Goal: Task Accomplishment & Management: Use online tool/utility

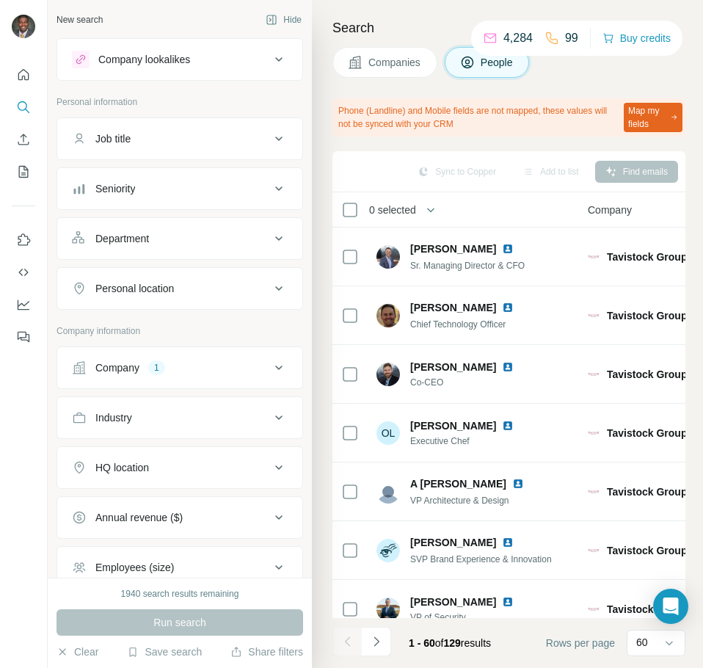
click at [190, 366] on div "Company 1" at bounding box center [171, 367] width 198 height 15
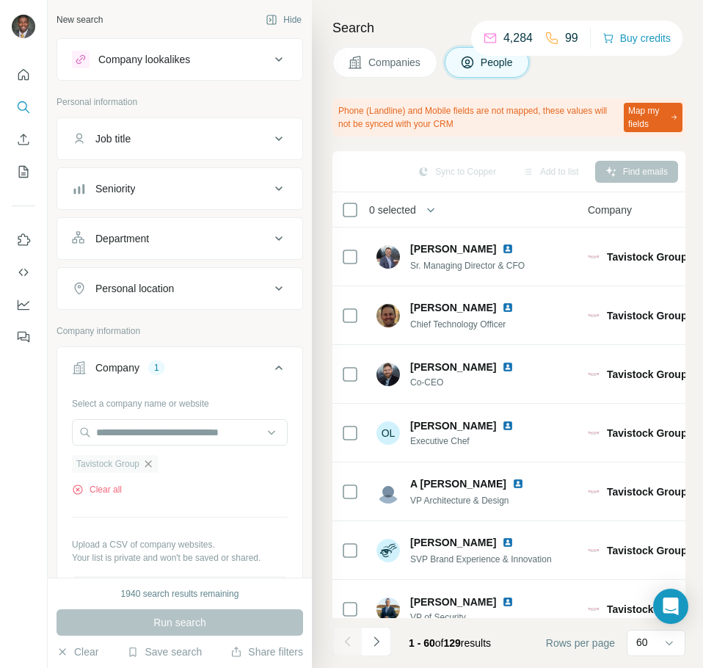
click at [152, 465] on icon "button" at bounding box center [148, 463] width 7 height 7
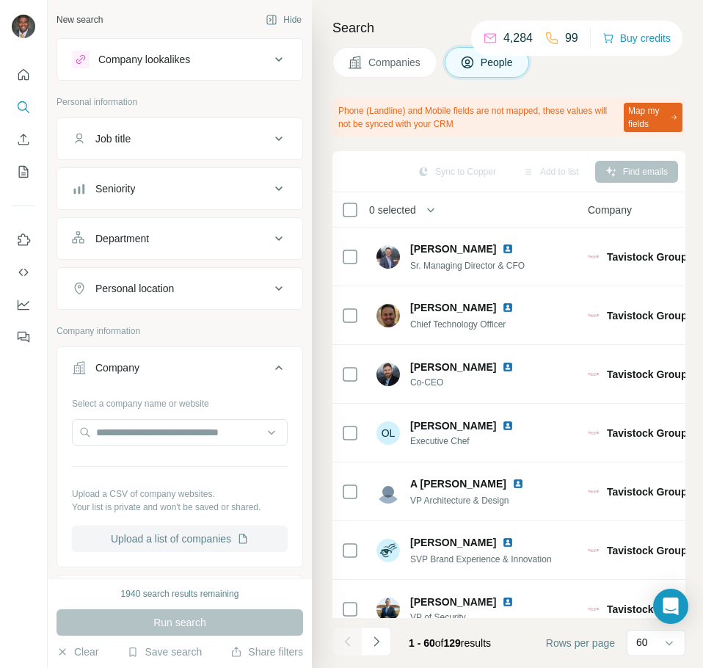
click at [162, 539] on button "Upload a list of companies" at bounding box center [180, 538] width 216 height 26
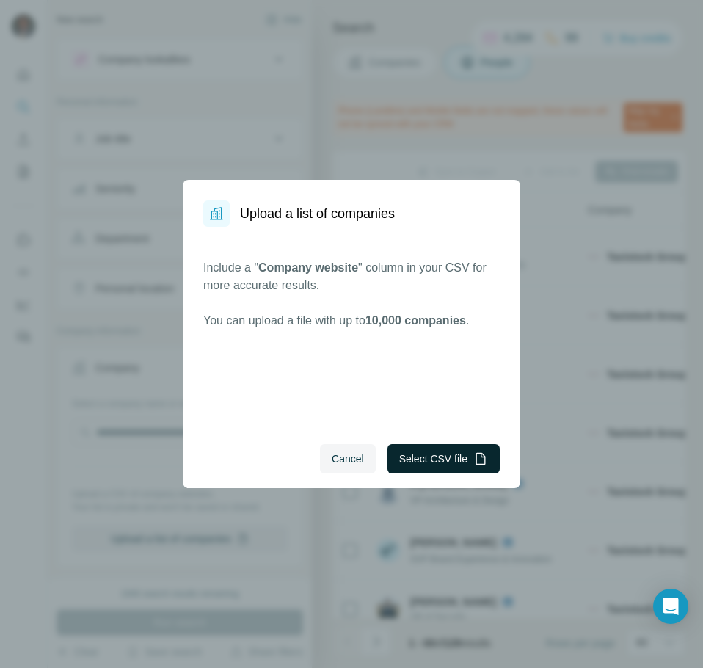
click at [435, 459] on button "Select CSV file" at bounding box center [443, 458] width 112 height 29
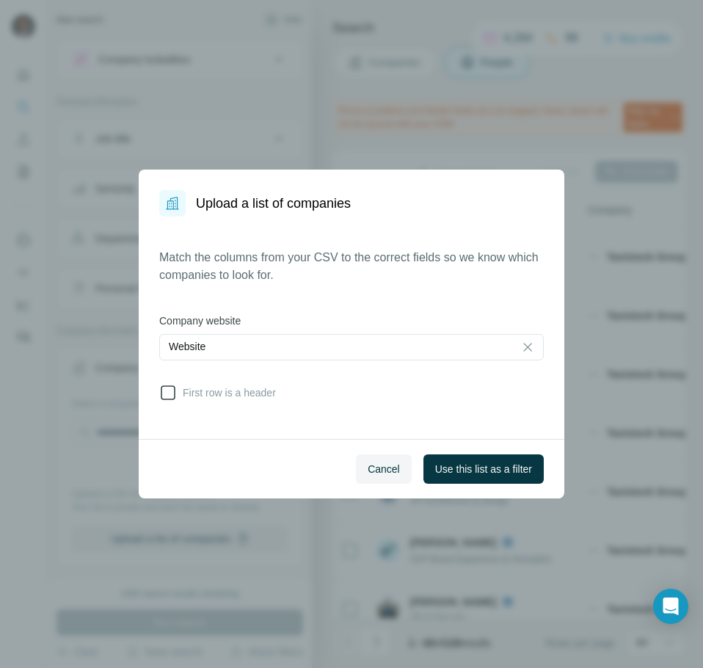
click at [171, 396] on icon at bounding box center [168, 393] width 18 height 18
click at [463, 473] on span "Use this list as a filter" at bounding box center [483, 469] width 97 height 15
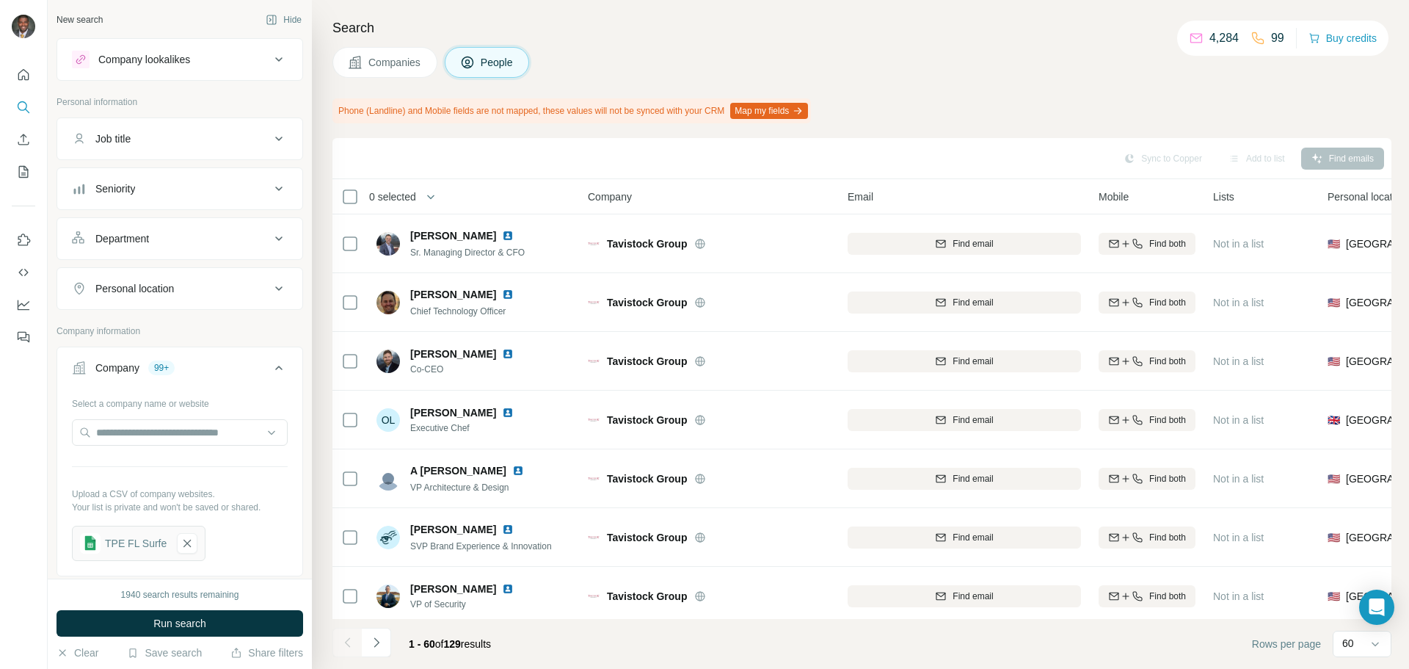
click at [270, 138] on icon at bounding box center [279, 139] width 18 height 18
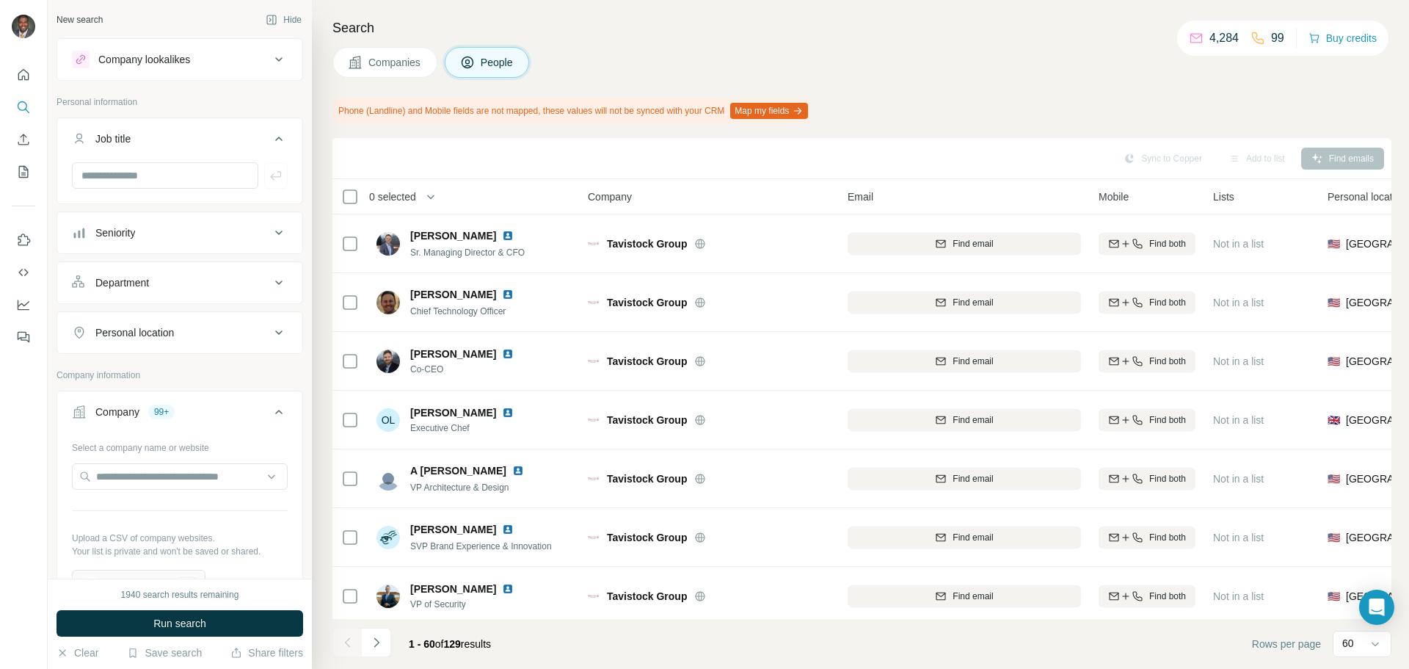
click at [270, 136] on icon at bounding box center [279, 139] width 18 height 18
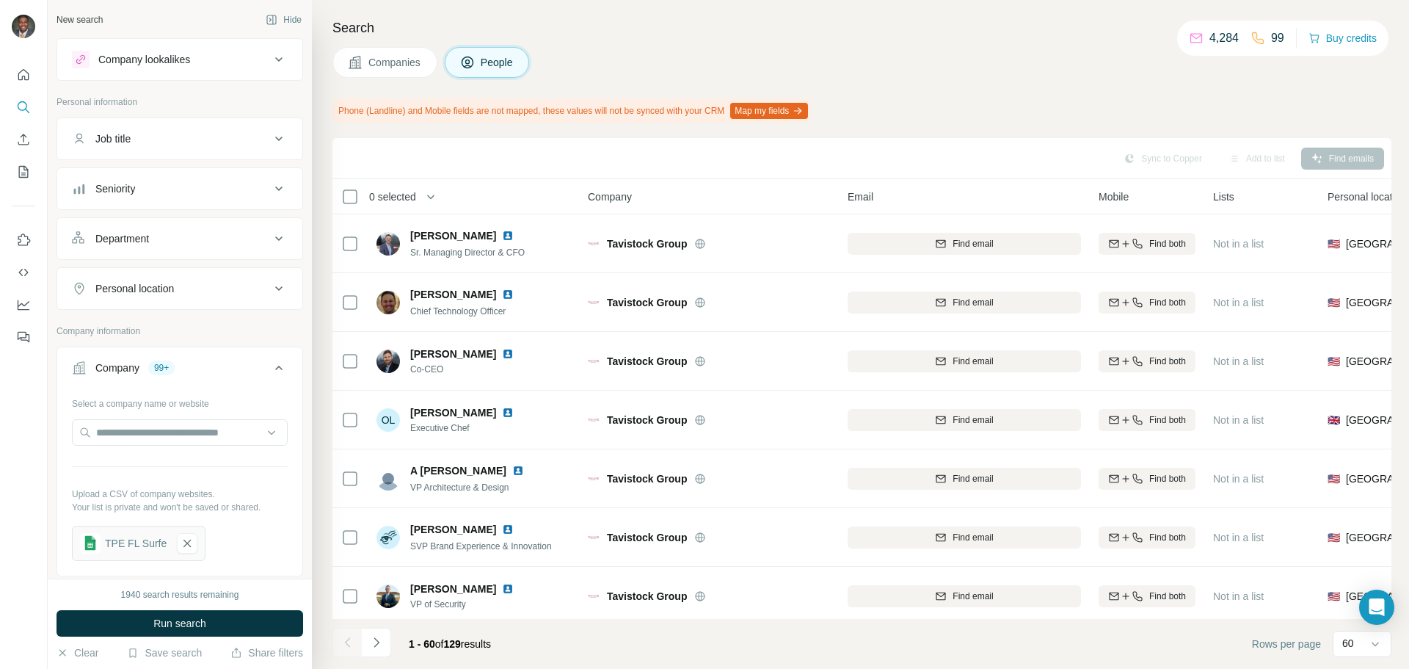
click at [270, 186] on icon at bounding box center [279, 189] width 18 height 18
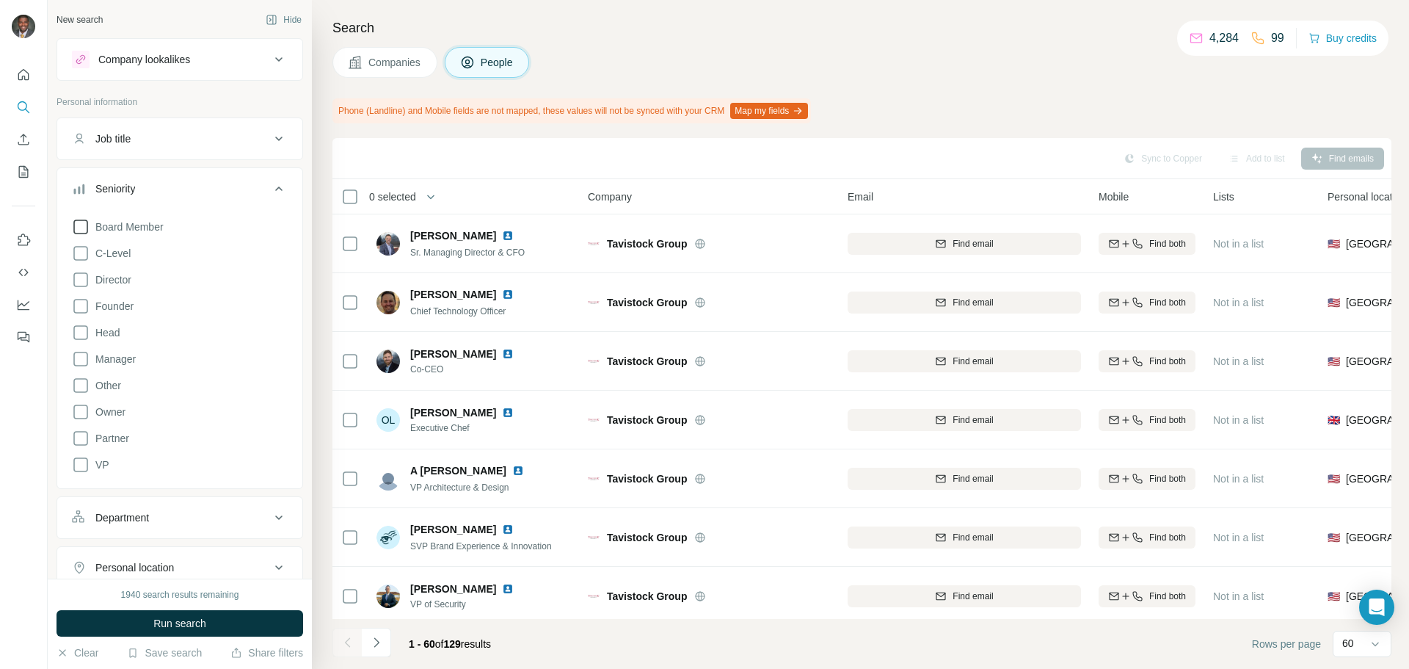
click at [79, 225] on icon at bounding box center [81, 227] width 18 height 18
click at [77, 254] on icon at bounding box center [81, 253] width 18 height 18
click at [80, 277] on icon at bounding box center [81, 280] width 18 height 18
click at [81, 307] on icon at bounding box center [81, 306] width 18 height 18
click at [75, 434] on icon at bounding box center [81, 438] width 18 height 18
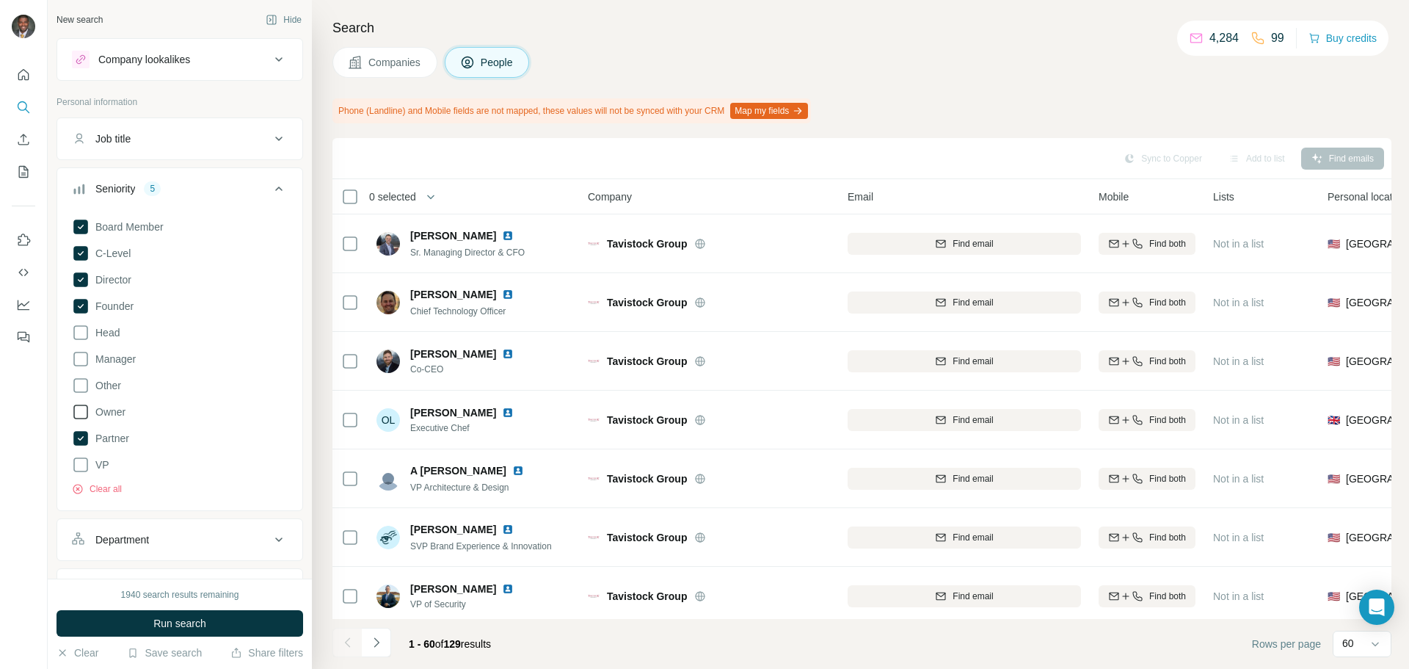
click at [80, 415] on icon at bounding box center [81, 412] width 18 height 18
click at [194, 620] on span "Run search" at bounding box center [179, 623] width 53 height 15
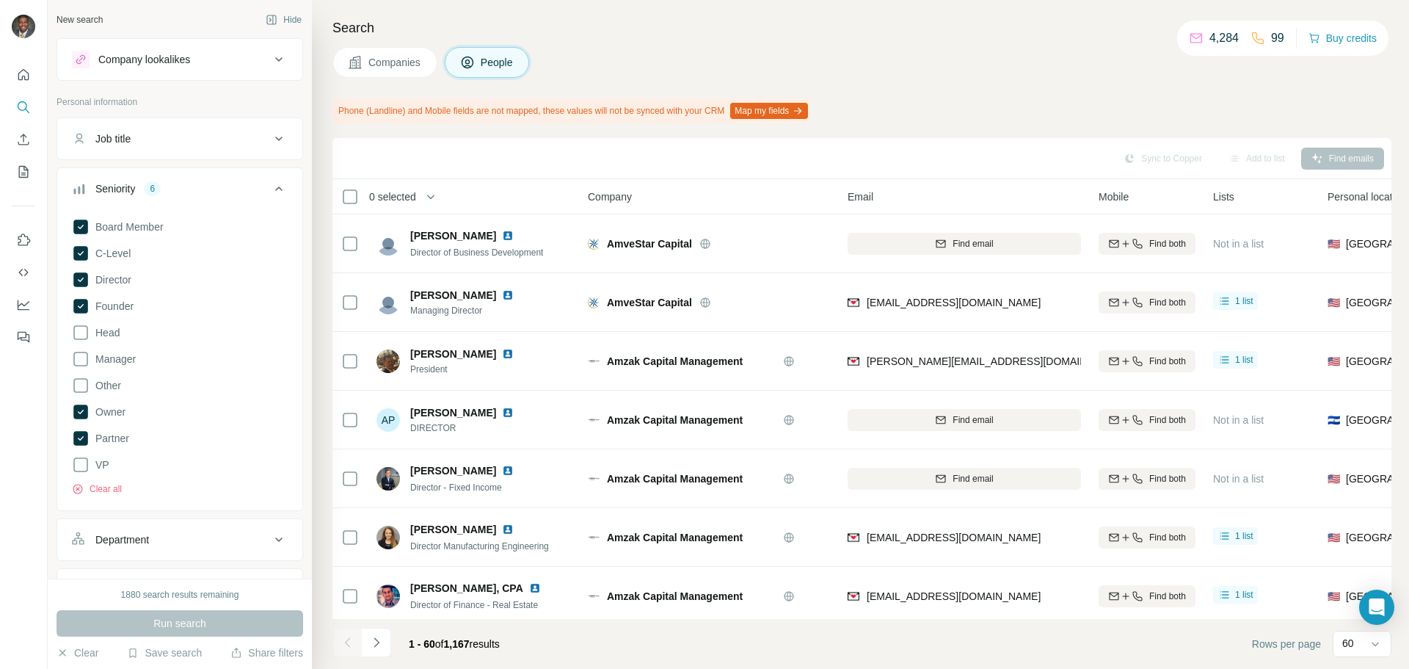
click at [660, 78] on div "Search Companies People Phone (Landline) and Mobile fields are not mapped, thes…" at bounding box center [860, 334] width 1097 height 669
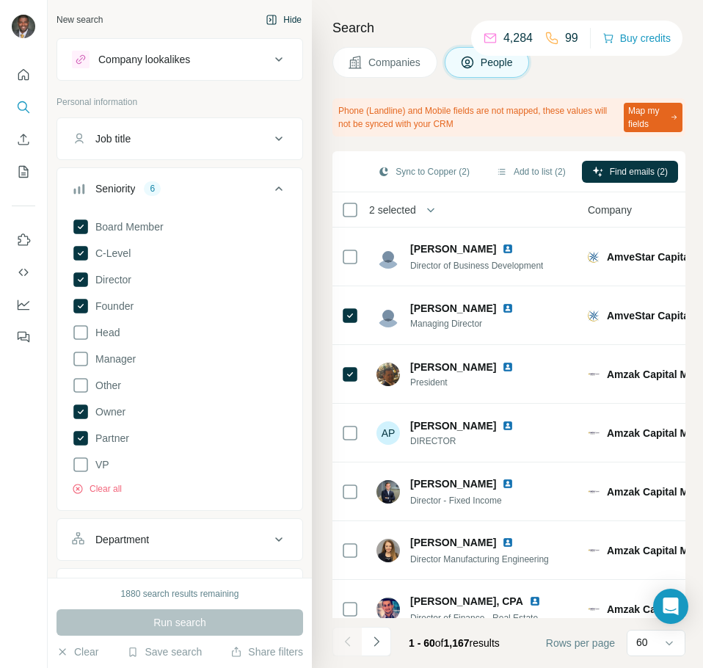
click at [282, 19] on button "Hide" at bounding box center [283, 20] width 57 height 22
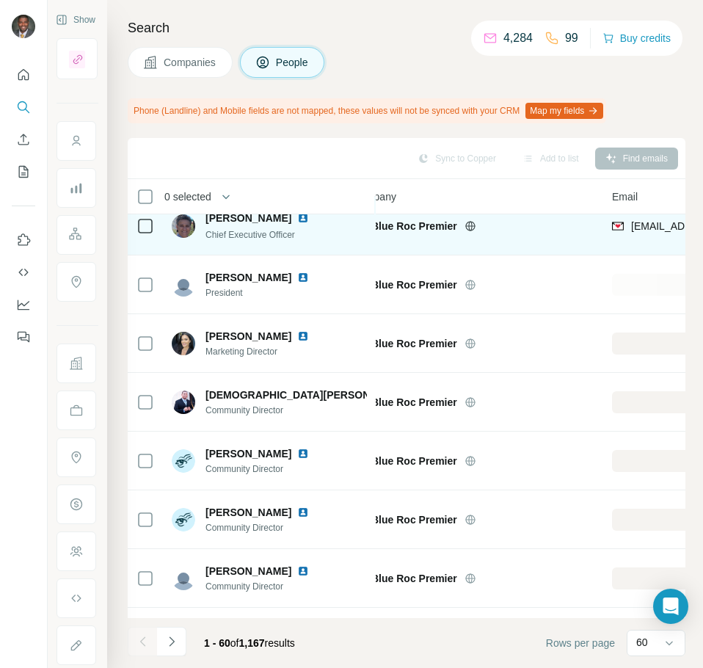
scroll to position [440, 31]
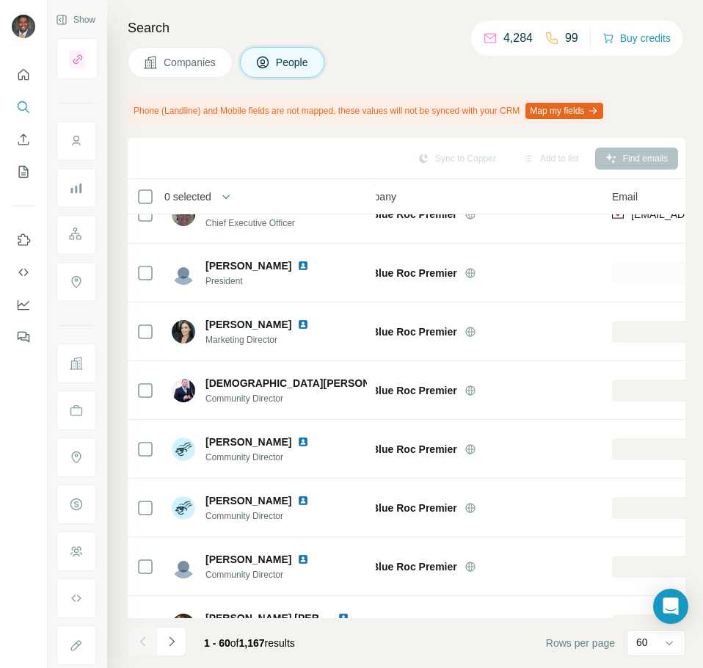
click at [435, 69] on div "Companies People" at bounding box center [407, 62] width 558 height 31
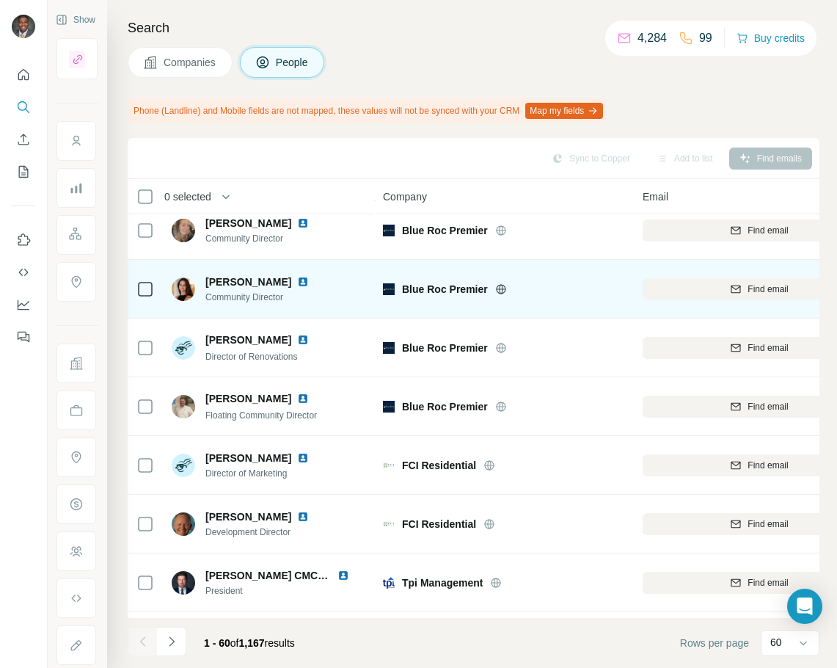
scroll to position [1027, 0]
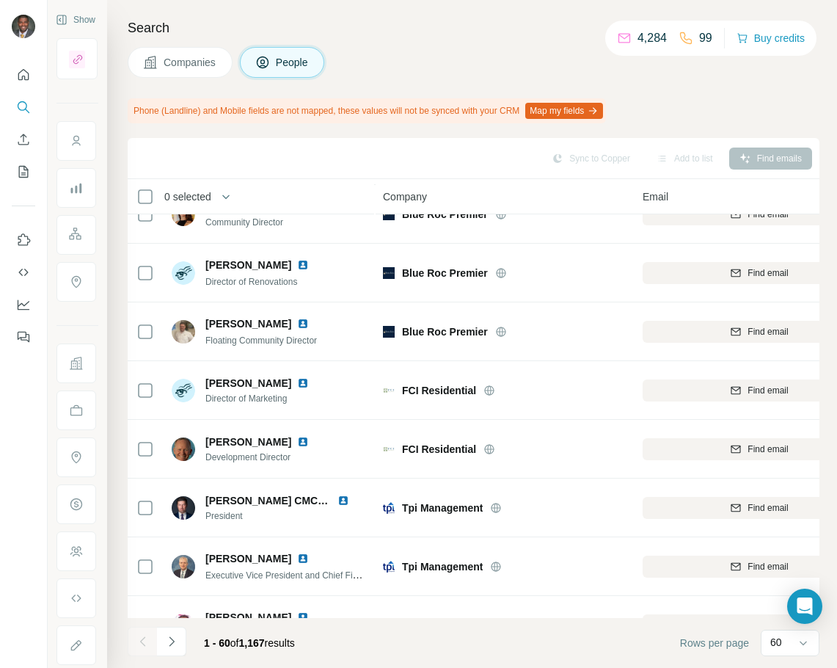
click at [498, 37] on h4 "Search" at bounding box center [474, 28] width 692 height 21
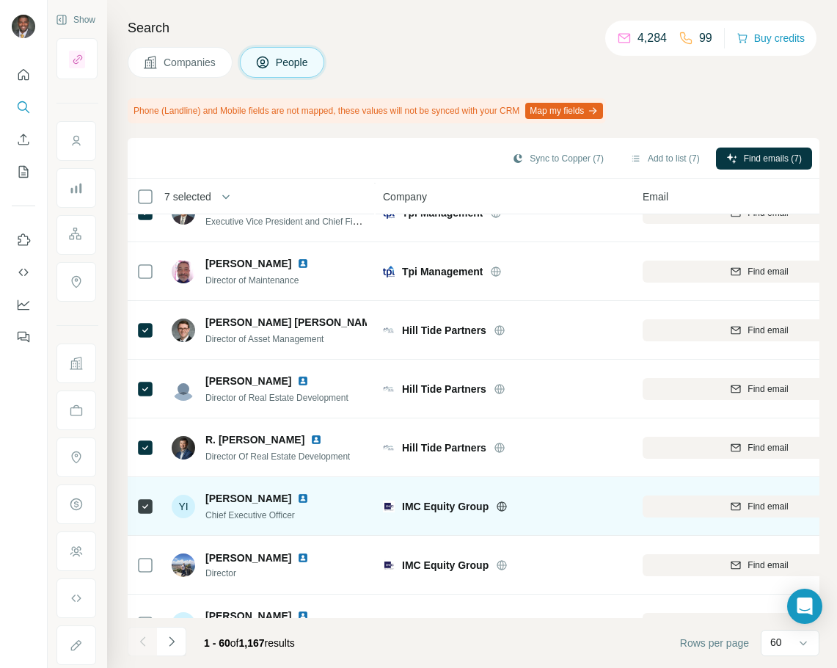
scroll to position [1247, 0]
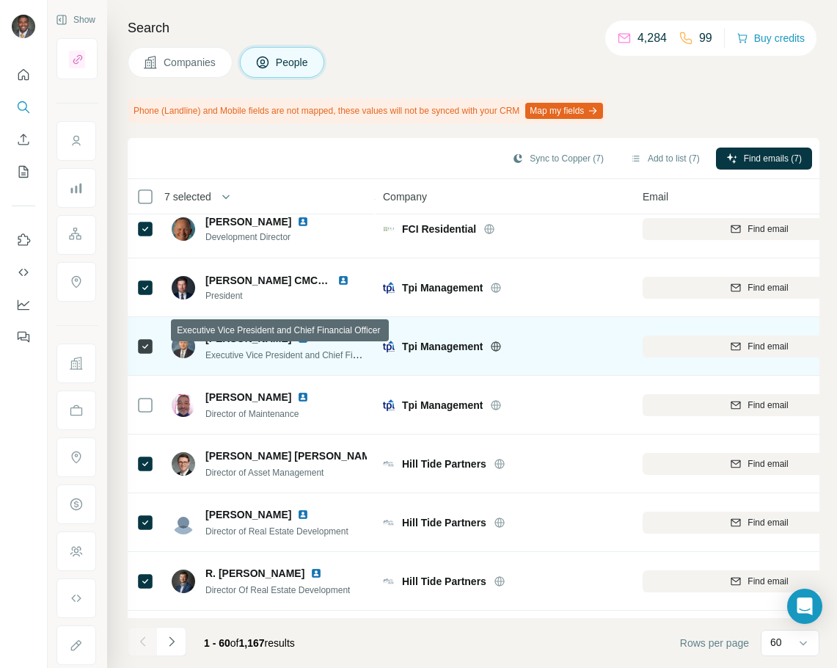
click at [360, 353] on span "Executive Vice President and Chief Financial Officer" at bounding box center [306, 355] width 203 height 12
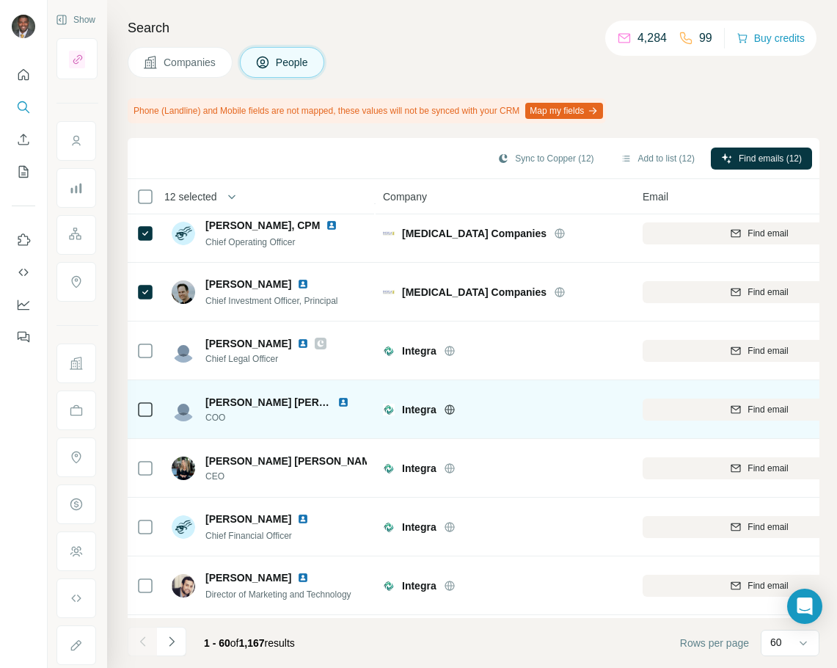
scroll to position [1981, 0]
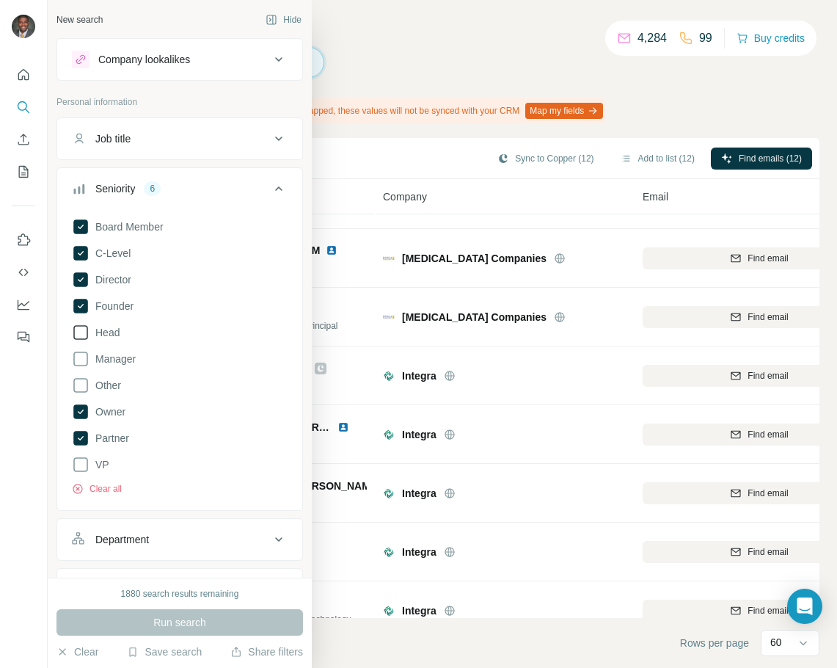
click at [84, 331] on icon at bounding box center [81, 333] width 18 height 18
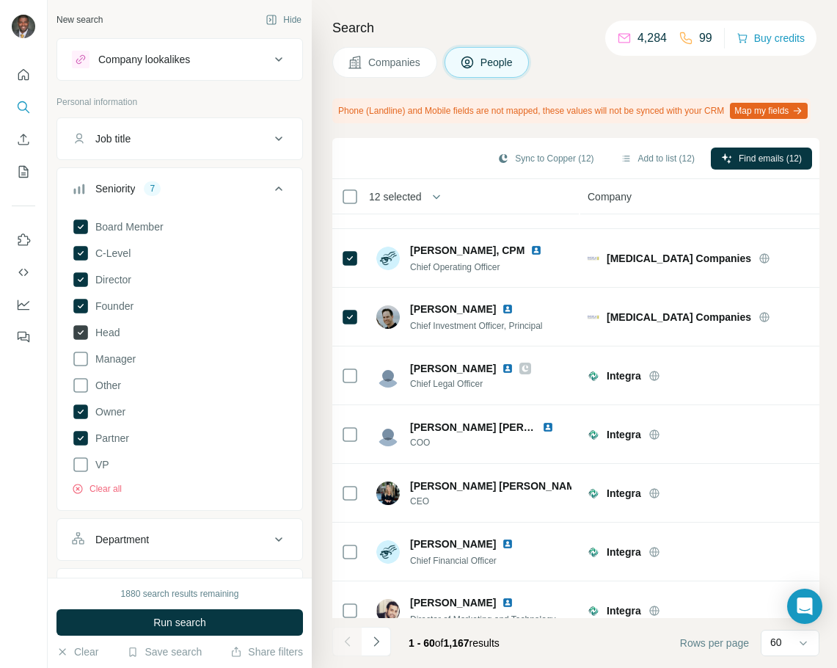
click at [78, 336] on icon at bounding box center [80, 332] width 15 height 15
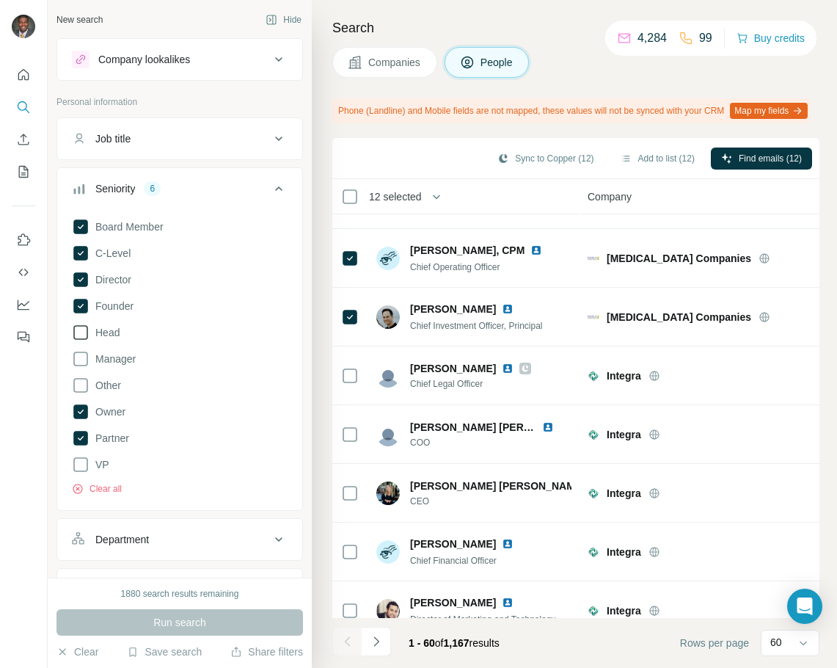
click at [79, 336] on icon at bounding box center [81, 333] width 18 height 18
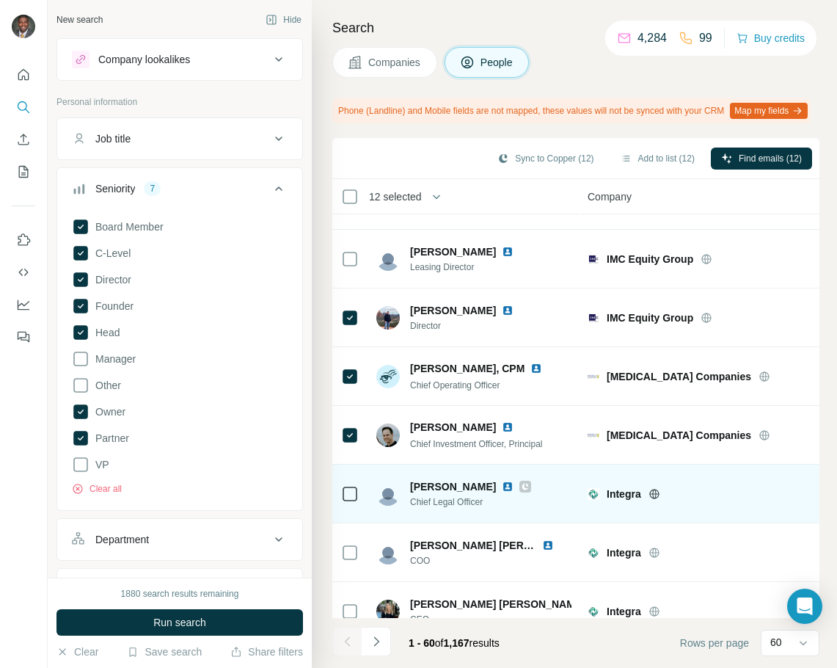
scroll to position [1835, 0]
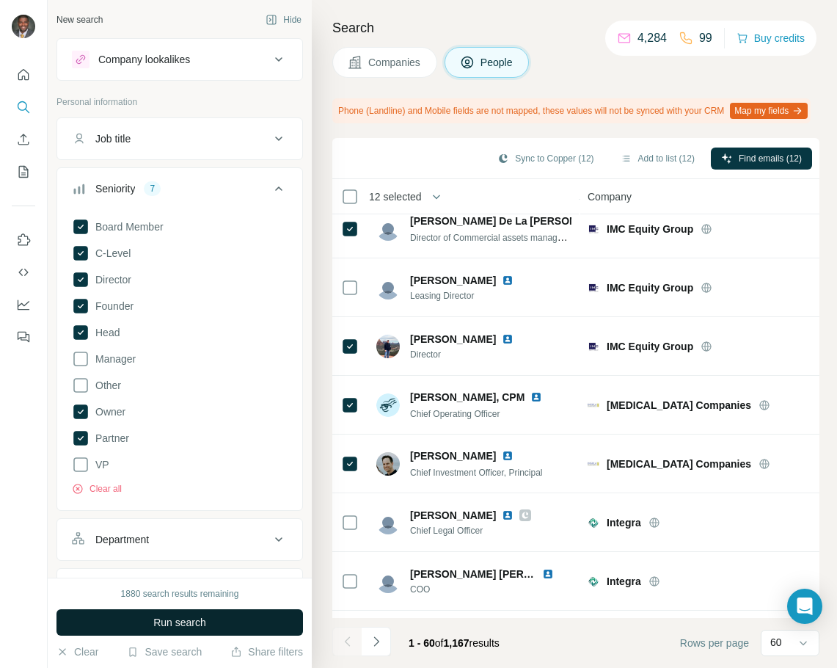
click at [215, 617] on button "Run search" at bounding box center [180, 622] width 247 height 26
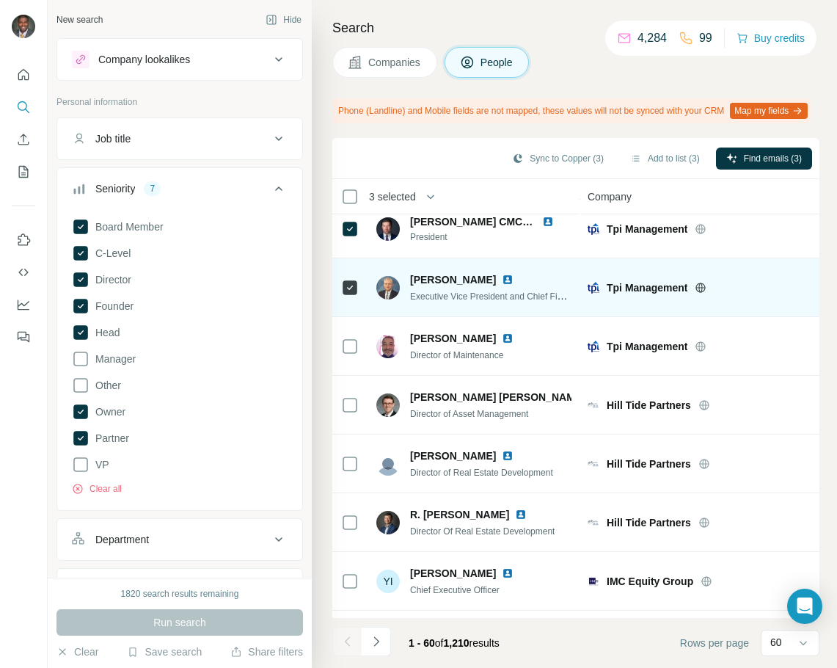
scroll to position [1321, 0]
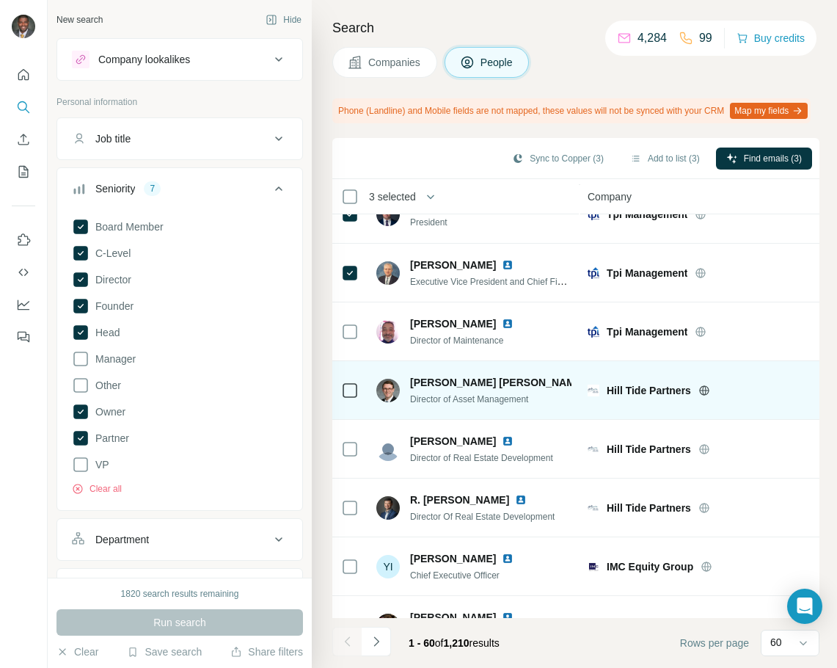
click at [358, 399] on icon at bounding box center [350, 391] width 18 height 18
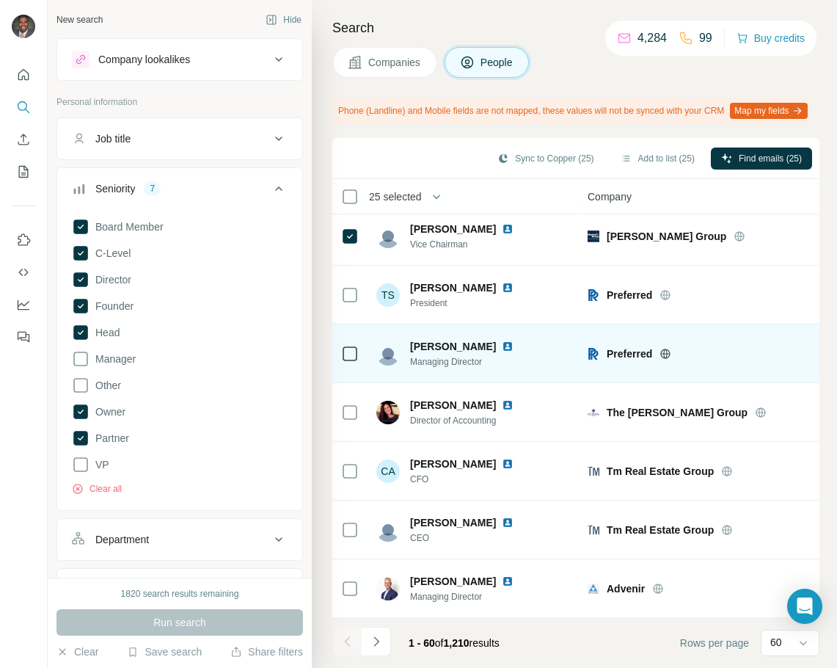
scroll to position [3139, 0]
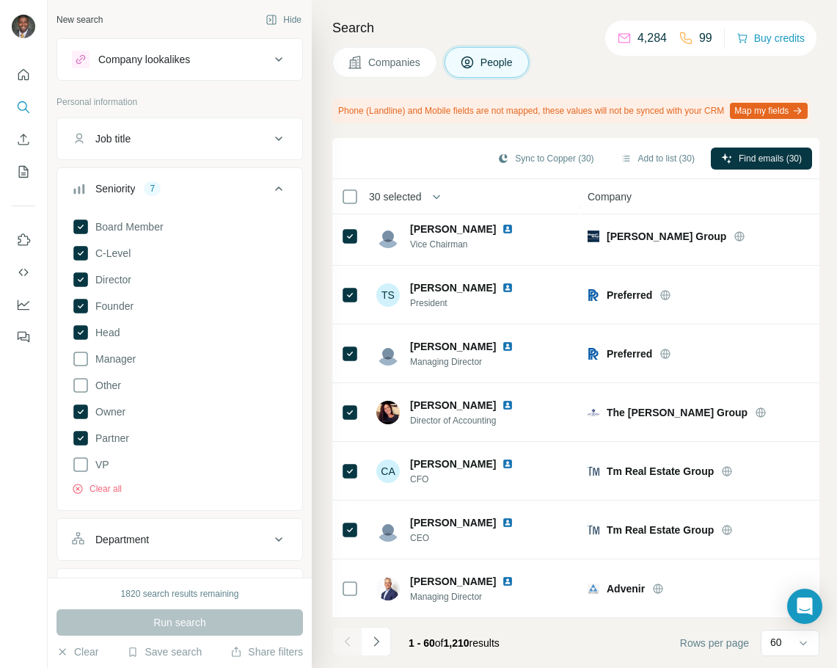
click at [375, 638] on icon "Navigate to next page" at bounding box center [376, 641] width 15 height 15
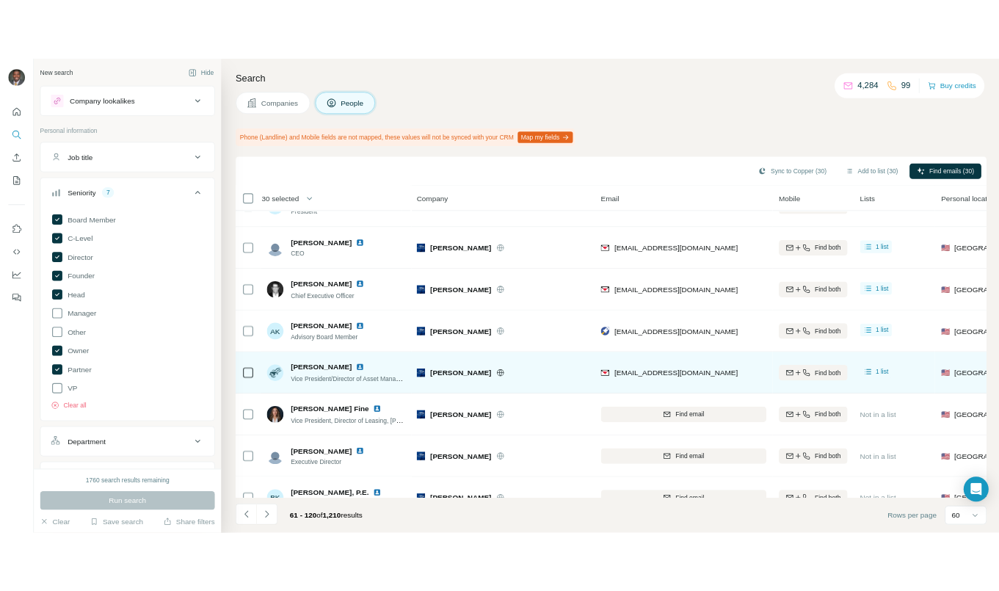
scroll to position [1174, 0]
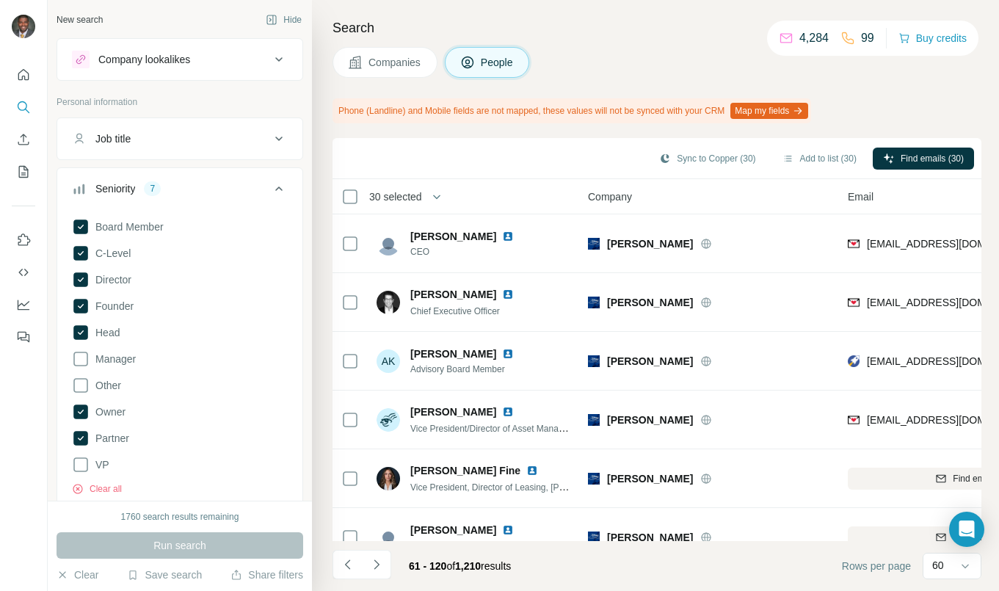
click at [559, 139] on div "Search Companies People Phone (Landline) and Mobile fields are not mapped, thes…" at bounding box center [655, 295] width 687 height 591
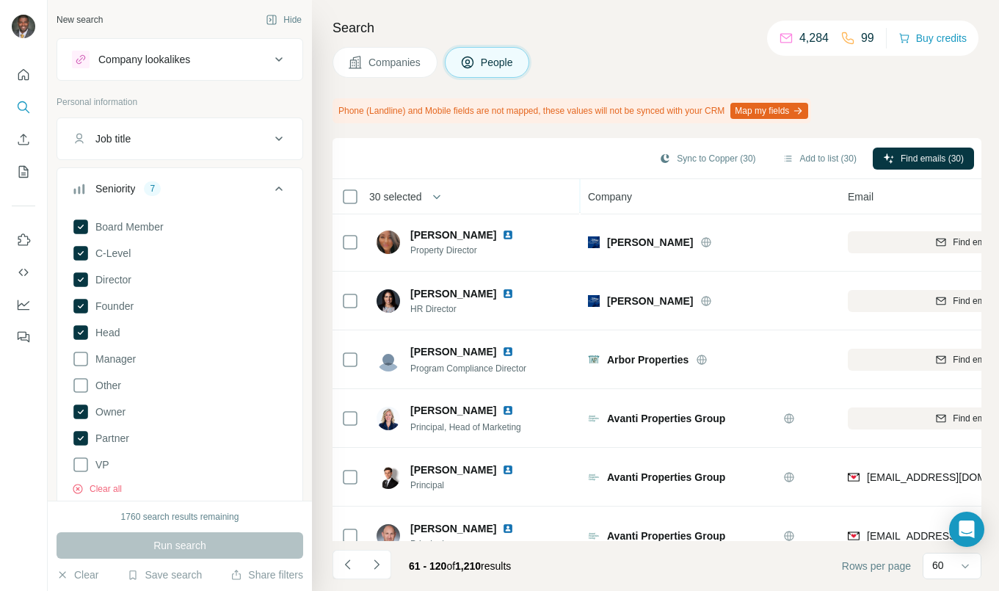
scroll to position [2128, 0]
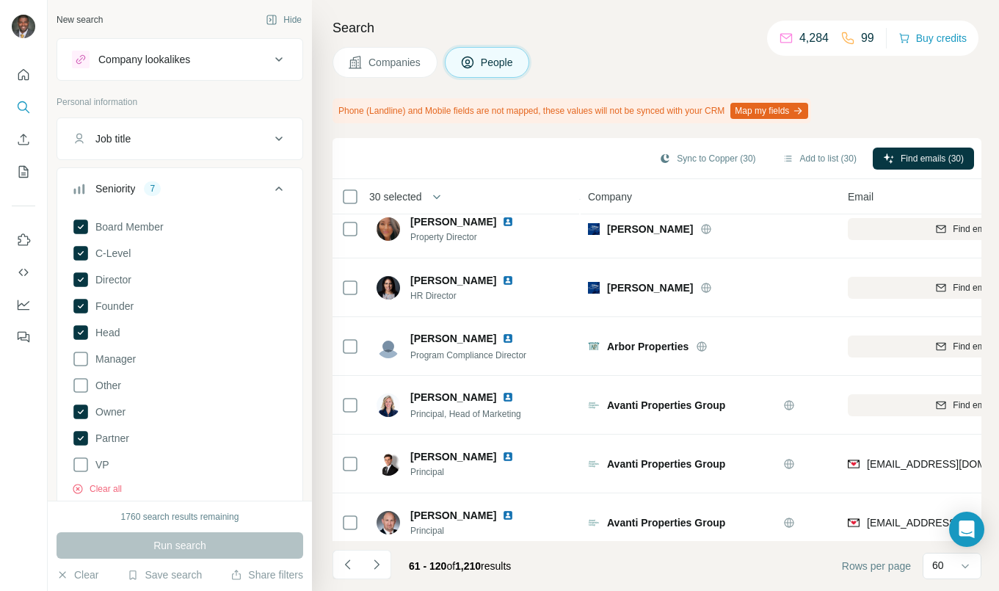
click at [639, 53] on div "Companies People" at bounding box center [656, 62] width 649 height 31
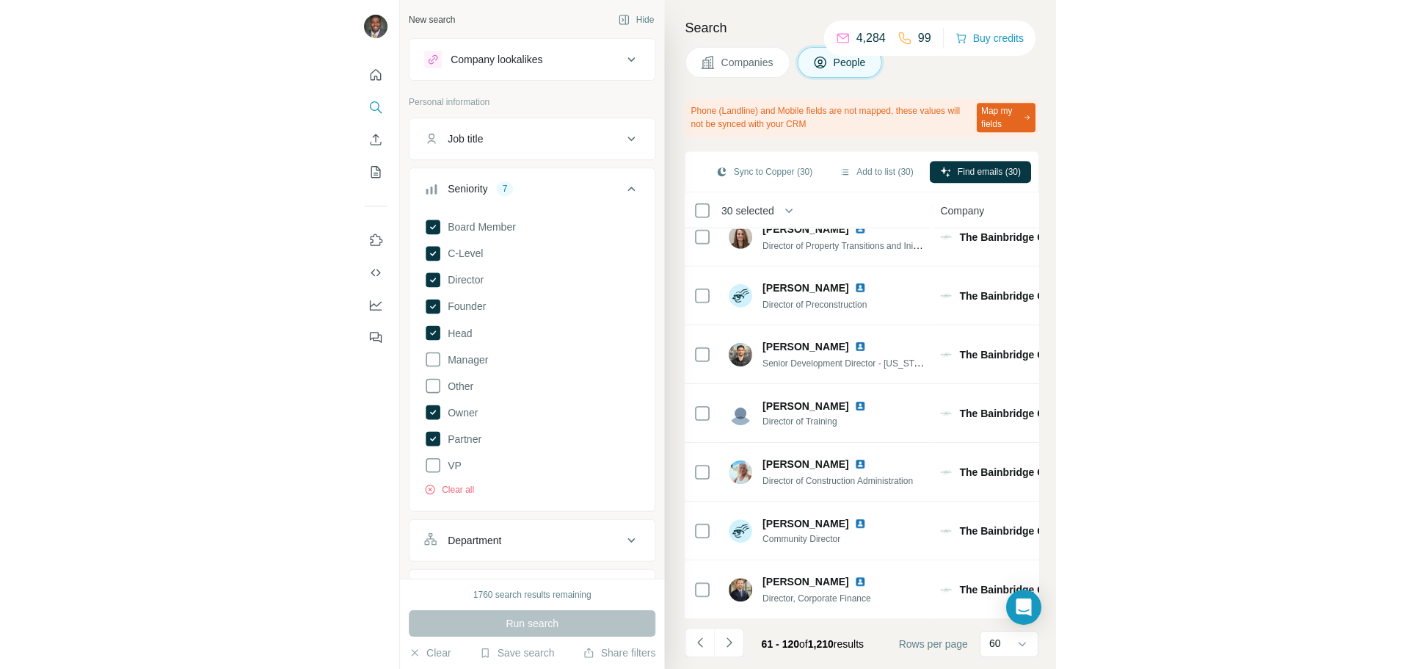
scroll to position [3125, 0]
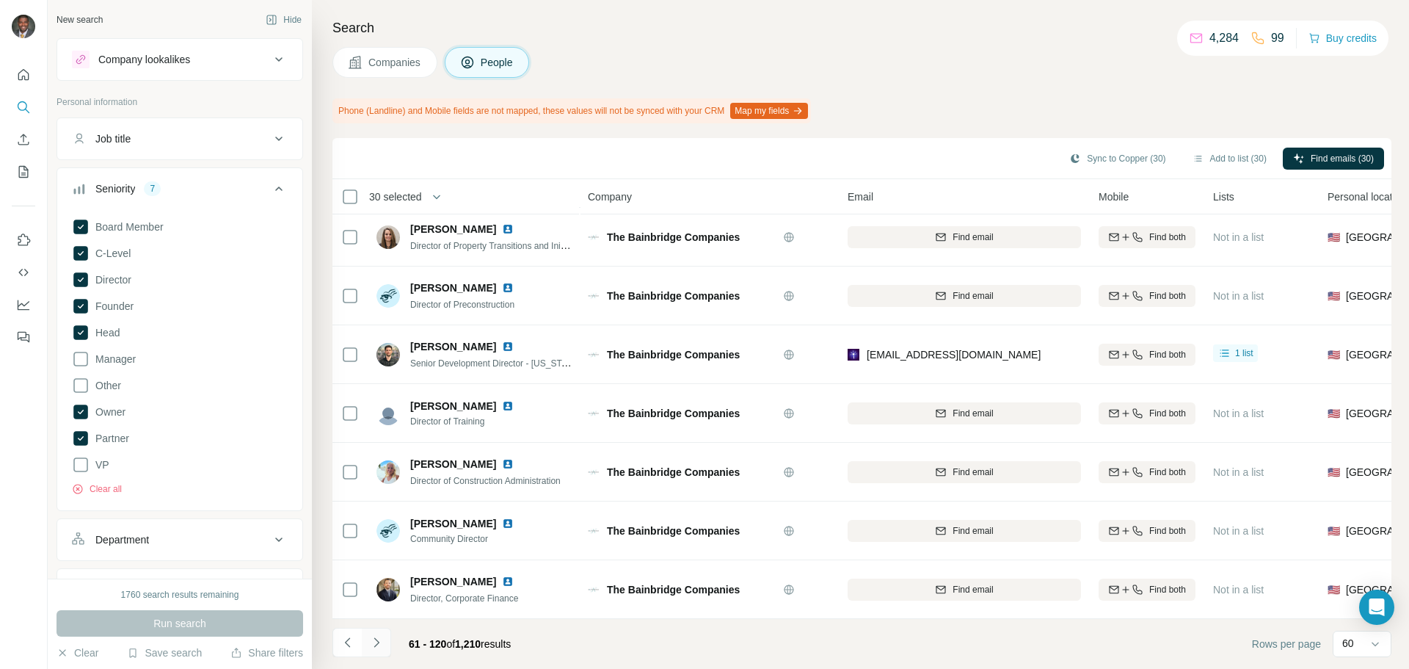
click at [377, 633] on button "Navigate to next page" at bounding box center [376, 641] width 29 height 29
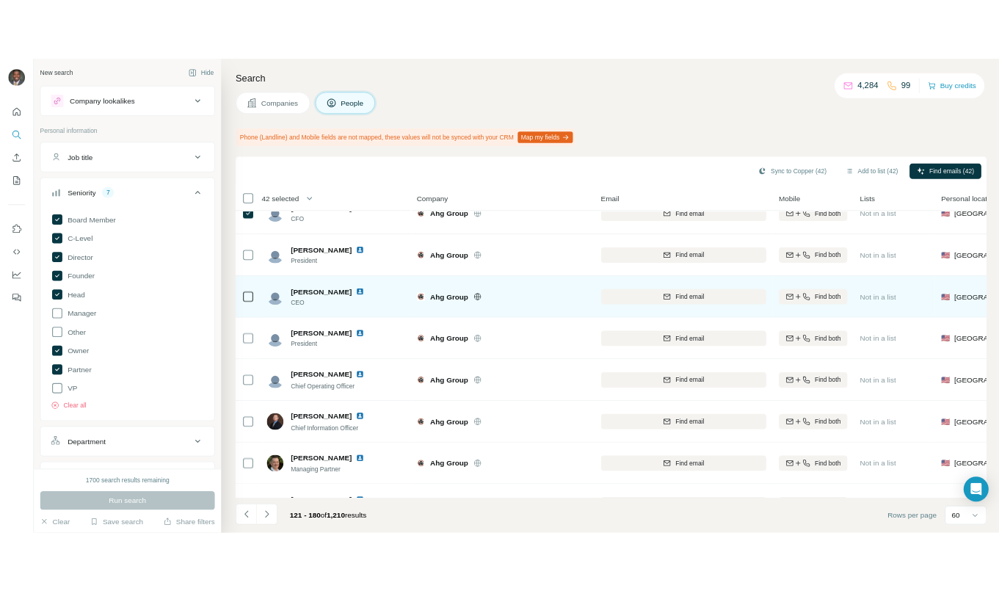
scroll to position [2789, 0]
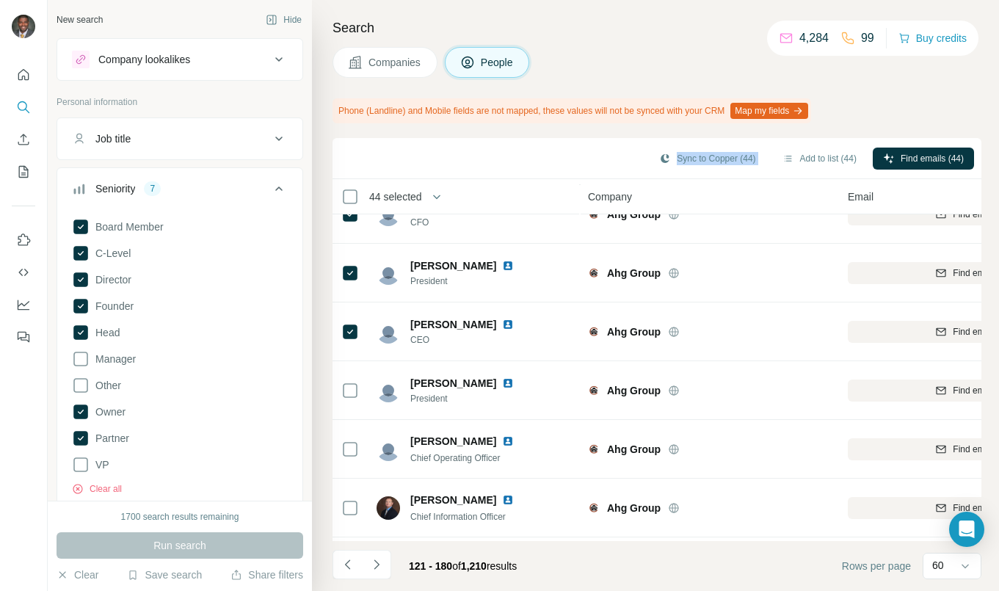
click at [442, 136] on div "Search Companies People Phone (Landline) and Mobile fields are not mapped, thes…" at bounding box center [655, 295] width 687 height 591
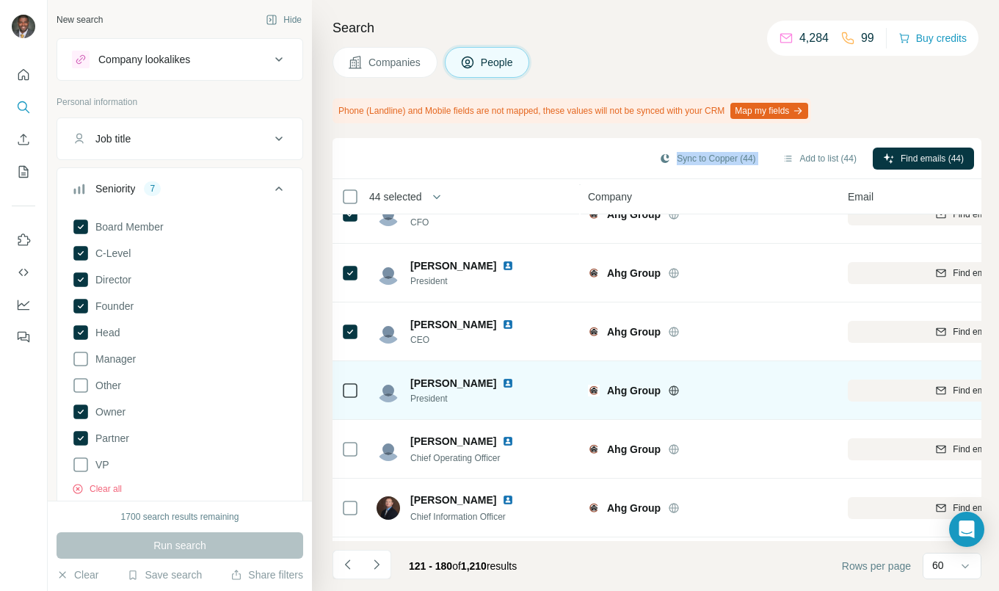
click at [359, 390] on td at bounding box center [349, 390] width 35 height 59
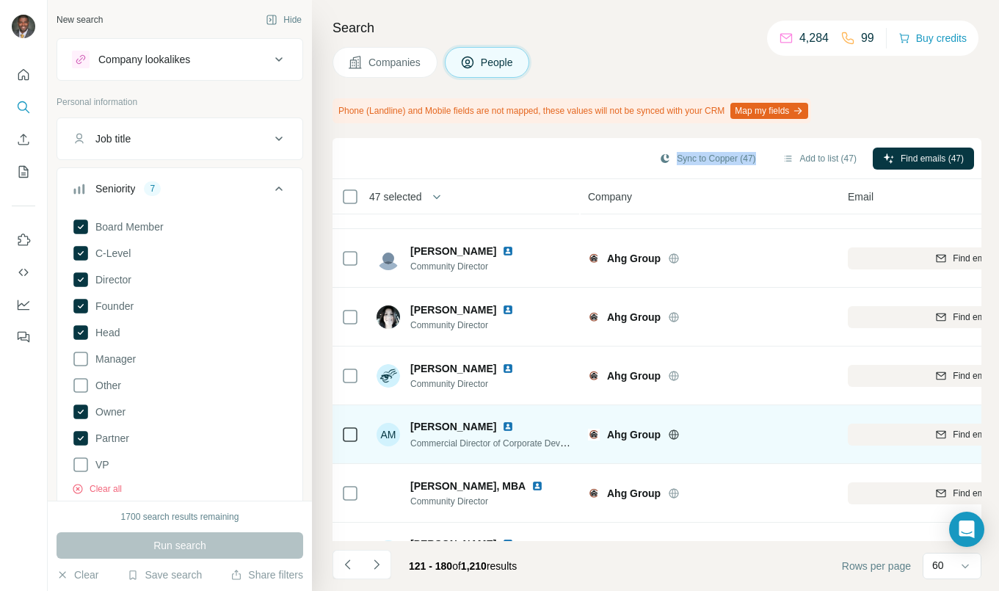
scroll to position [3203, 0]
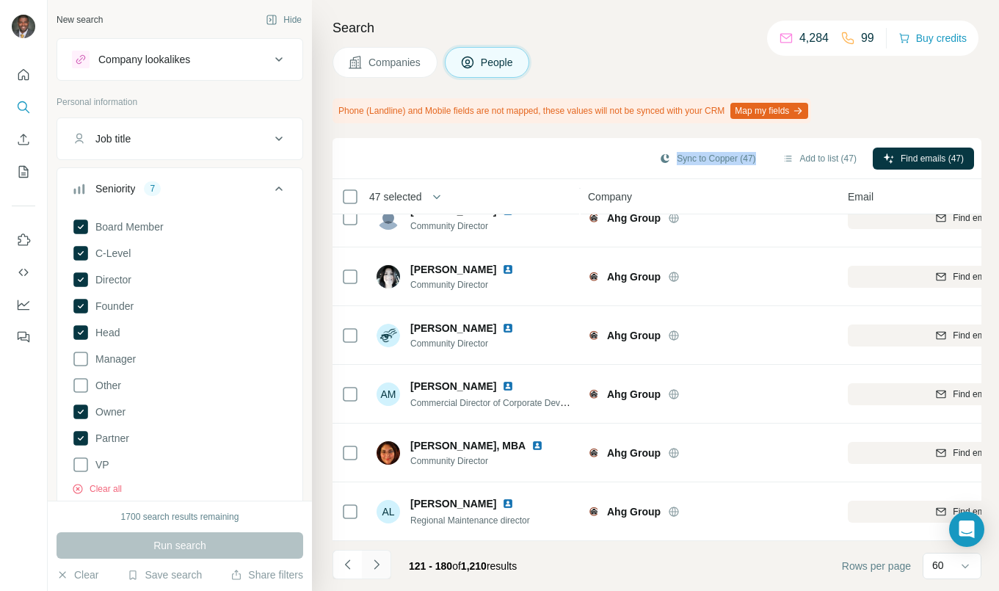
click at [381, 565] on icon "Navigate to next page" at bounding box center [376, 564] width 15 height 15
click at [376, 566] on icon "Navigate to next page" at bounding box center [376, 564] width 5 height 10
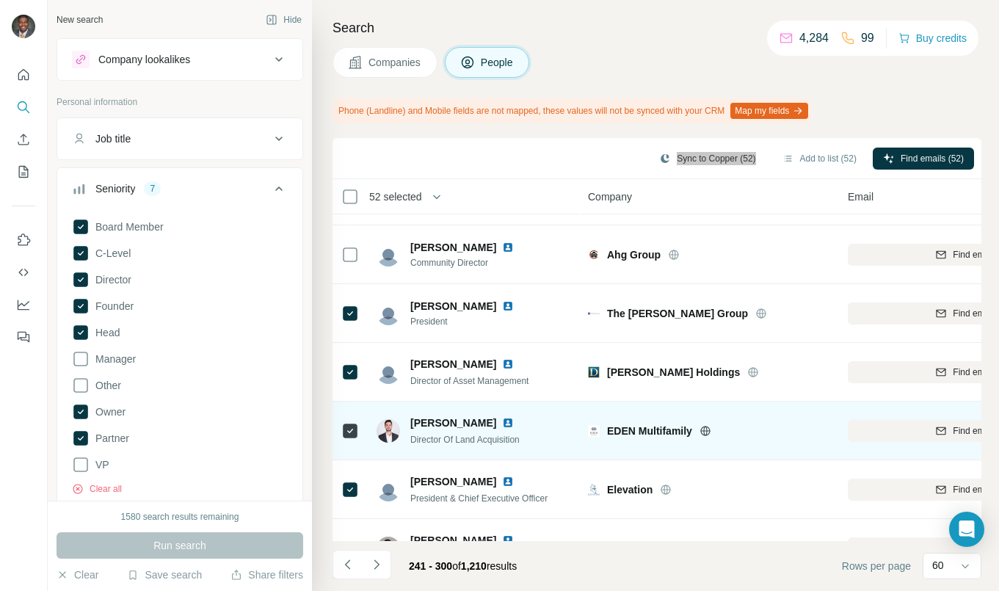
scroll to position [807, 0]
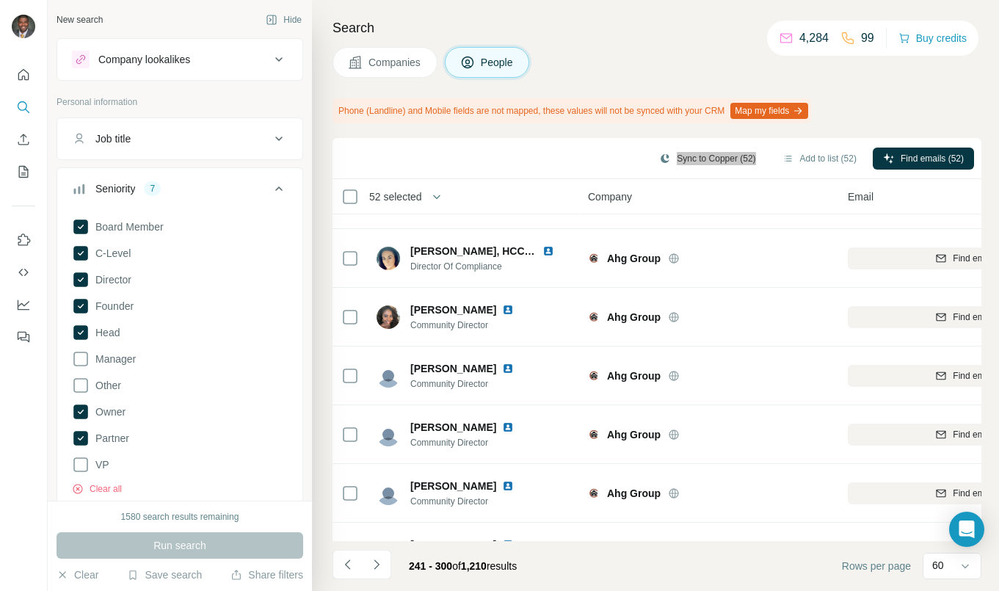
click at [494, 126] on div "Search Companies People Phone (Landline) and Mobile fields are not mapped, thes…" at bounding box center [655, 295] width 687 height 591
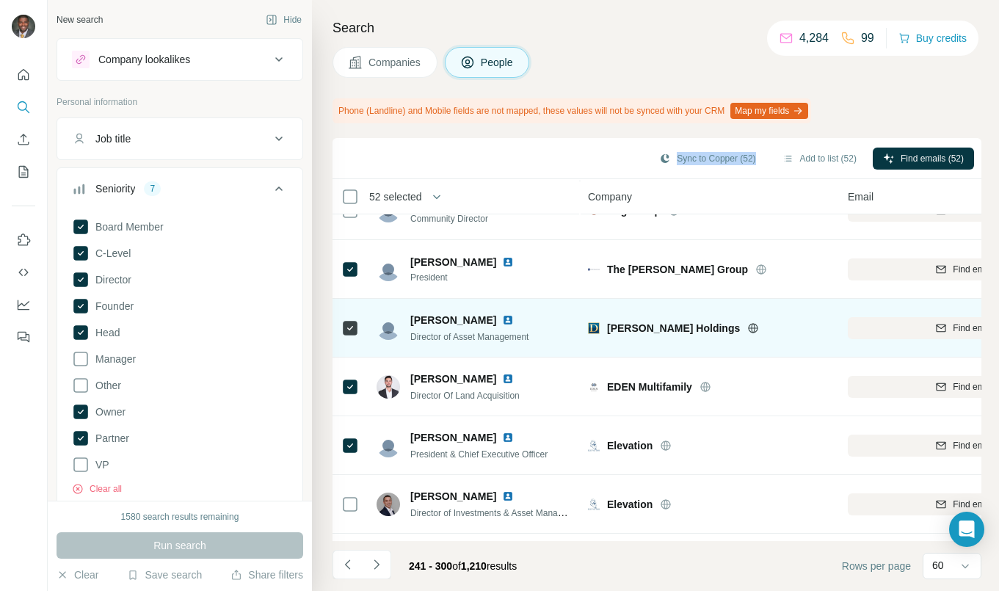
scroll to position [1174, 0]
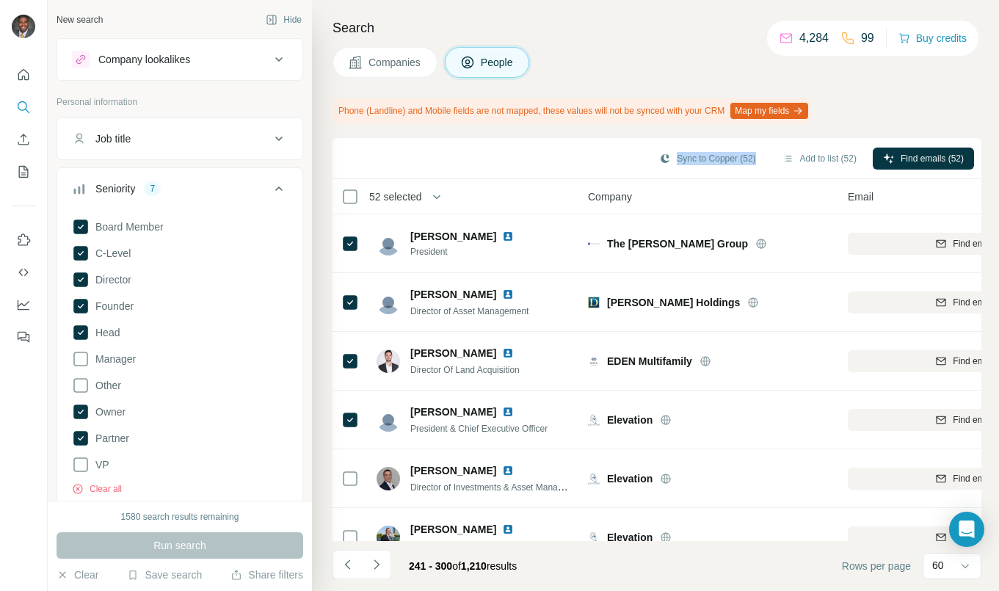
click at [491, 164] on div "Sync to Copper (52) Add to list (52) Find emails (52)" at bounding box center [657, 158] width 634 height 26
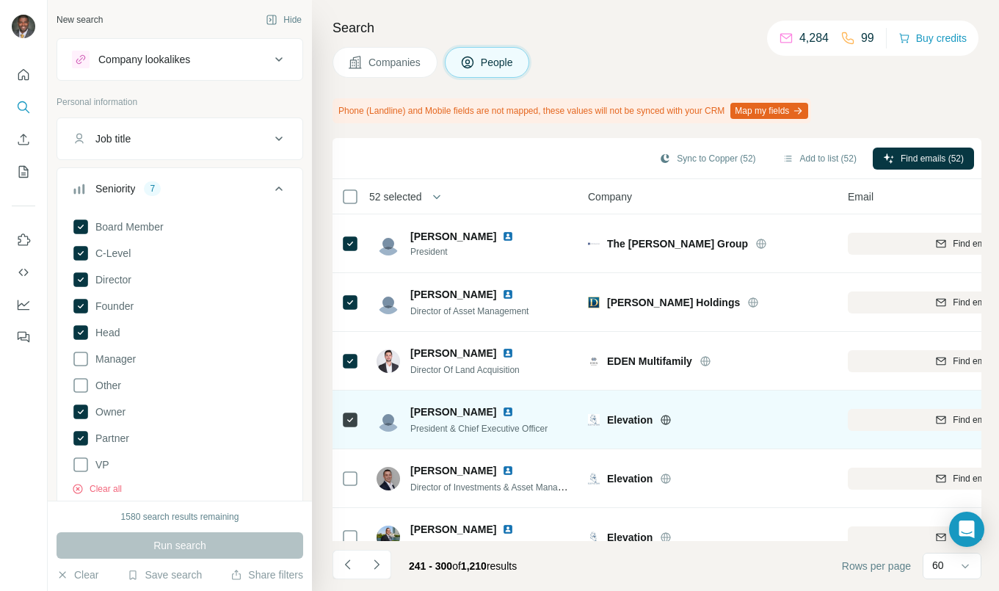
scroll to position [1247, 0]
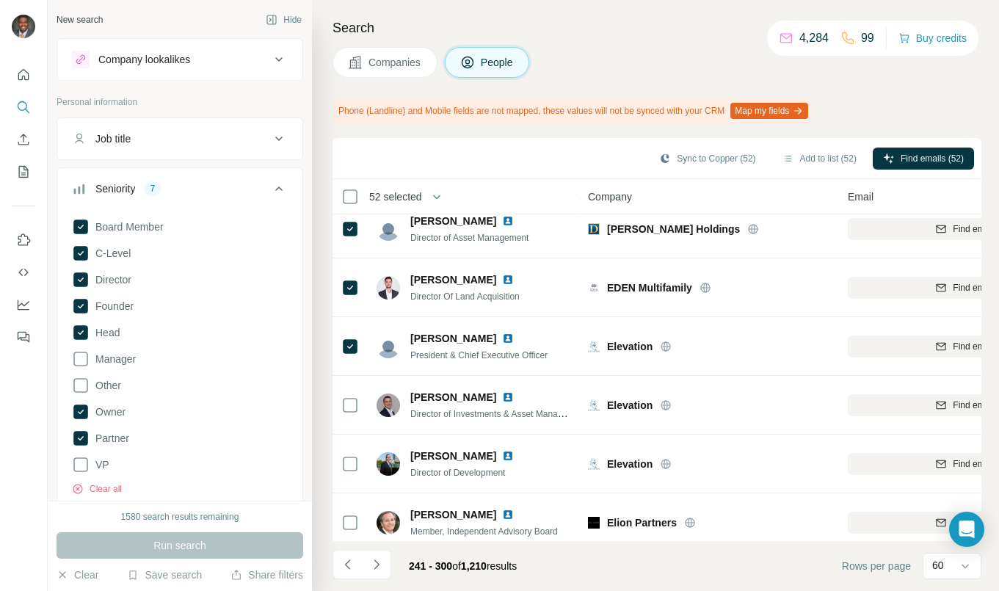
click at [508, 173] on div "Sync to Copper (52) Add to list (52) Find emails (52)" at bounding box center [656, 158] width 649 height 41
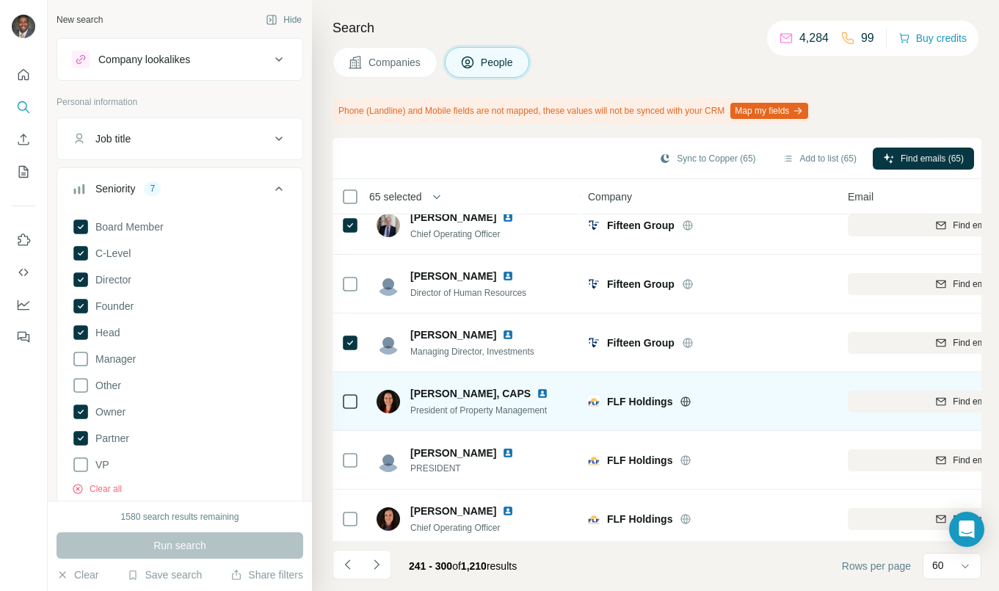
scroll to position [2568, 0]
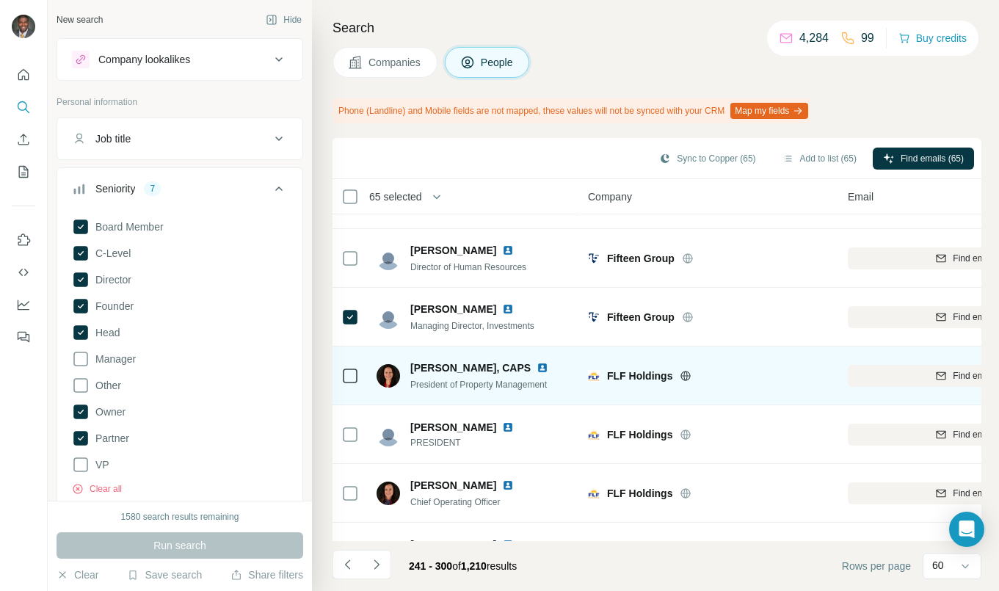
click at [357, 376] on icon at bounding box center [350, 376] width 18 height 18
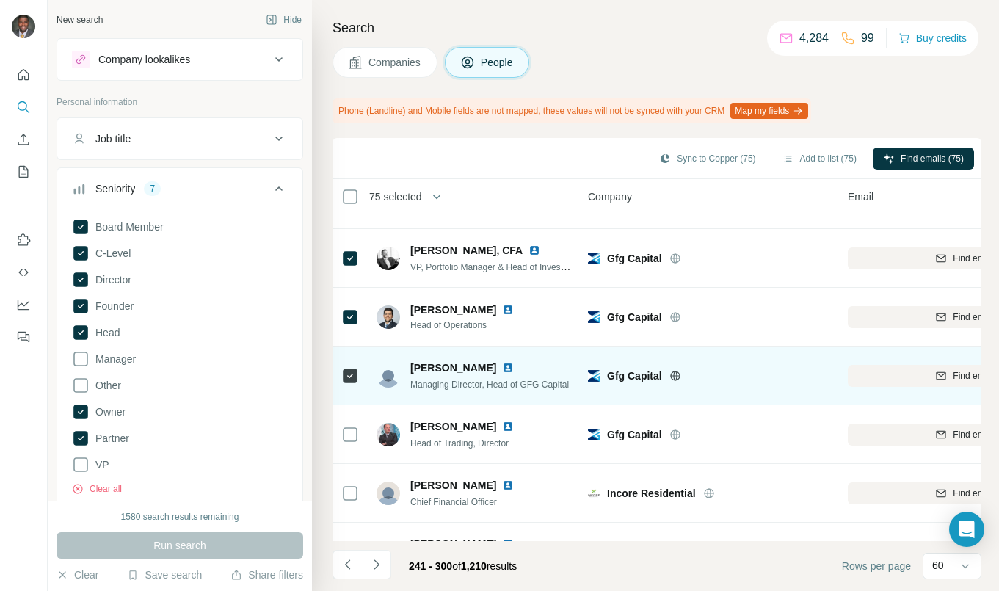
scroll to position [3203, 0]
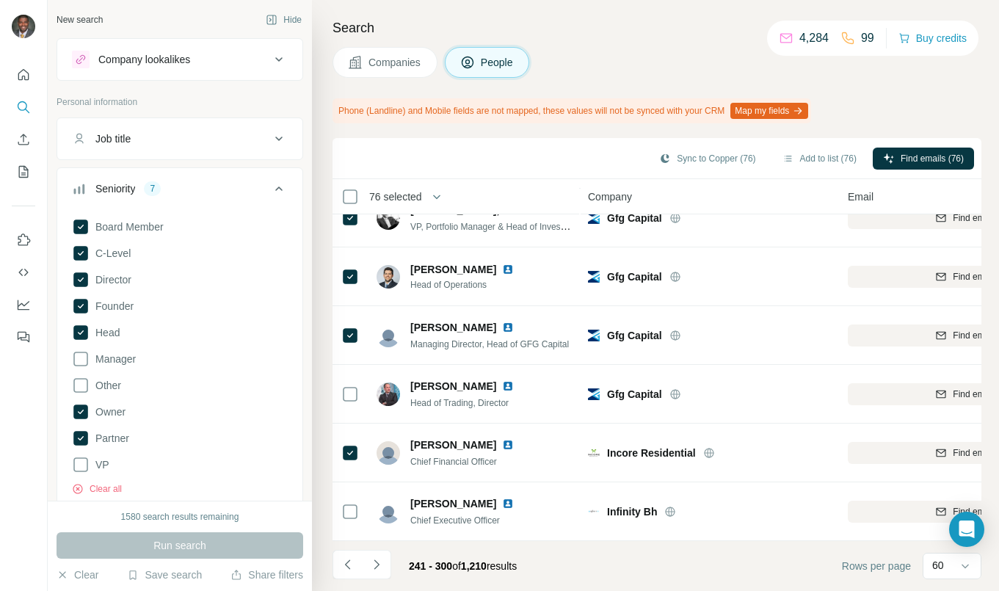
click at [494, 131] on div "Search Companies People Phone (Landline) and Mobile fields are not mapped, thes…" at bounding box center [655, 295] width 687 height 591
click at [377, 564] on icon "Navigate to next page" at bounding box center [376, 564] width 15 height 15
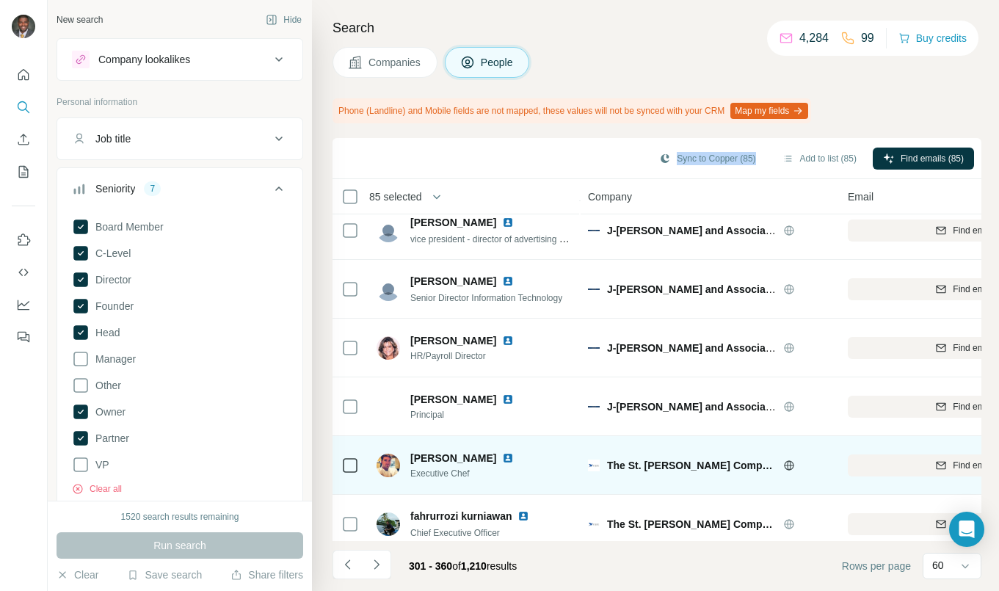
scroll to position [881, 0]
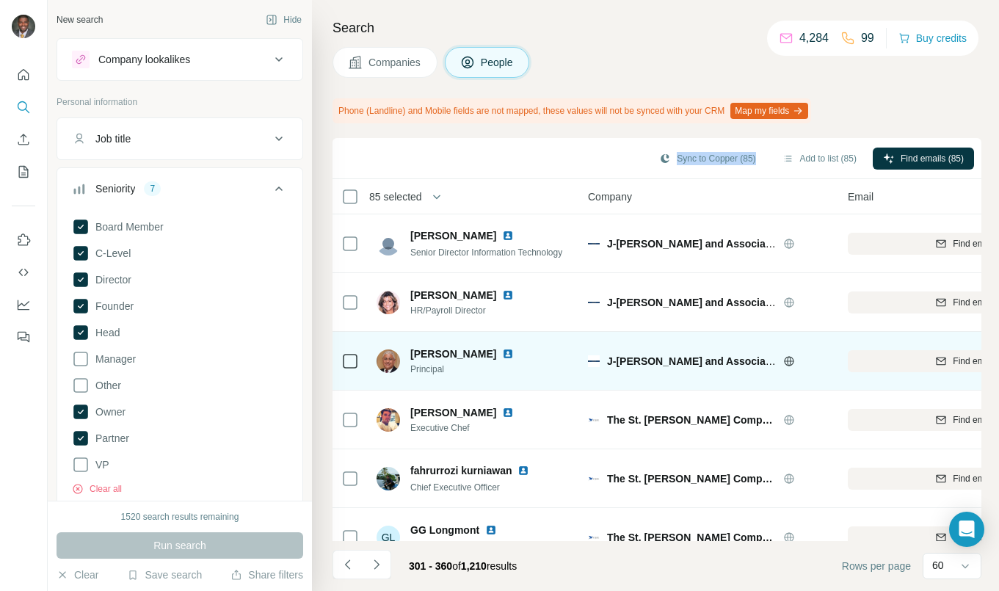
click at [502, 354] on img at bounding box center [508, 354] width 12 height 12
click at [369, 366] on td "[PERSON_NAME] Principal" at bounding box center [474, 361] width 213 height 59
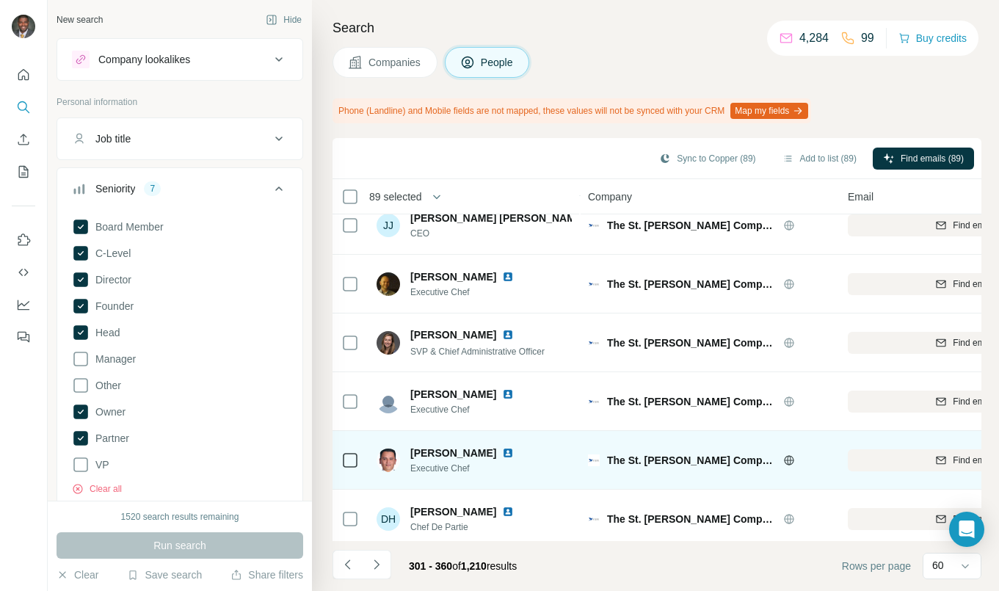
scroll to position [1394, 0]
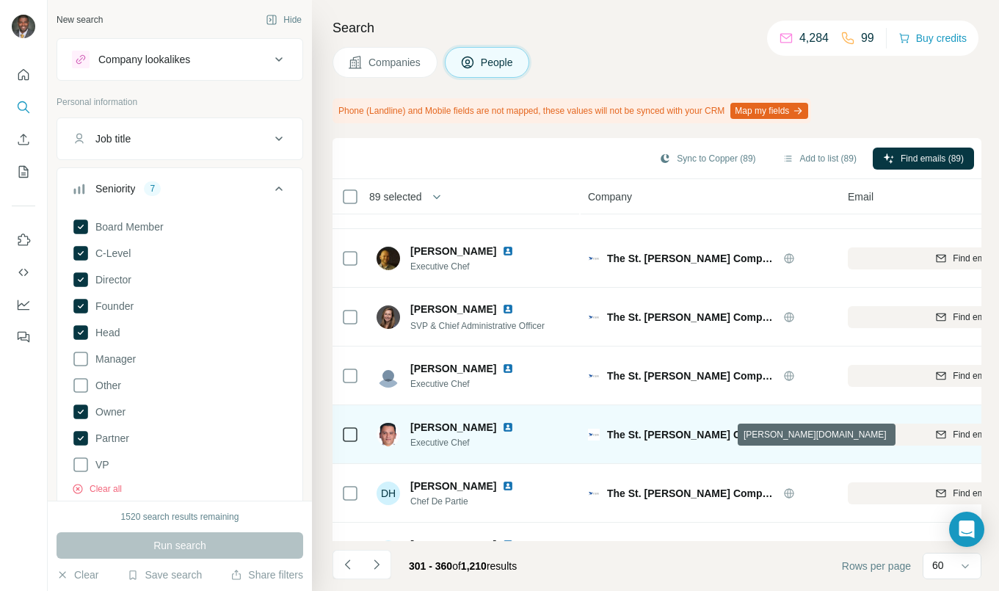
click at [784, 434] on icon at bounding box center [789, 434] width 10 height 1
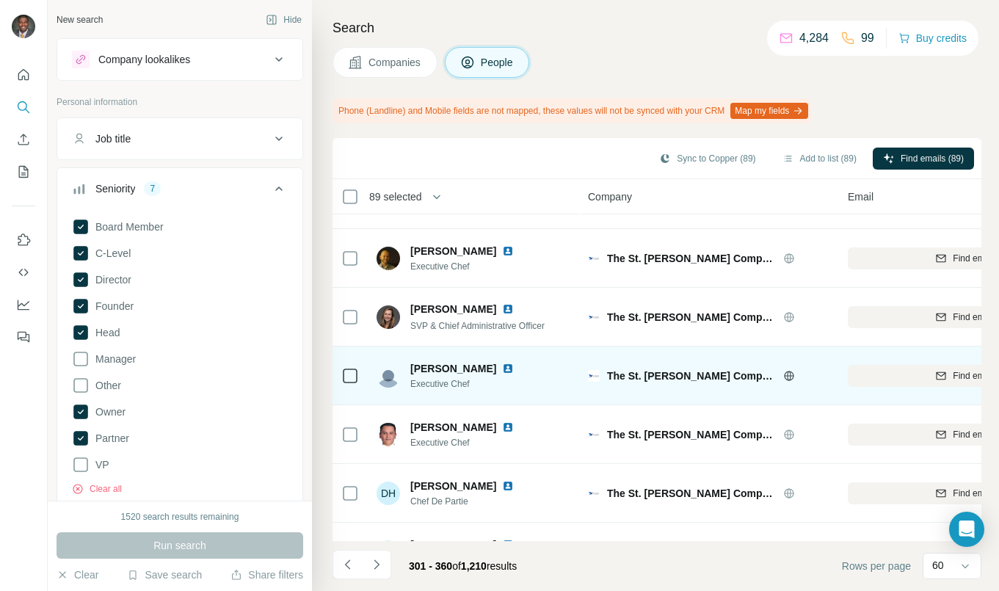
scroll to position [1247, 0]
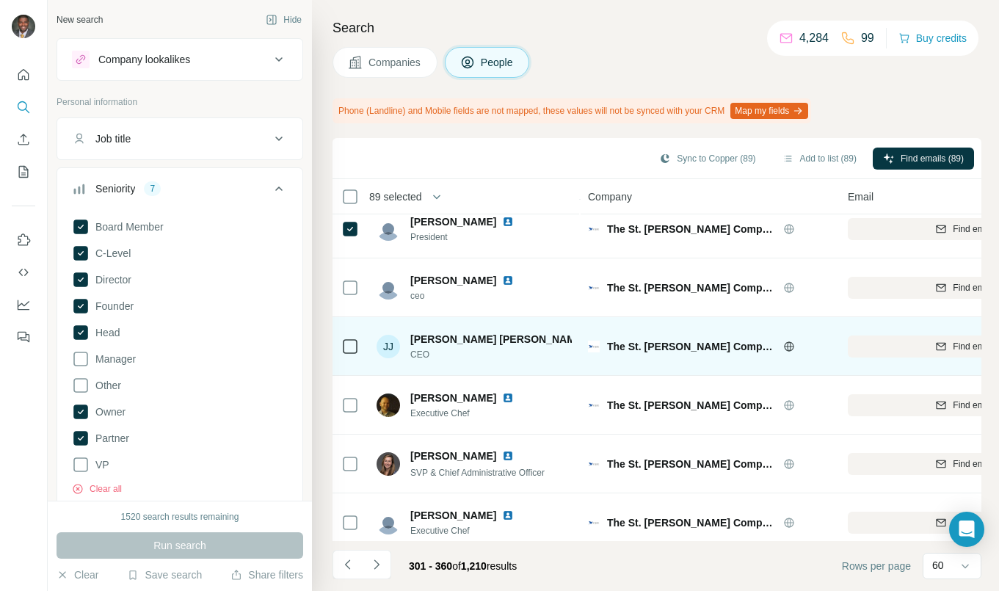
click at [591, 337] on img at bounding box center [597, 339] width 12 height 12
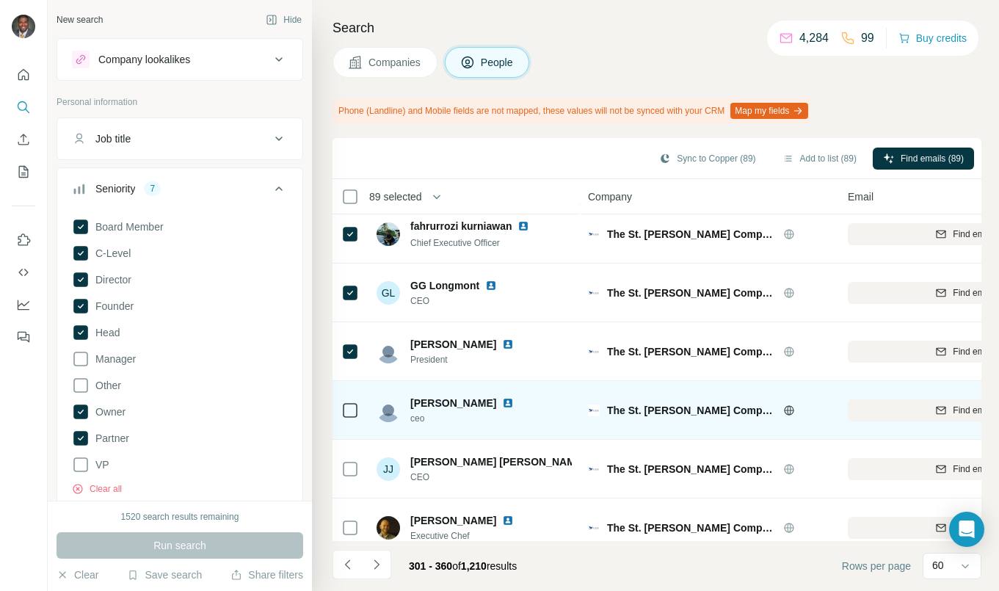
scroll to position [1101, 0]
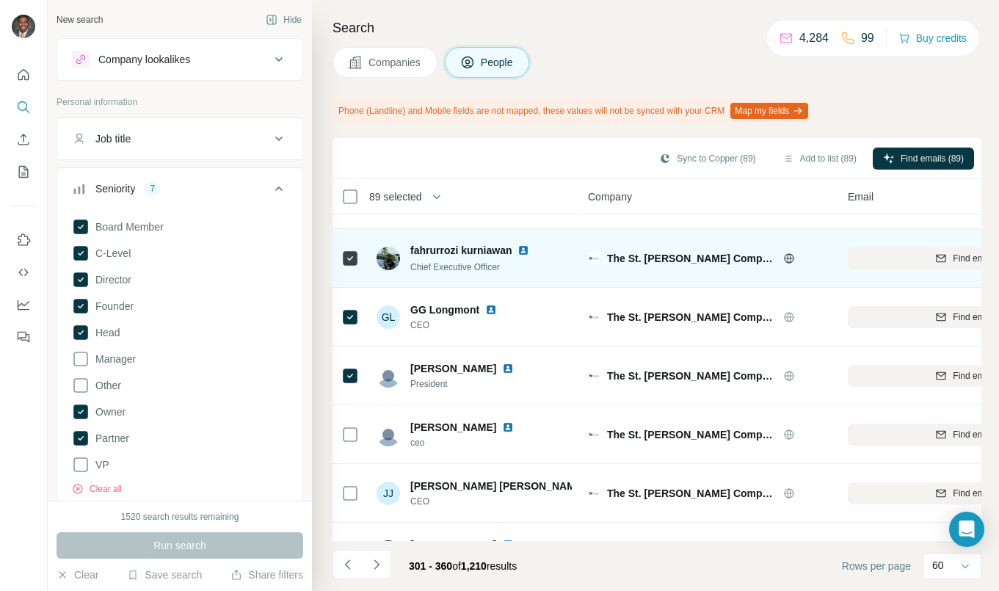
click at [525, 250] on img at bounding box center [523, 250] width 12 height 12
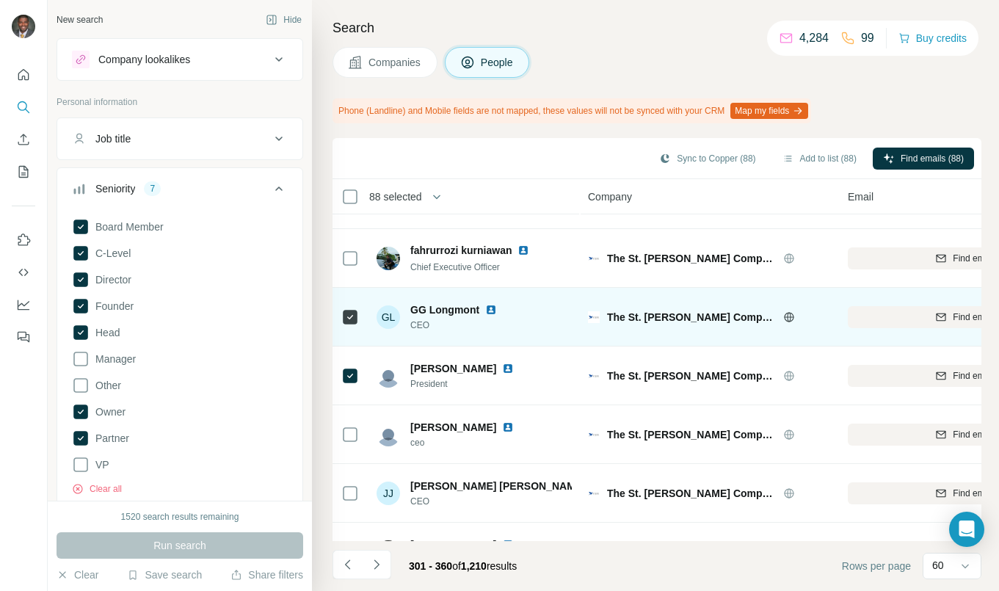
click at [489, 311] on img at bounding box center [491, 310] width 12 height 12
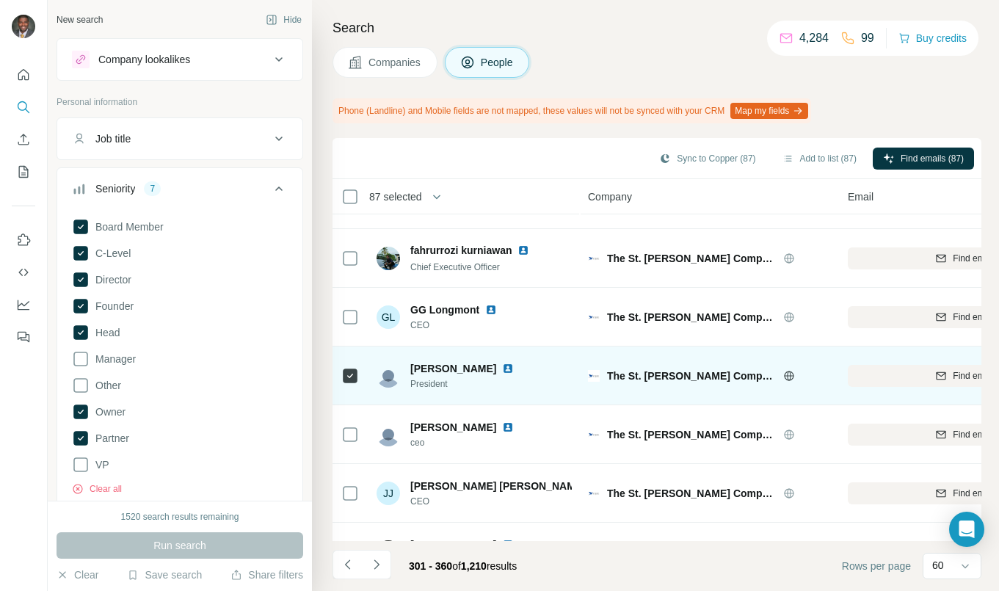
click at [502, 368] on img at bounding box center [508, 369] width 12 height 12
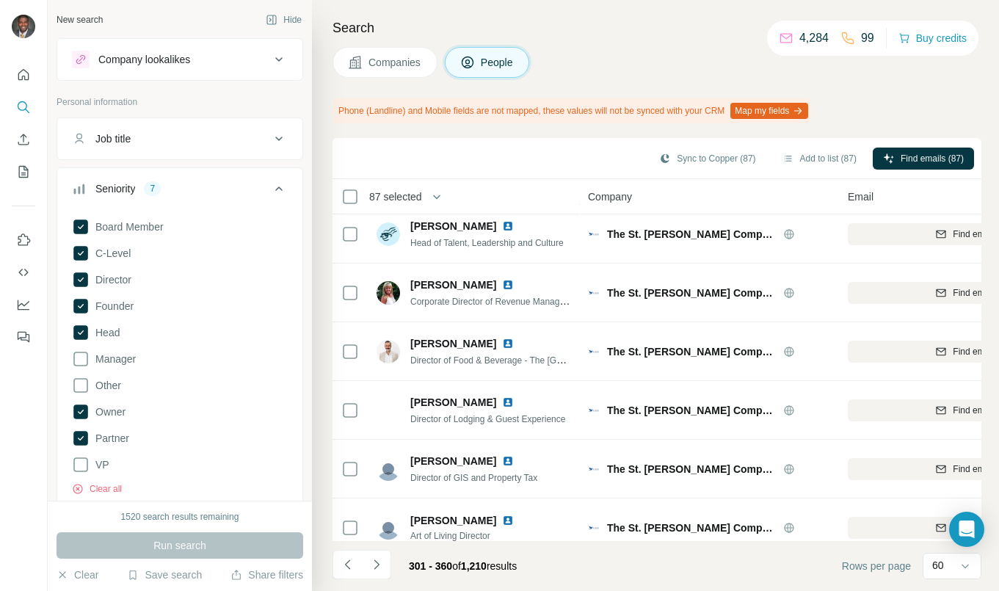
scroll to position [1835, 0]
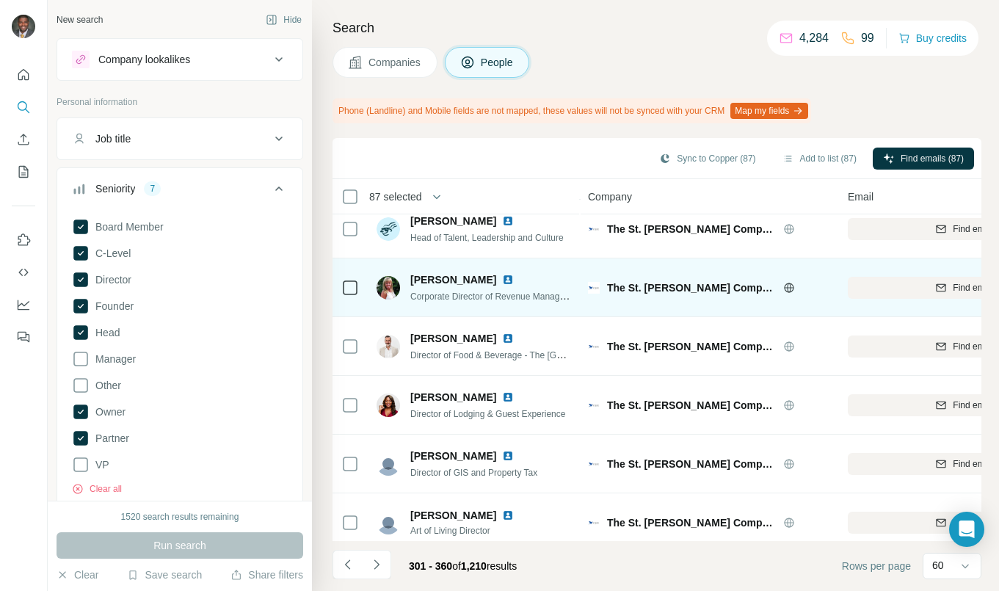
click at [502, 282] on img at bounding box center [508, 280] width 12 height 12
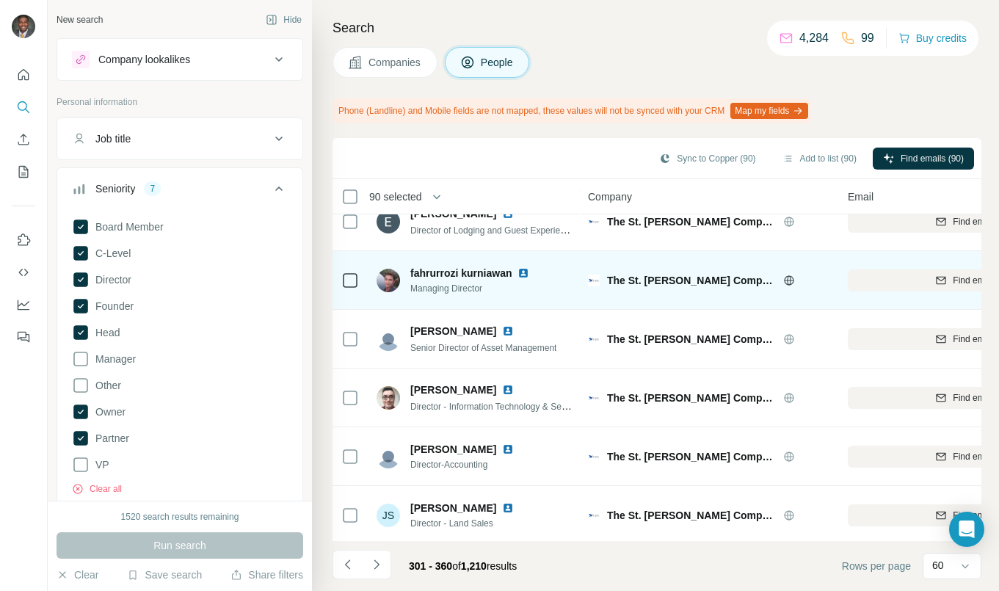
scroll to position [2568, 0]
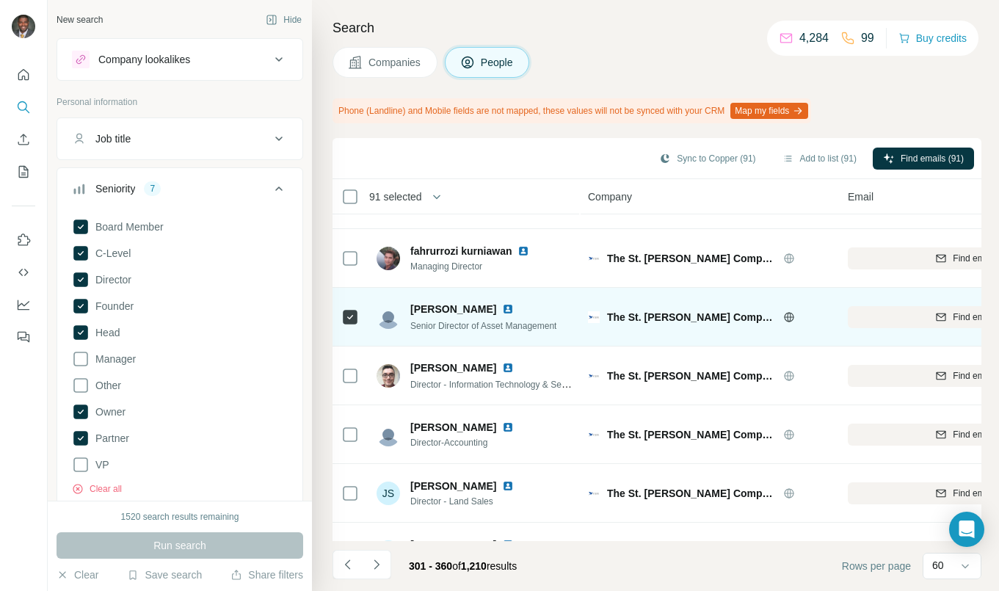
click at [502, 310] on img at bounding box center [508, 309] width 12 height 12
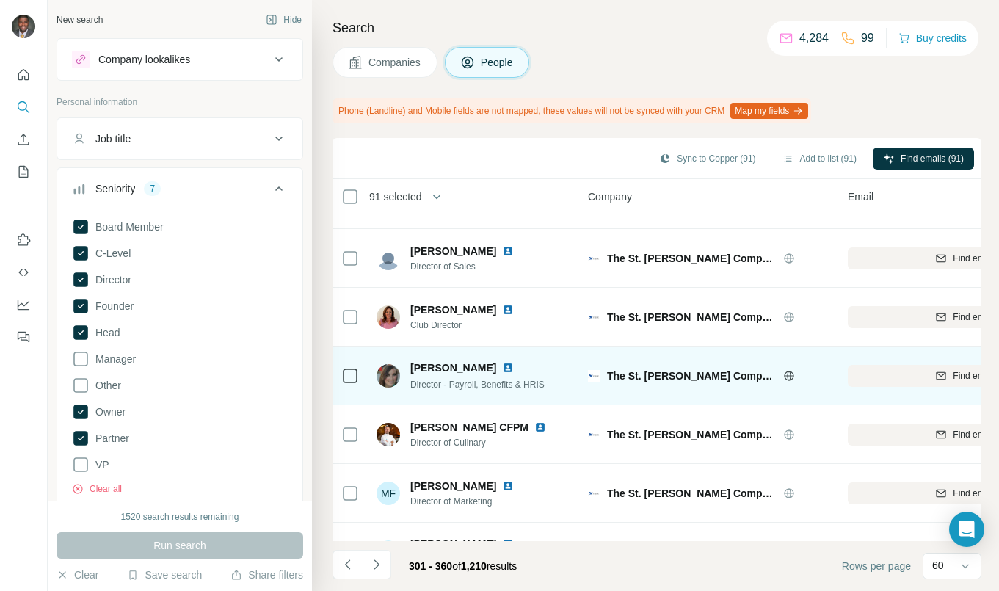
scroll to position [3203, 0]
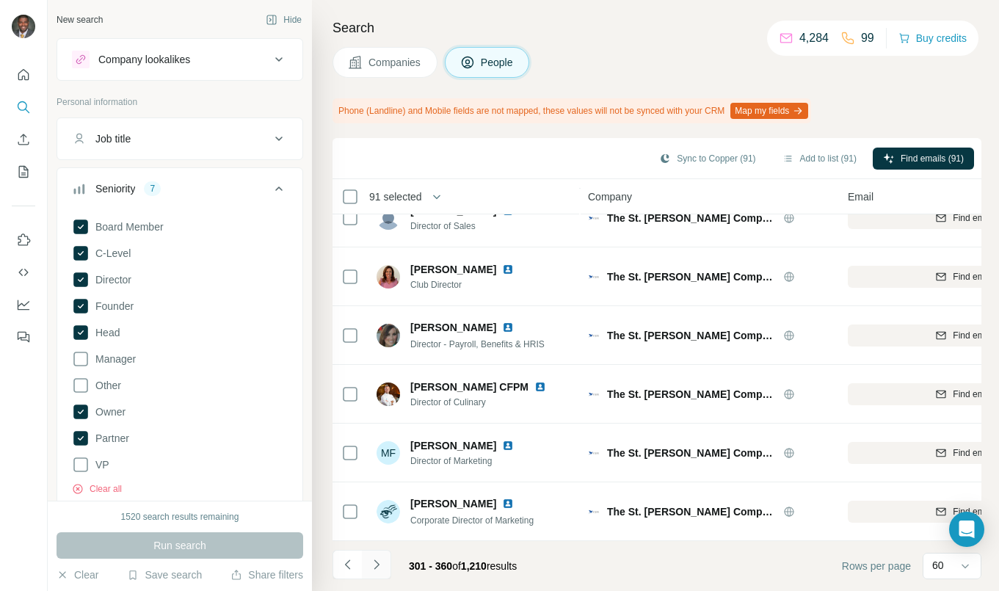
click at [374, 566] on icon "Navigate to next page" at bounding box center [376, 564] width 15 height 15
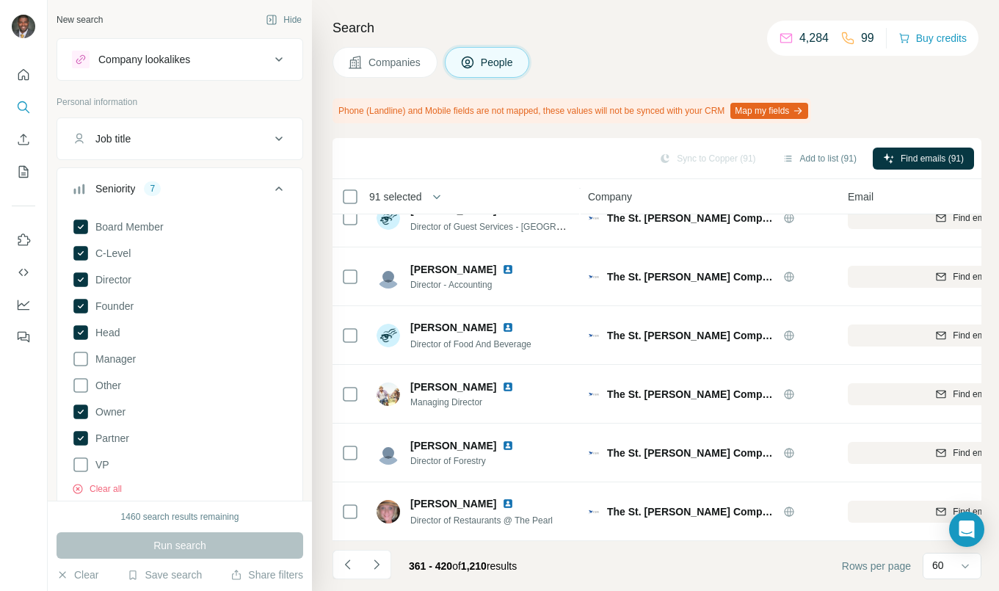
scroll to position [0, 0]
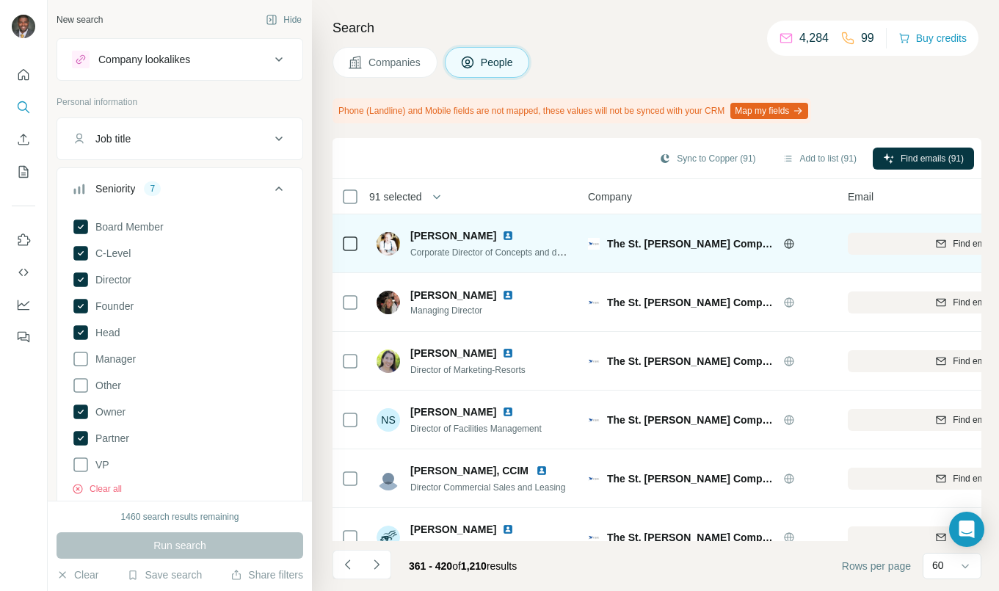
click at [502, 238] on img at bounding box center [508, 236] width 12 height 12
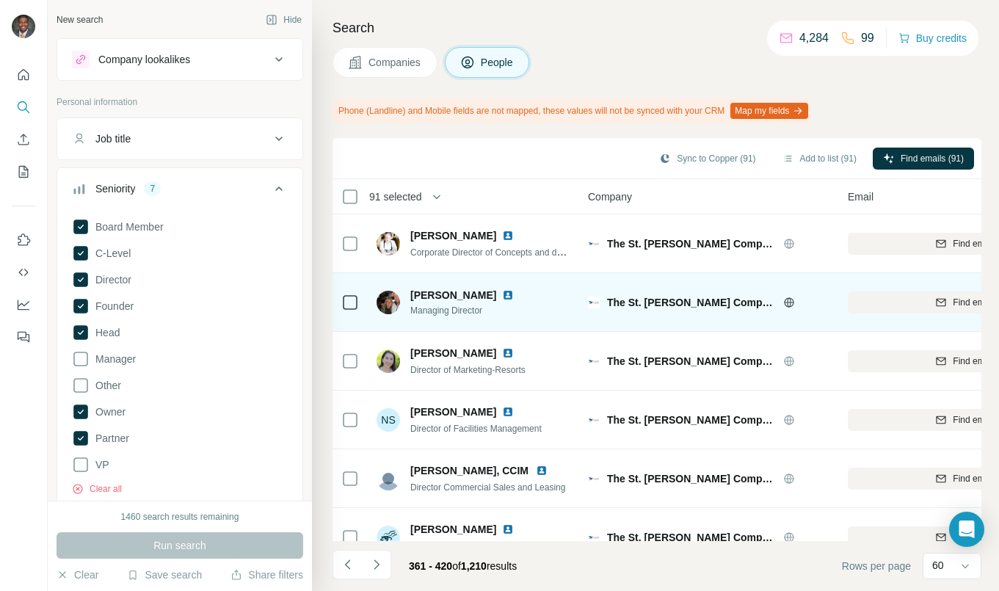
click at [502, 296] on img at bounding box center [508, 295] width 12 height 12
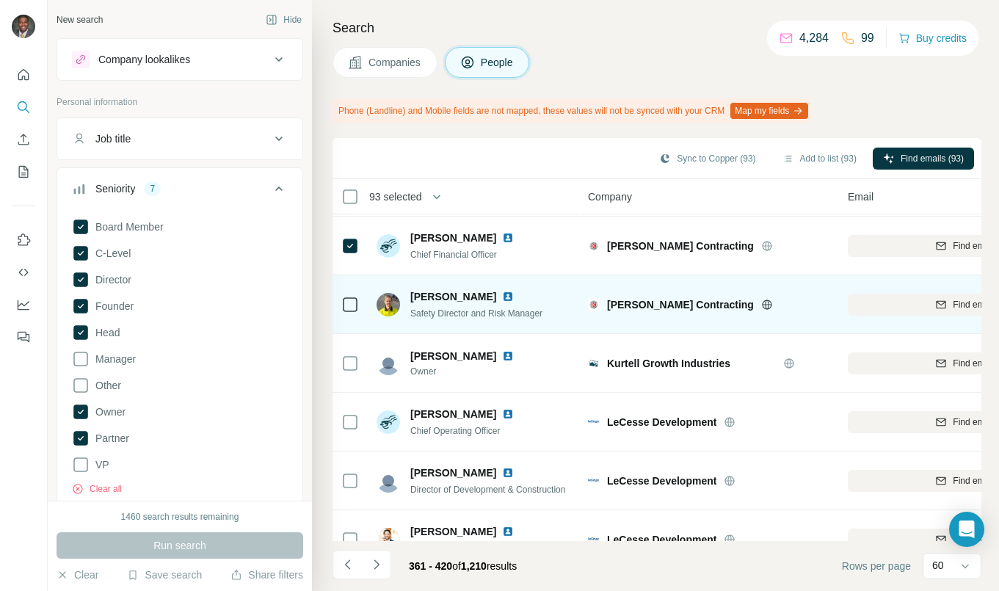
scroll to position [954, 0]
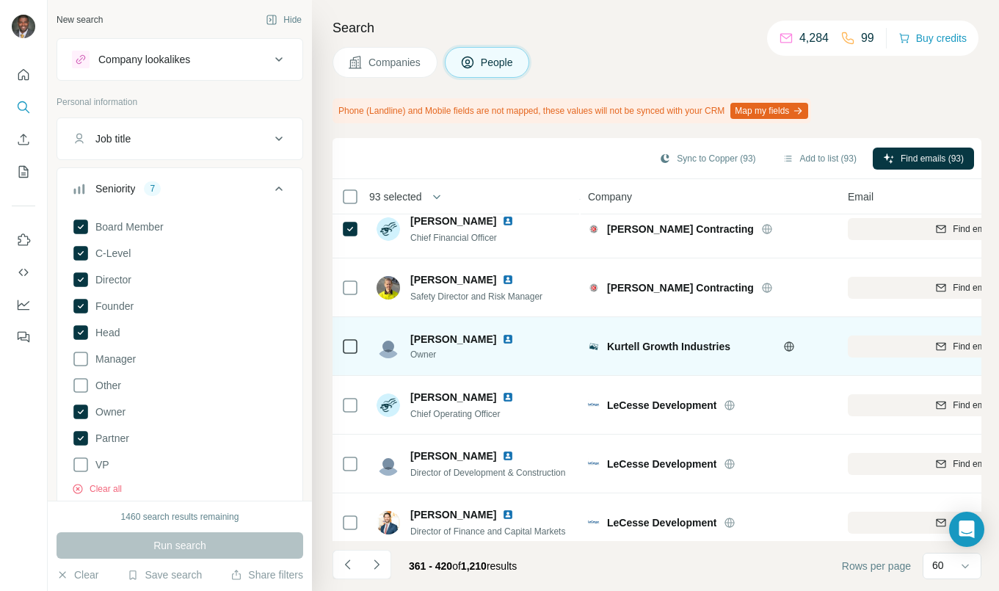
click at [502, 338] on img at bounding box center [508, 339] width 12 height 12
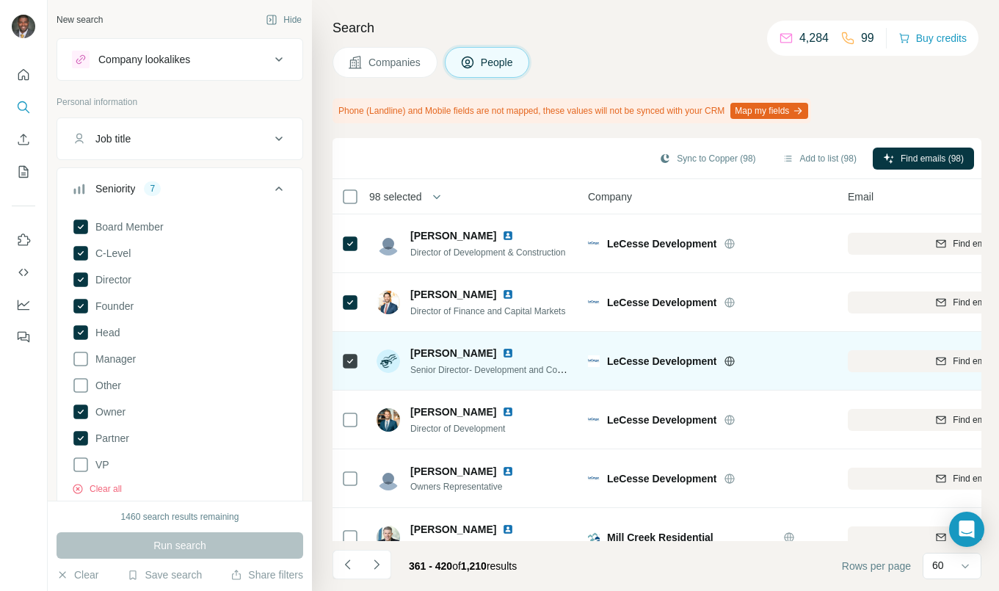
scroll to position [1247, 0]
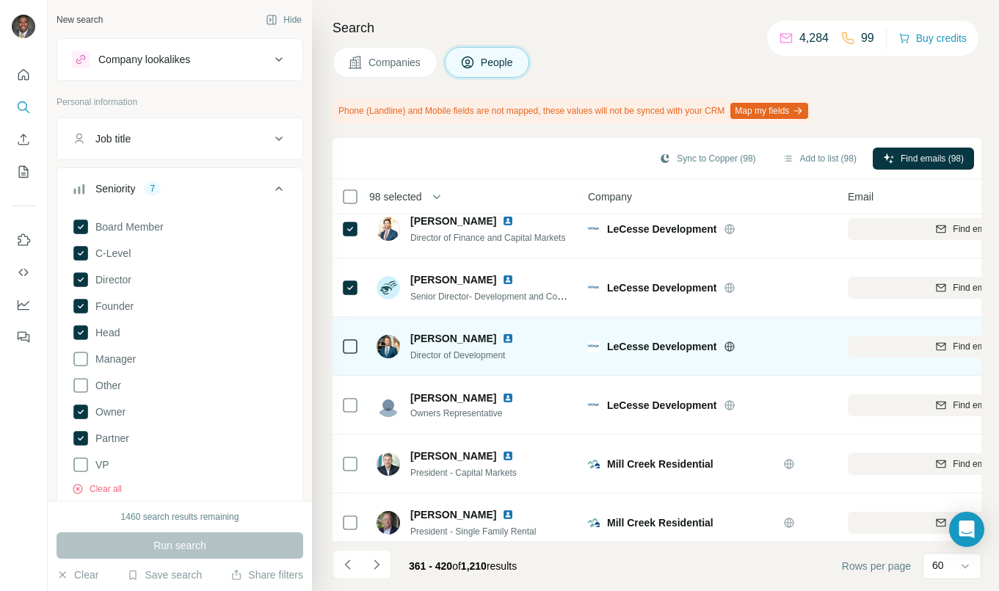
click at [357, 341] on icon at bounding box center [350, 347] width 18 height 18
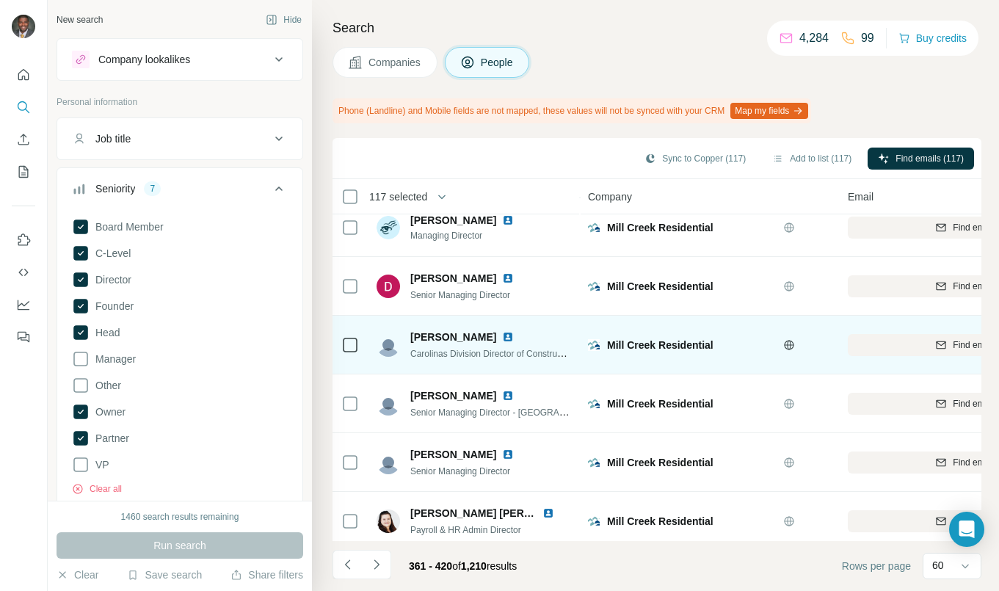
scroll to position [3203, 0]
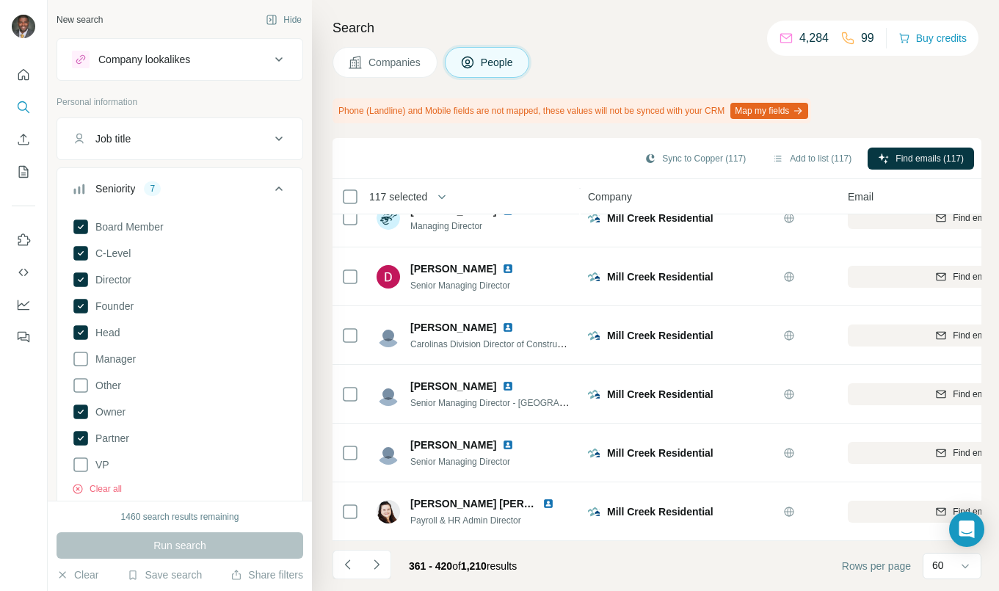
click at [371, 561] on icon "Navigate to next page" at bounding box center [376, 564] width 15 height 15
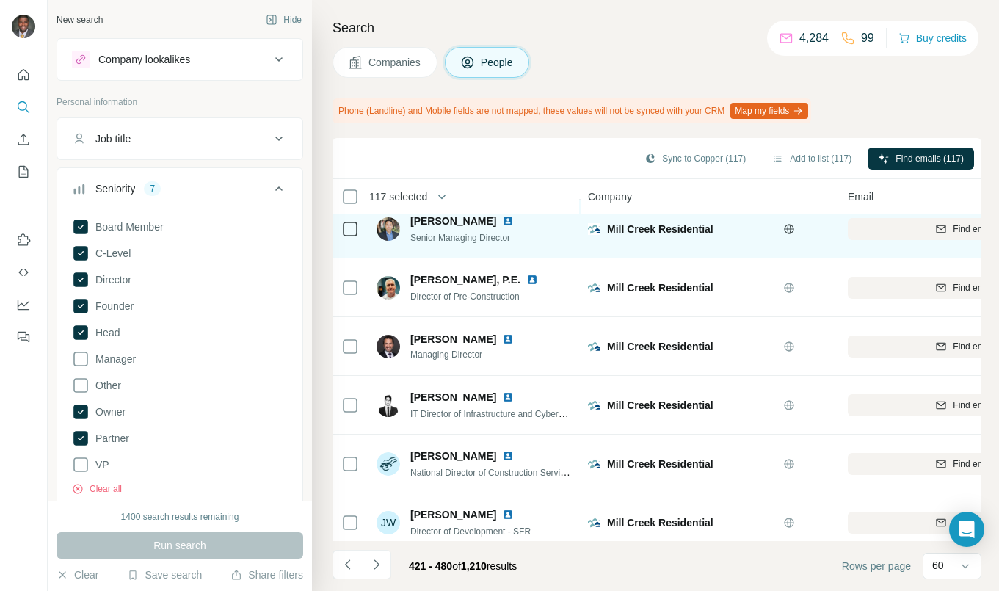
scroll to position [147, 0]
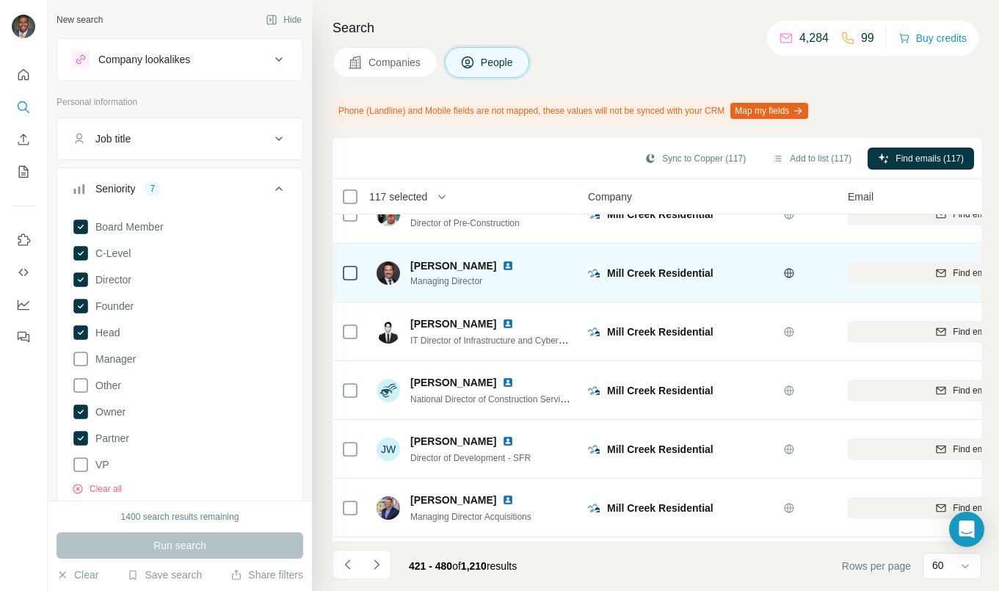
click at [468, 270] on div "[PERSON_NAME]" at bounding box center [470, 265] width 121 height 15
click at [467, 263] on div "[PERSON_NAME]" at bounding box center [470, 265] width 121 height 15
click at [502, 265] on img at bounding box center [508, 266] width 12 height 12
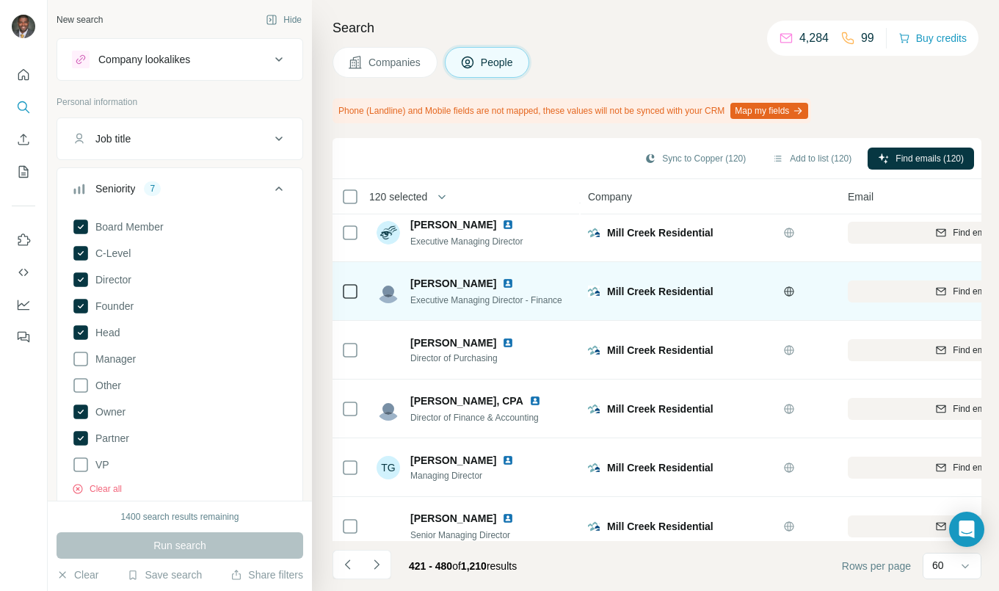
scroll to position [3203, 0]
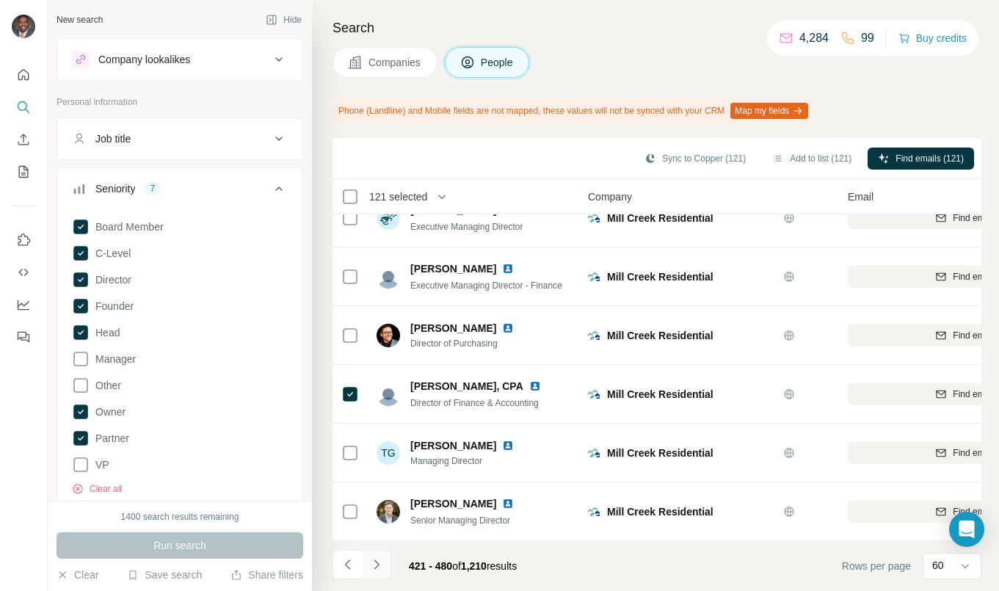
click at [374, 562] on icon "Navigate to next page" at bounding box center [376, 564] width 15 height 15
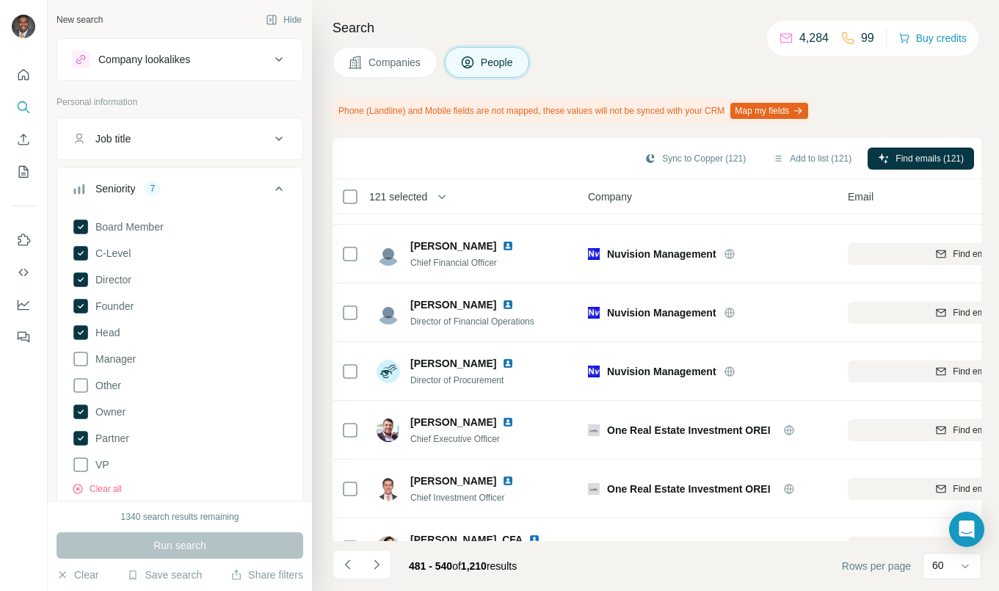
scroll to position [0, 0]
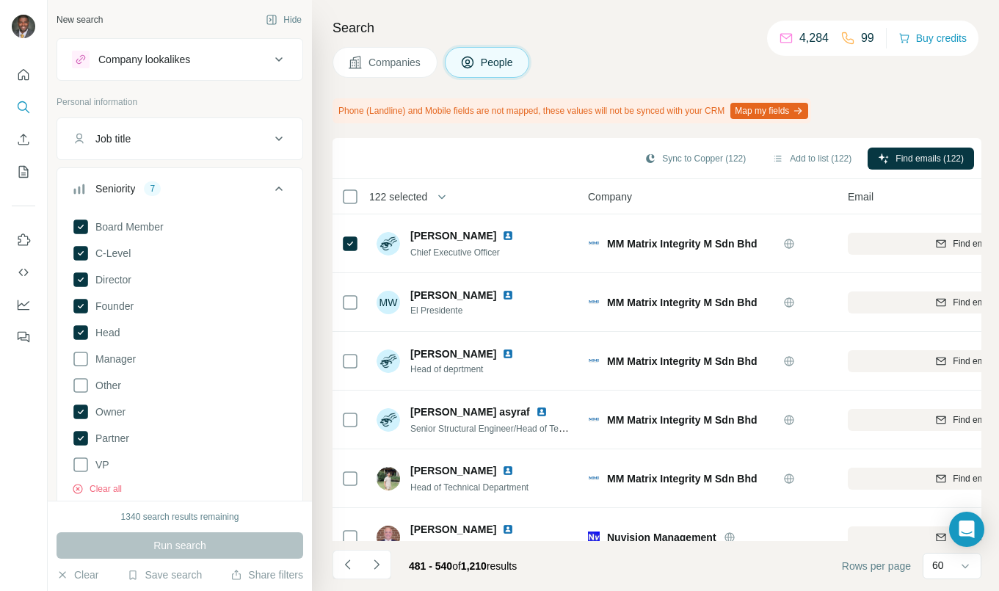
click at [450, 159] on div "Sync to Copper (122) Add to list (122) Find emails (122)" at bounding box center [657, 158] width 634 height 26
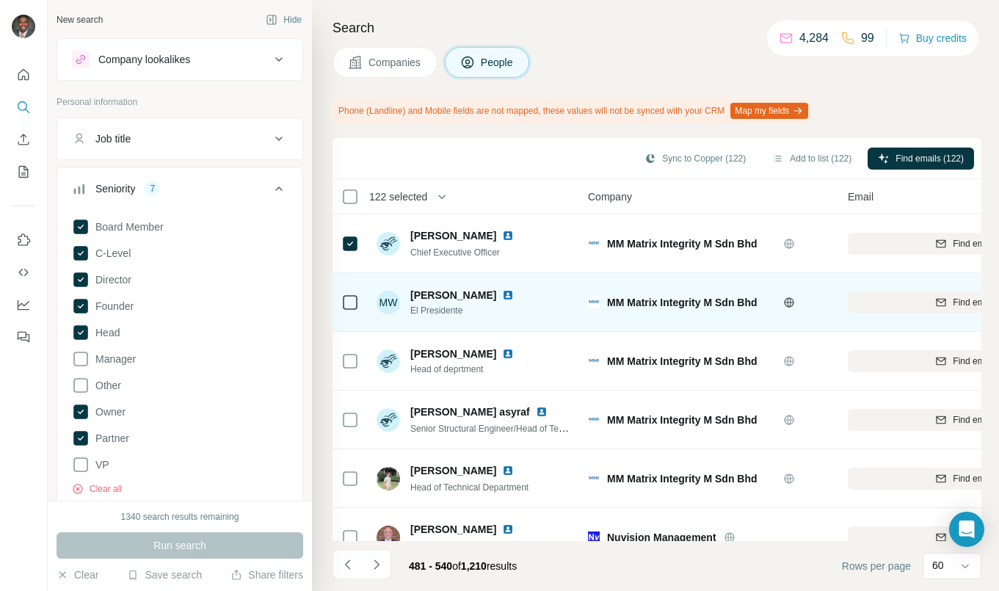
click at [502, 291] on img at bounding box center [508, 295] width 12 height 12
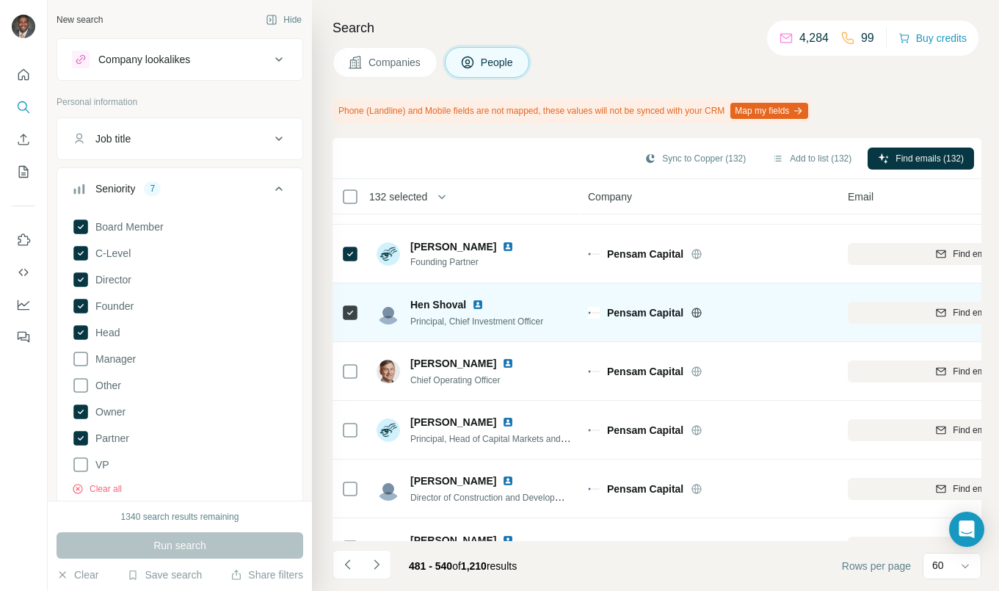
scroll to position [954, 0]
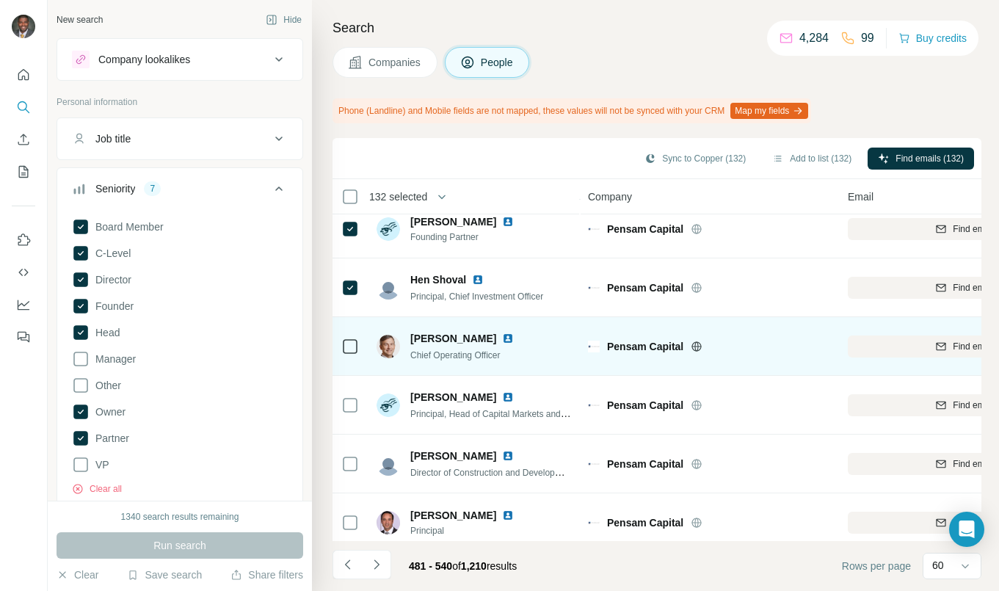
click at [361, 341] on td at bounding box center [349, 346] width 35 height 59
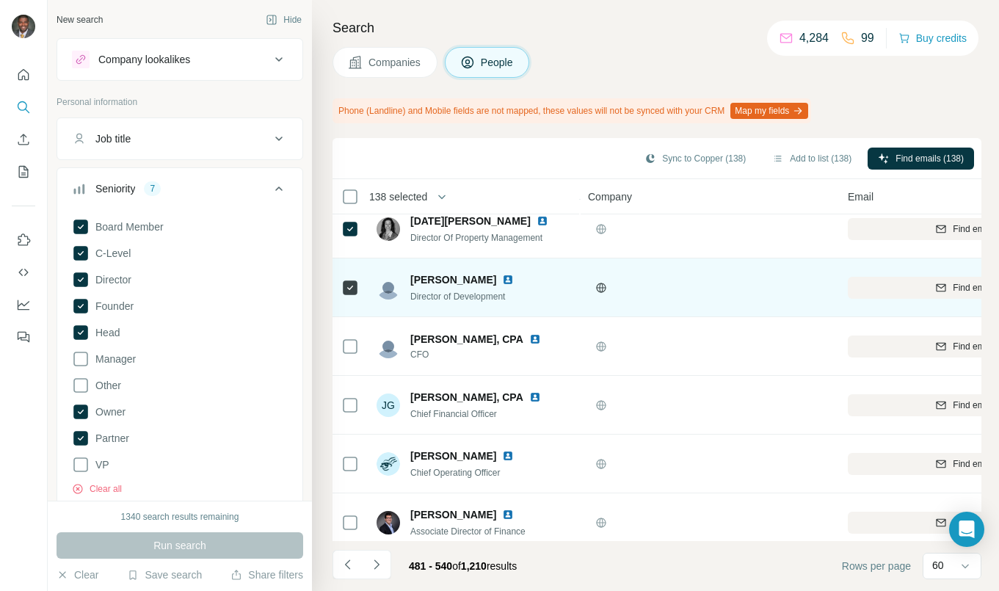
scroll to position [1468, 0]
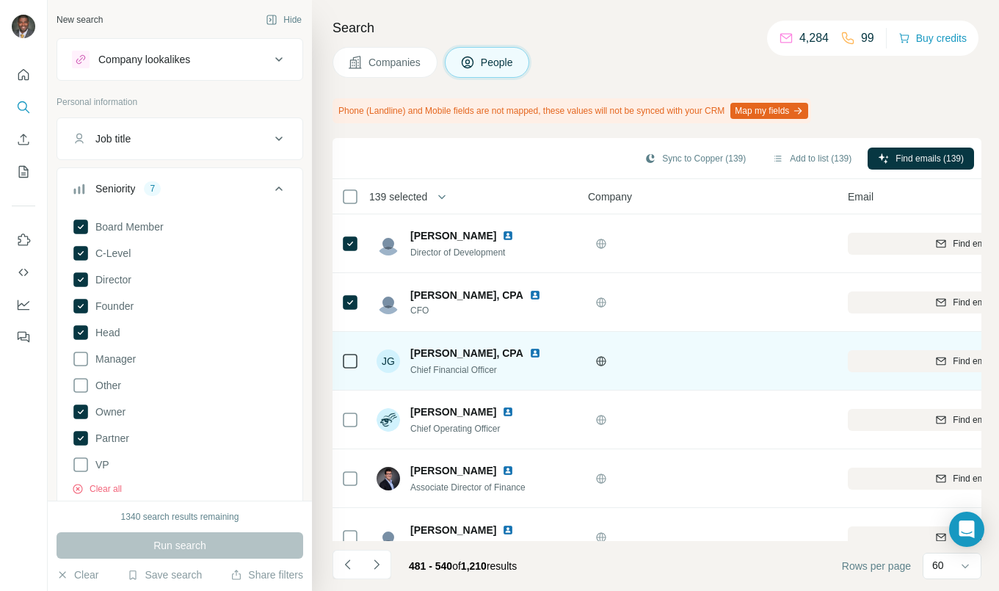
click at [531, 349] on img at bounding box center [535, 353] width 12 height 12
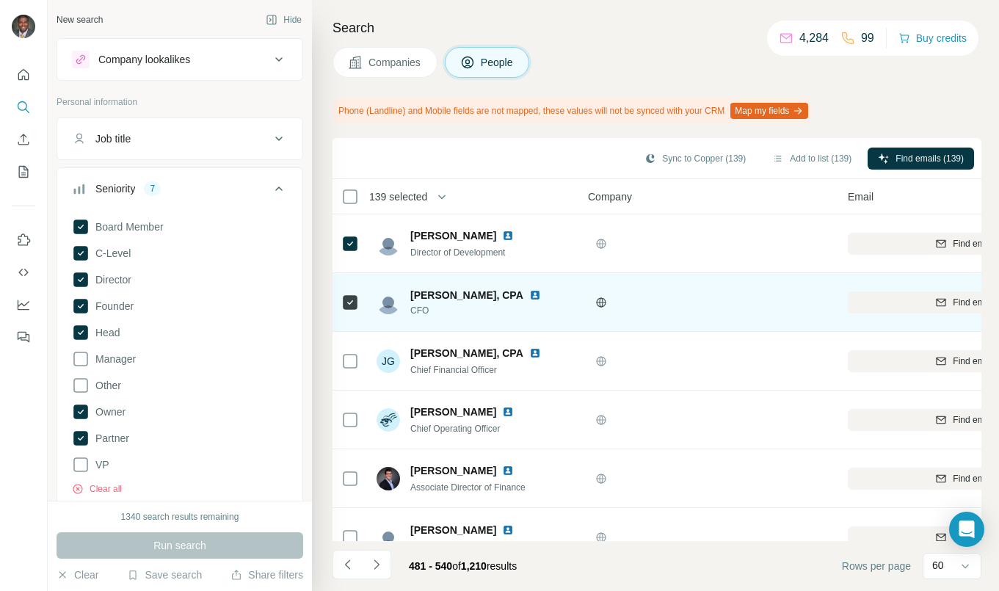
click at [529, 292] on img at bounding box center [535, 295] width 12 height 12
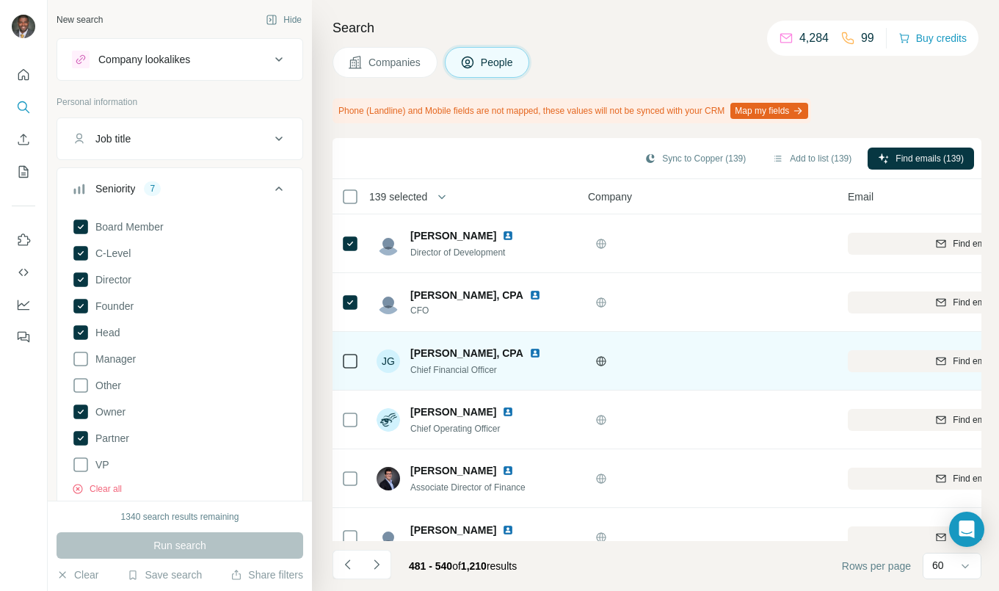
click at [357, 359] on icon at bounding box center [350, 361] width 18 height 18
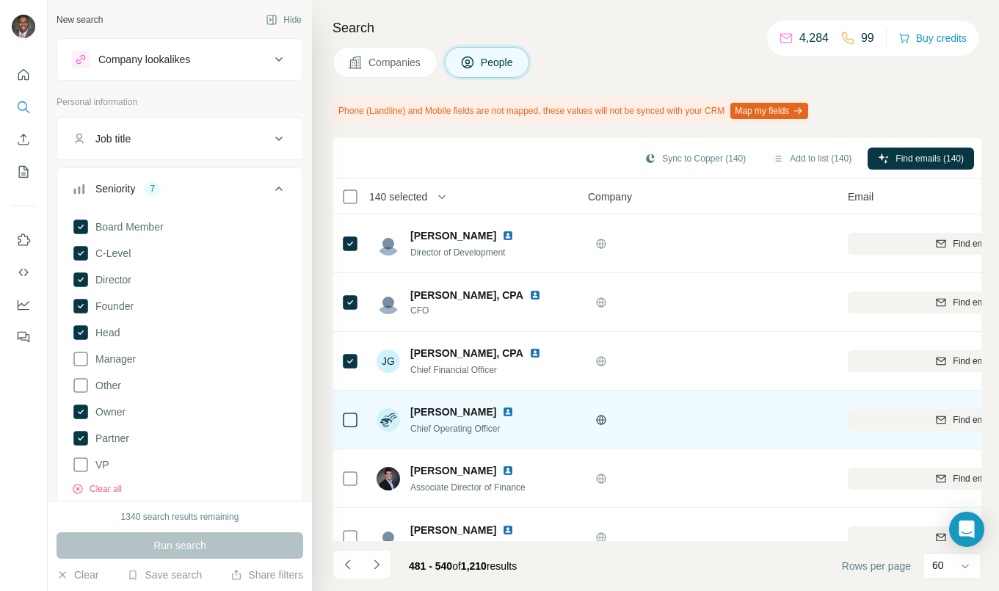
click at [346, 429] on div at bounding box center [350, 419] width 18 height 40
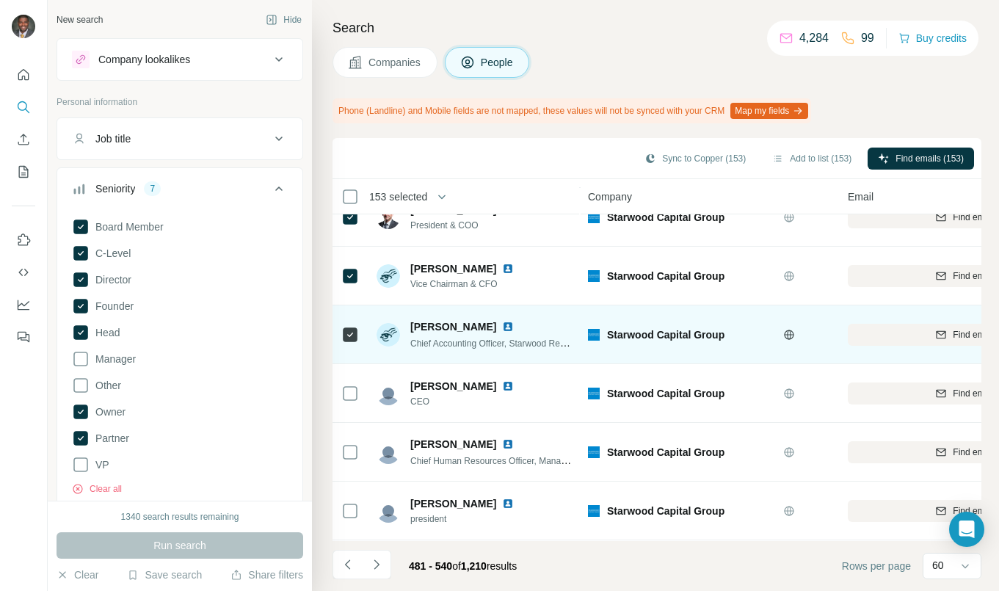
scroll to position [2935, 0]
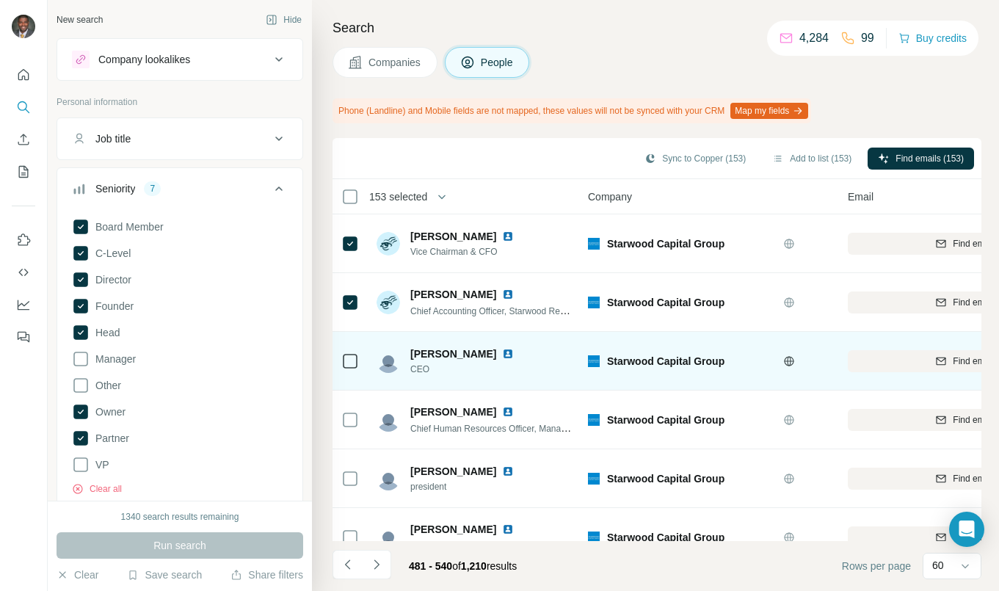
click at [514, 356] on img at bounding box center [508, 354] width 12 height 12
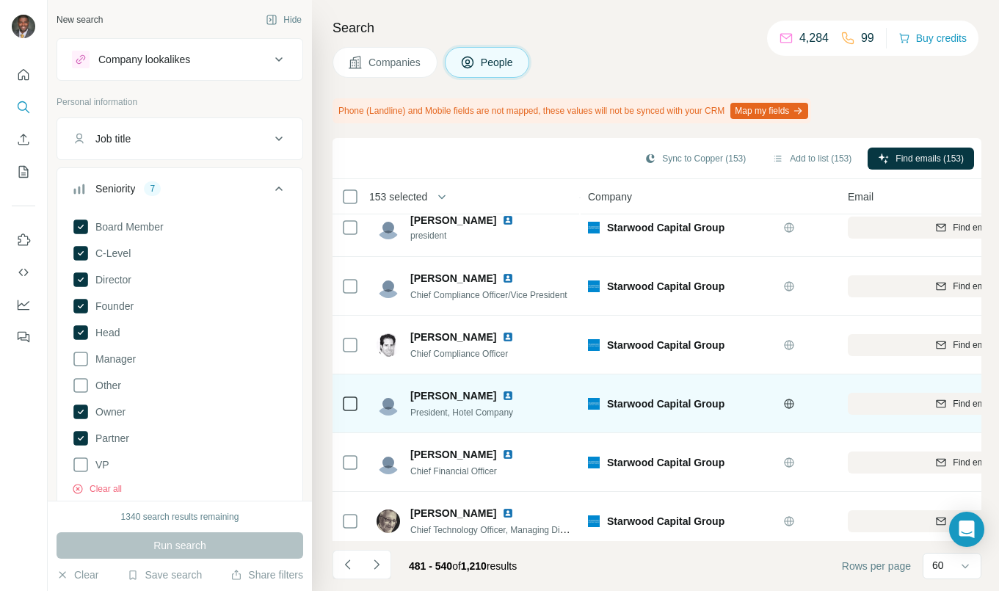
scroll to position [3203, 0]
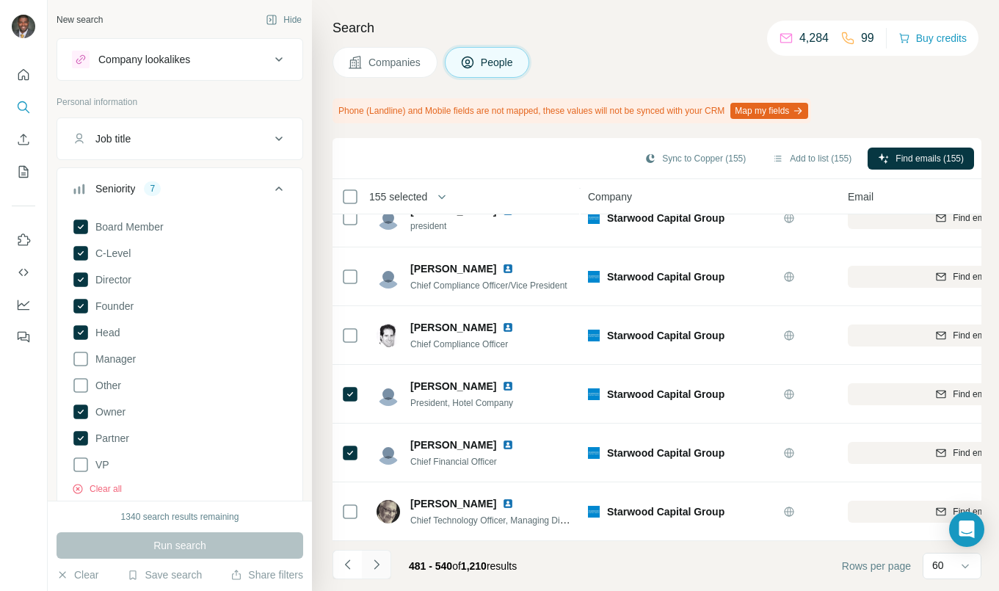
click at [374, 567] on icon "Navigate to next page" at bounding box center [376, 564] width 15 height 15
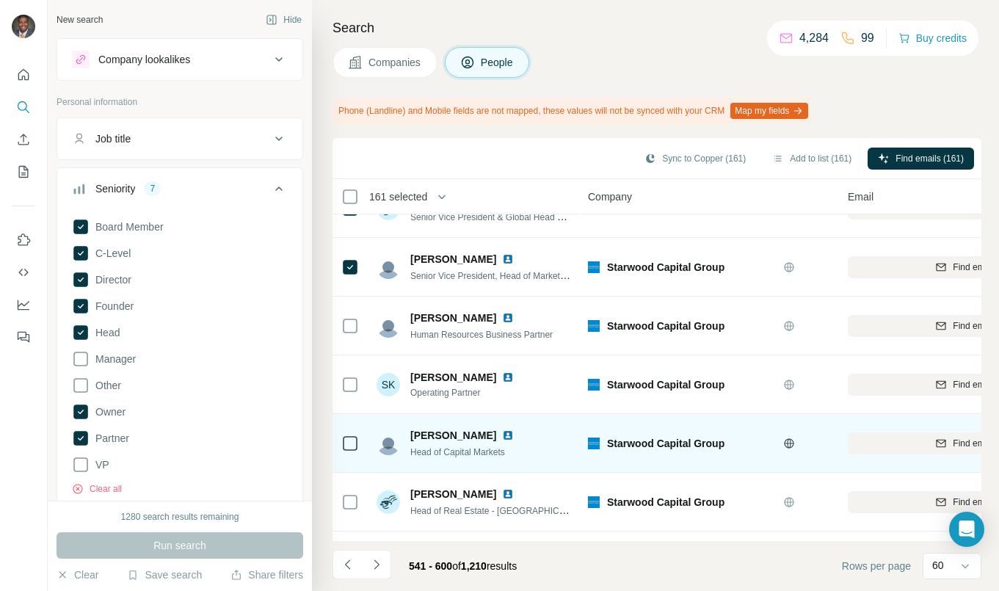
scroll to position [587, 0]
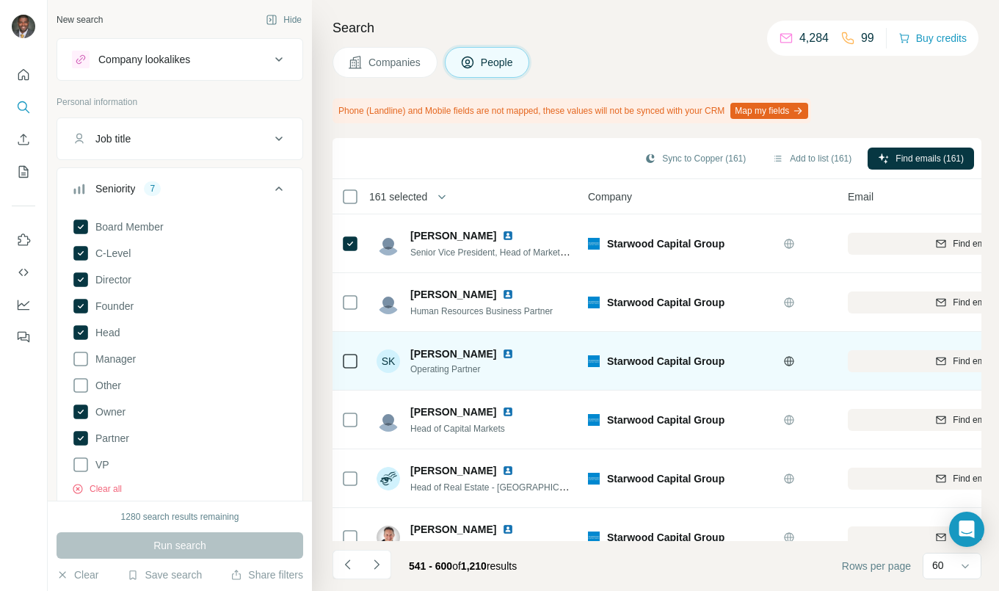
click at [342, 358] on icon at bounding box center [350, 361] width 18 height 18
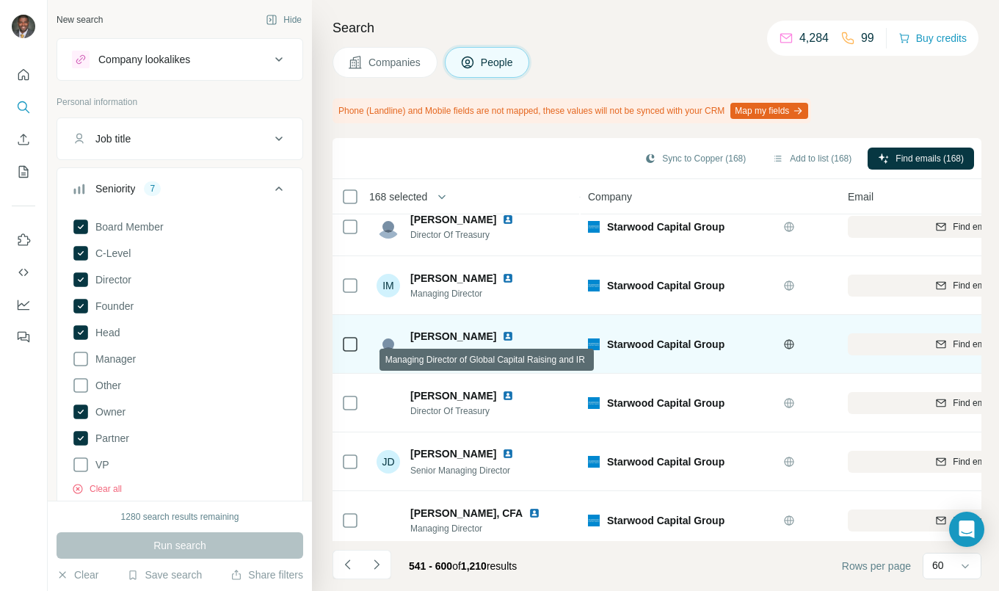
scroll to position [3203, 0]
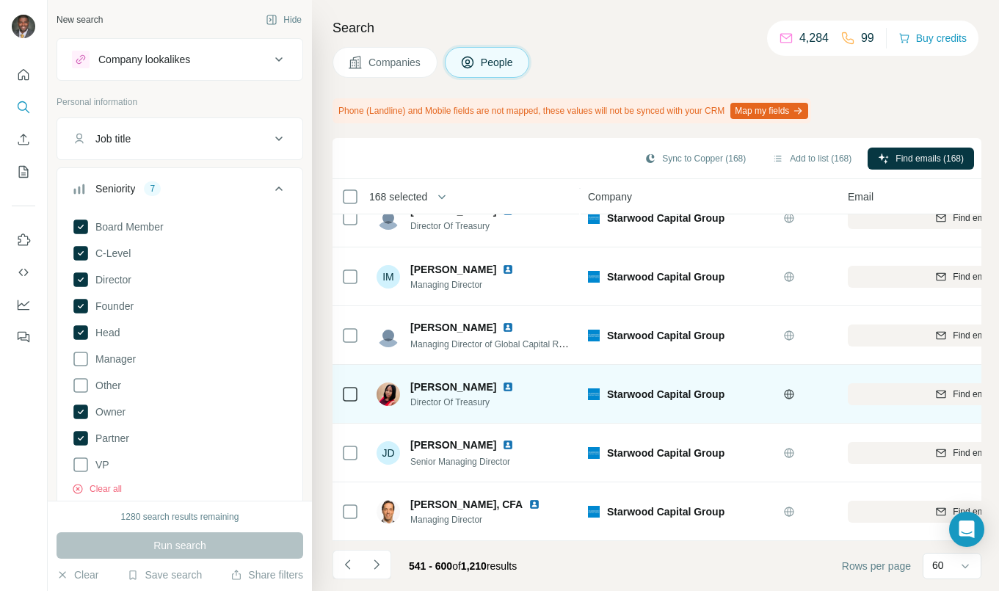
click at [502, 381] on img at bounding box center [508, 387] width 12 height 12
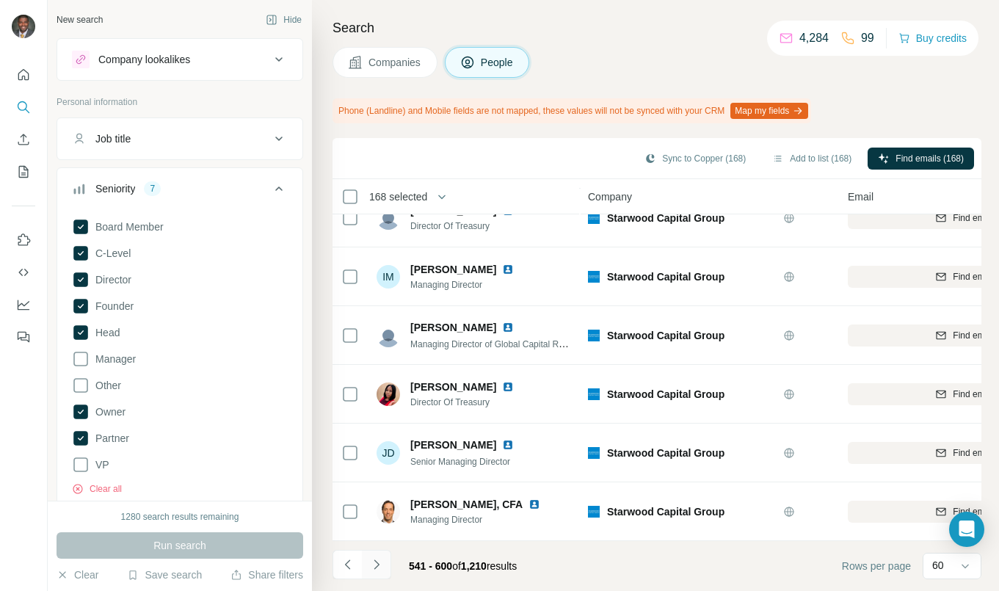
click at [379, 574] on button "Navigate to next page" at bounding box center [376, 564] width 29 height 29
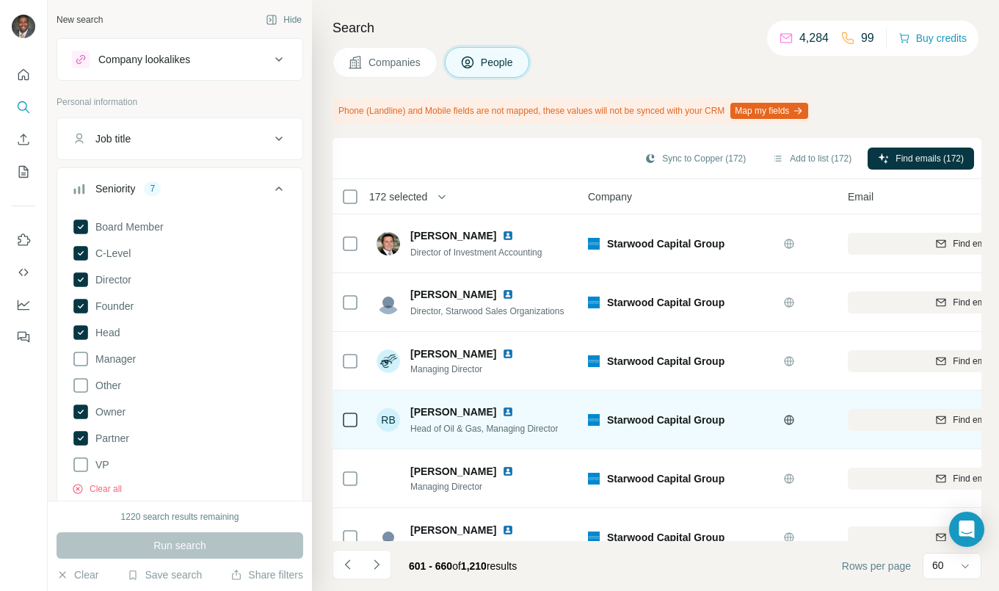
scroll to position [1541, 0]
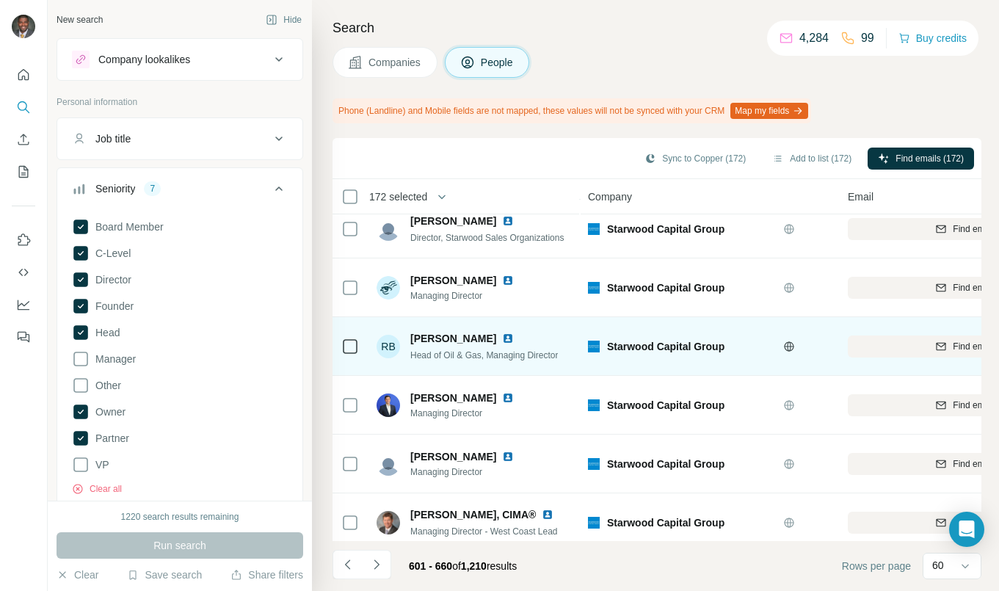
click at [352, 355] on div at bounding box center [350, 346] width 18 height 40
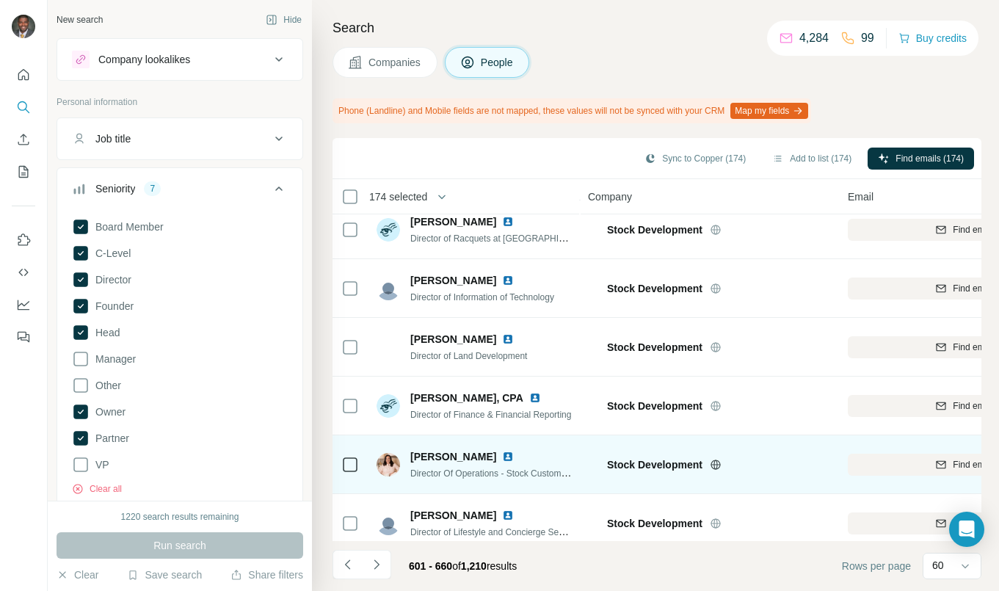
scroll to position [2715, 0]
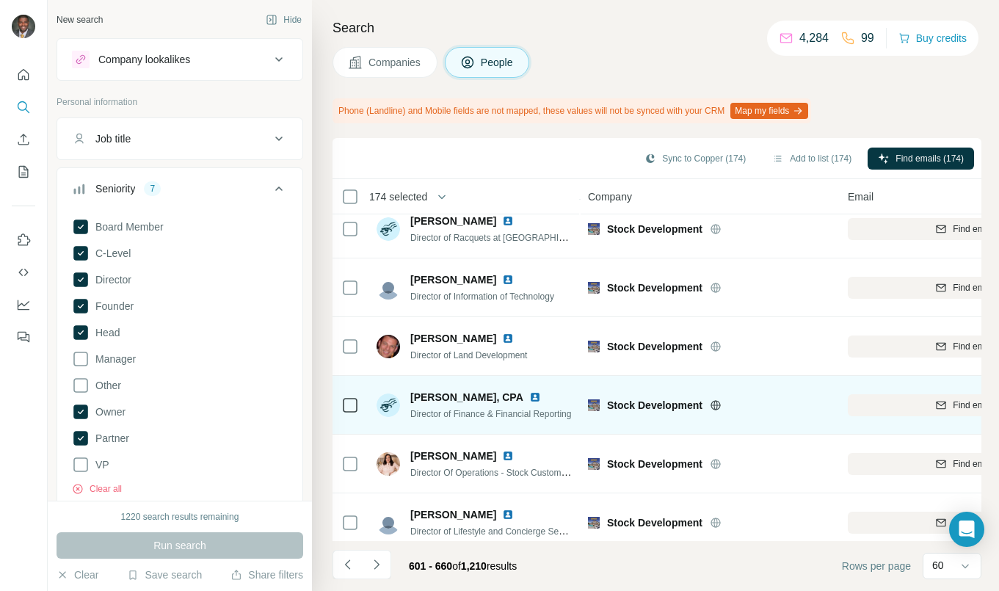
click at [529, 399] on img at bounding box center [535, 397] width 12 height 12
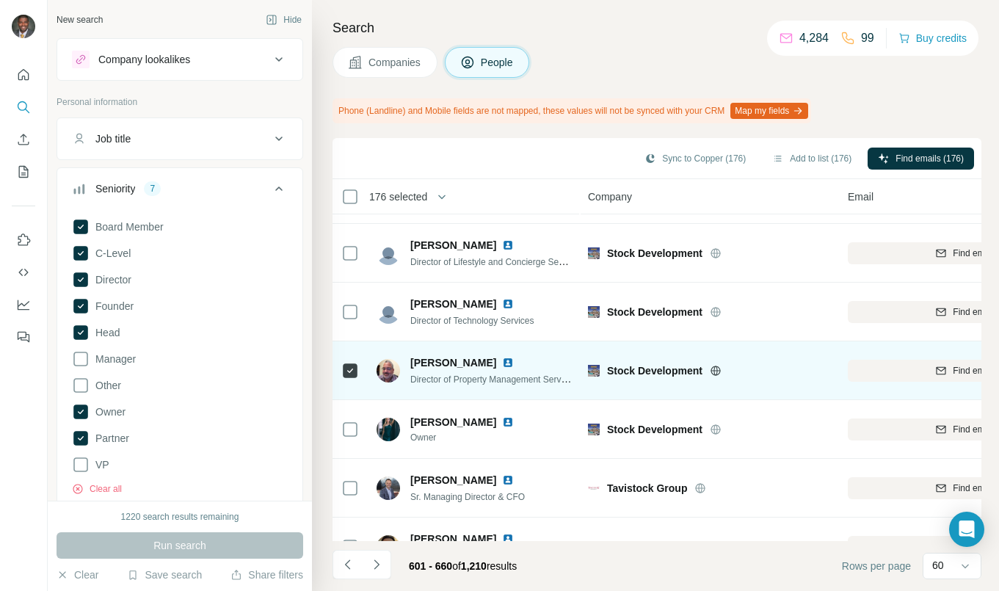
scroll to position [3009, 0]
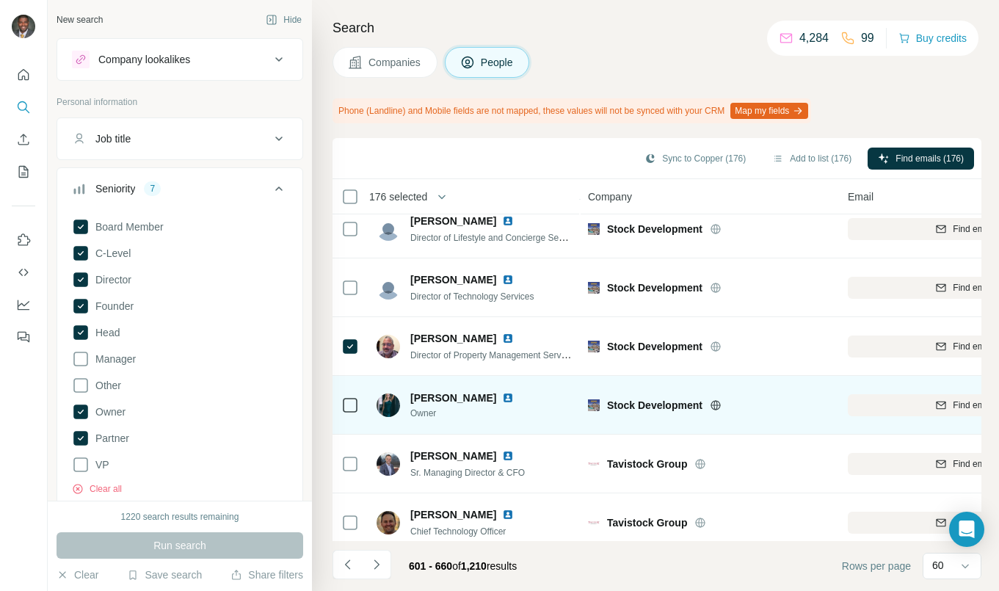
click at [502, 397] on img at bounding box center [508, 398] width 12 height 12
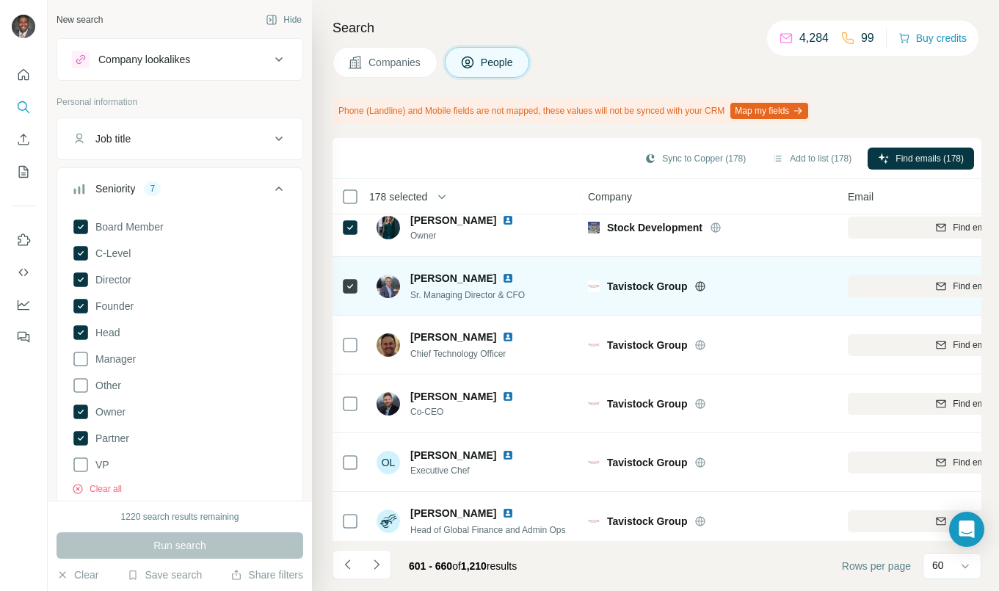
scroll to position [3203, 0]
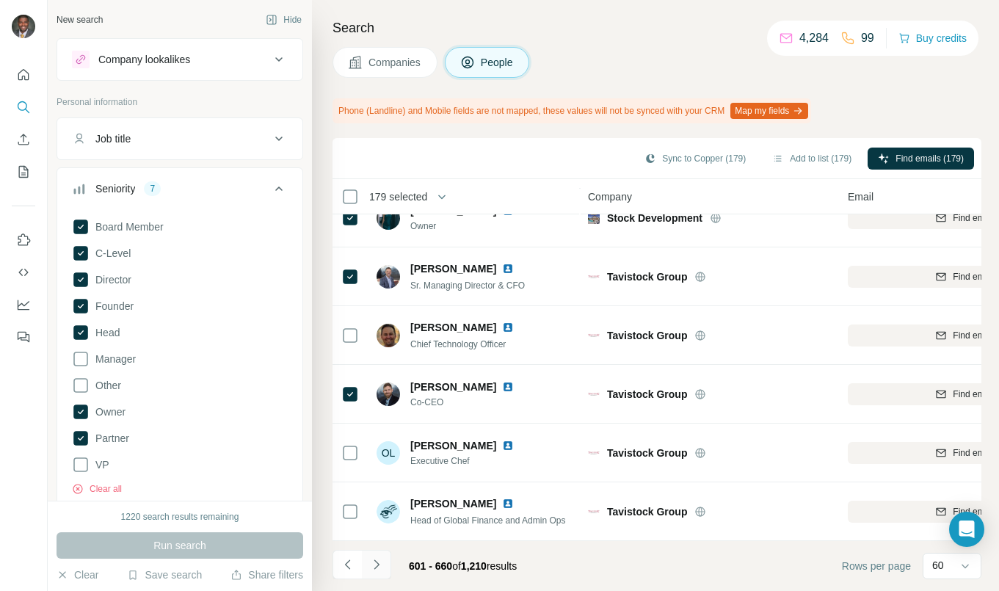
click at [376, 561] on icon "Navigate to next page" at bounding box center [376, 564] width 15 height 15
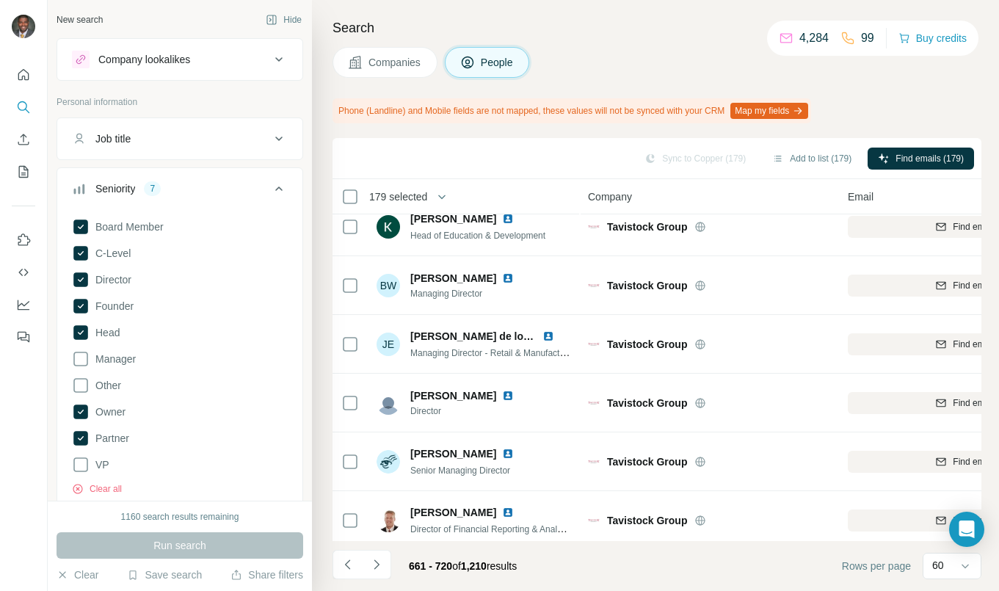
scroll to position [0, 0]
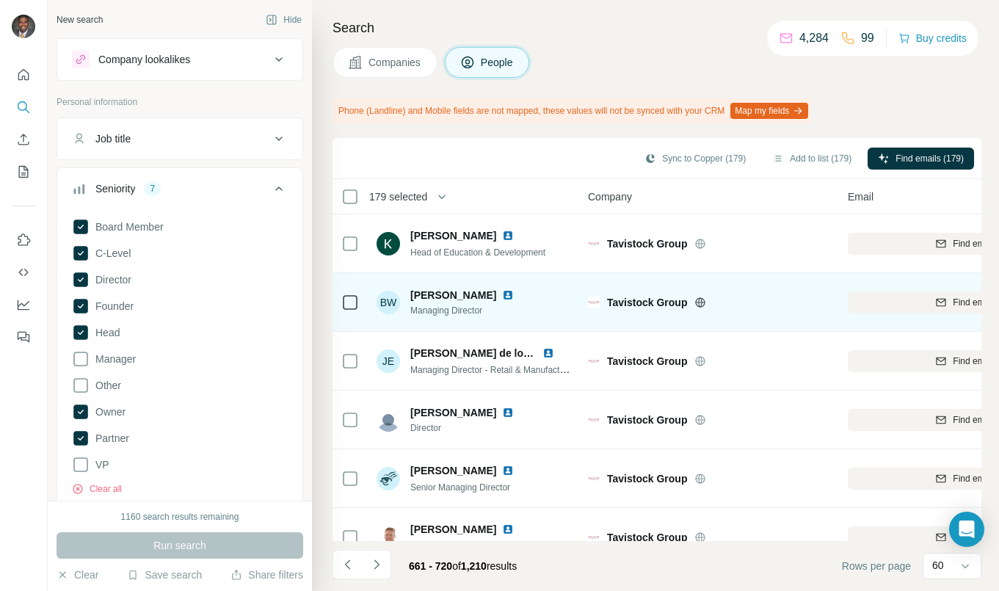
click at [343, 310] on icon at bounding box center [350, 303] width 18 height 18
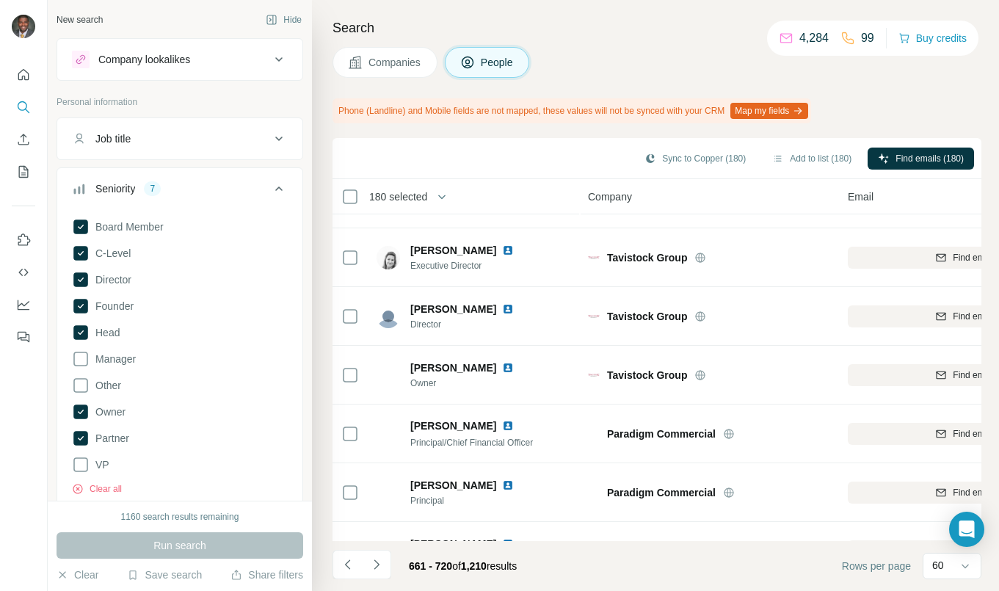
scroll to position [367, 0]
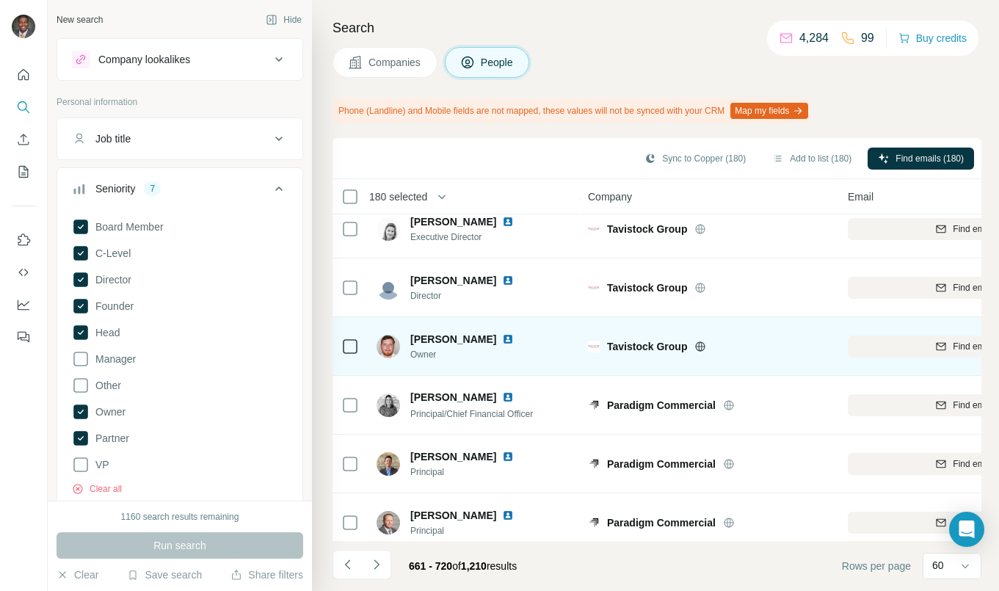
click at [514, 341] on img at bounding box center [508, 339] width 12 height 12
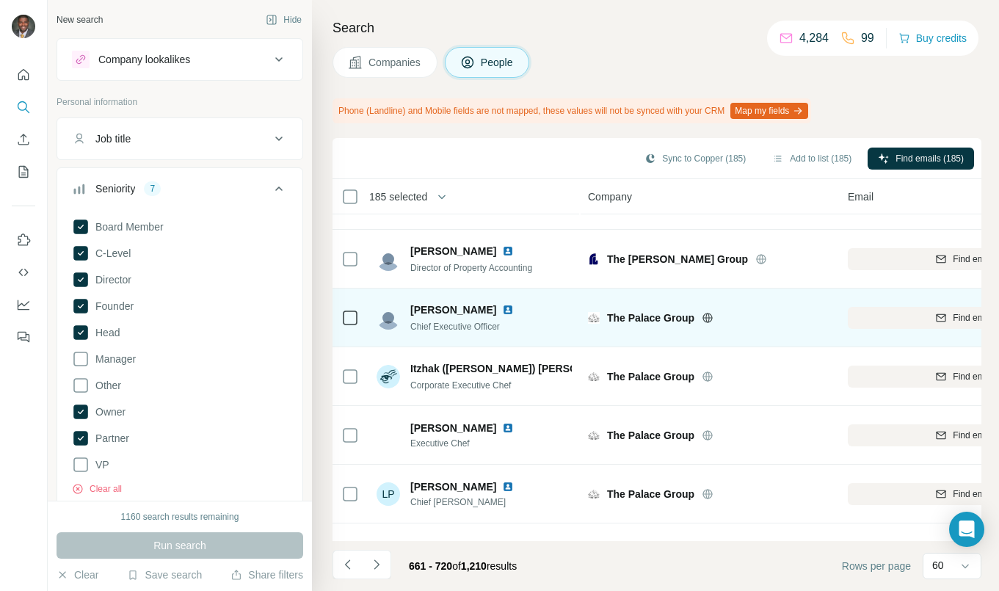
scroll to position [807, 0]
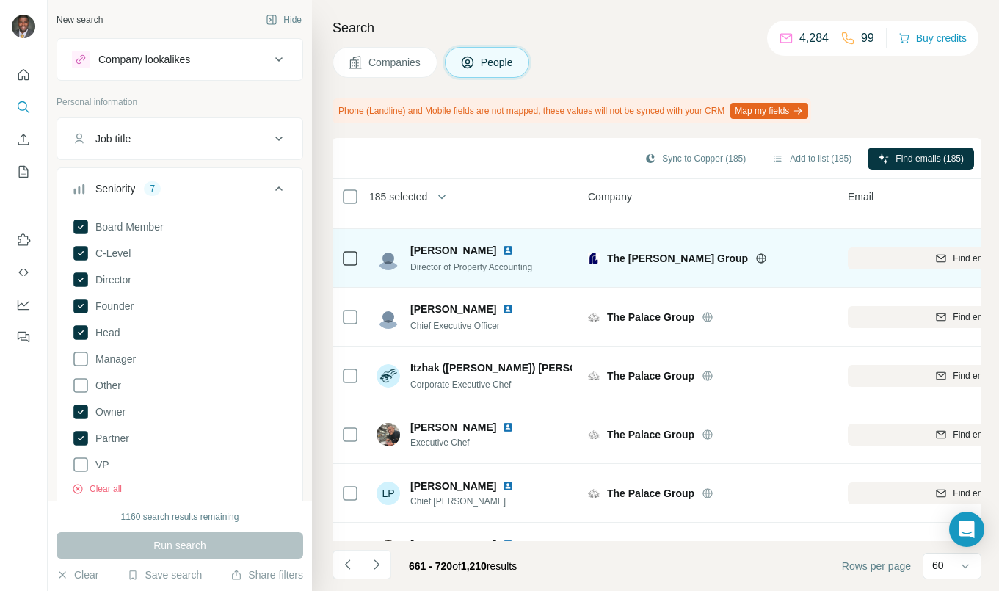
click at [354, 269] on div at bounding box center [350, 258] width 18 height 40
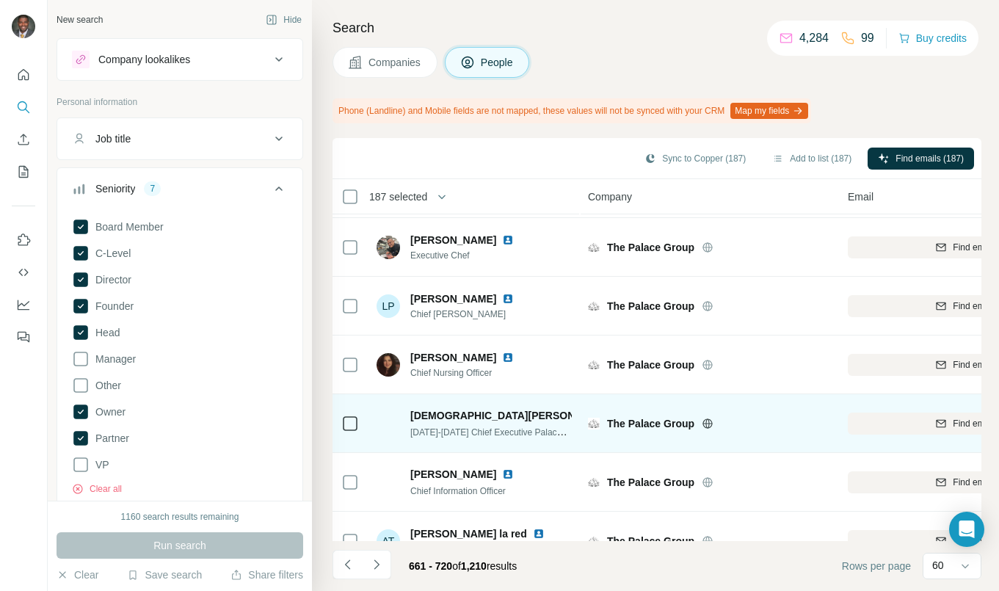
scroll to position [1027, 0]
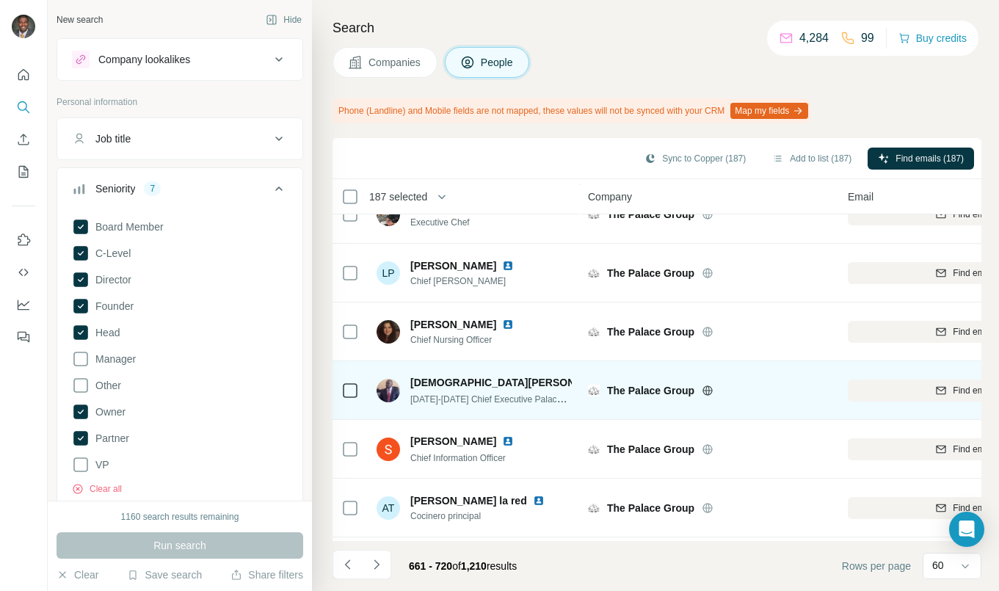
click at [620, 382] on img at bounding box center [626, 382] width 12 height 12
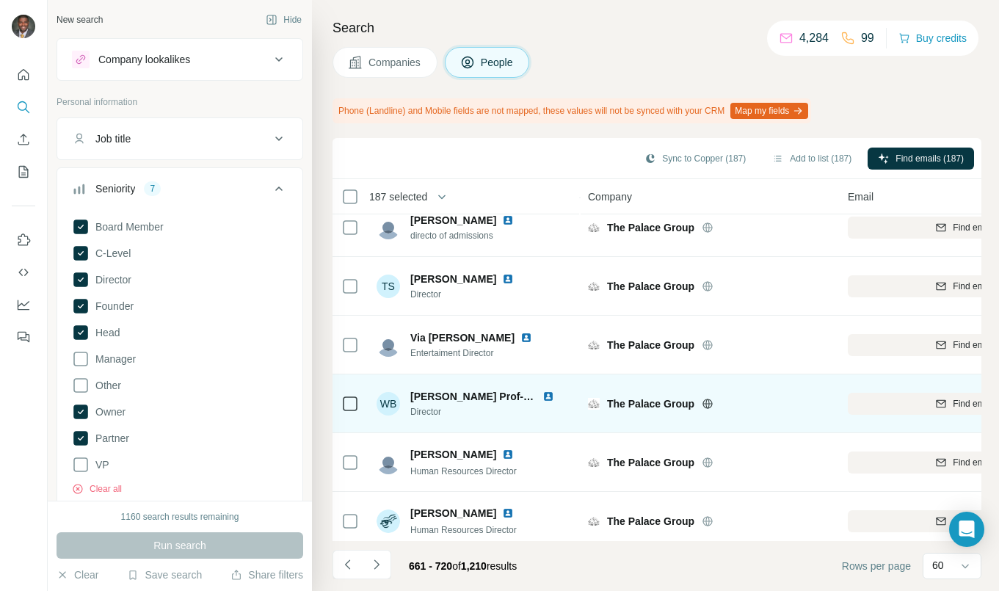
scroll to position [3203, 0]
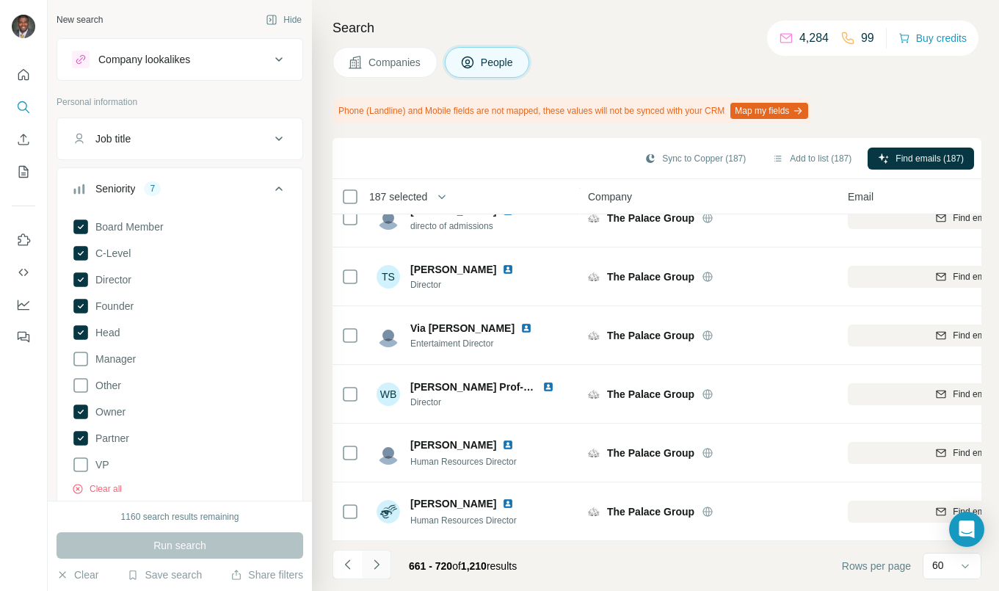
click at [373, 568] on icon "Navigate to next page" at bounding box center [376, 564] width 15 height 15
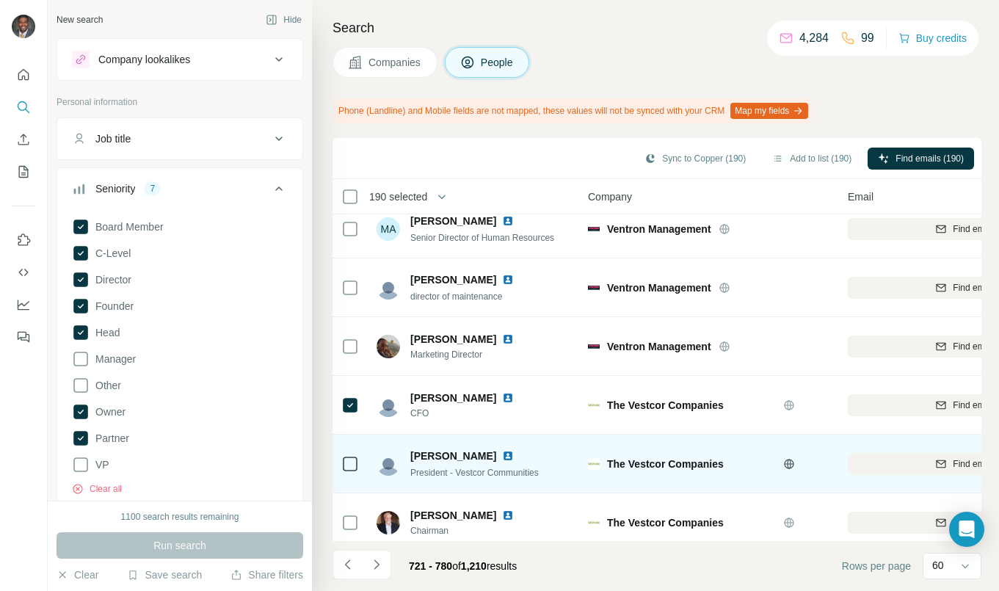
scroll to position [440, 0]
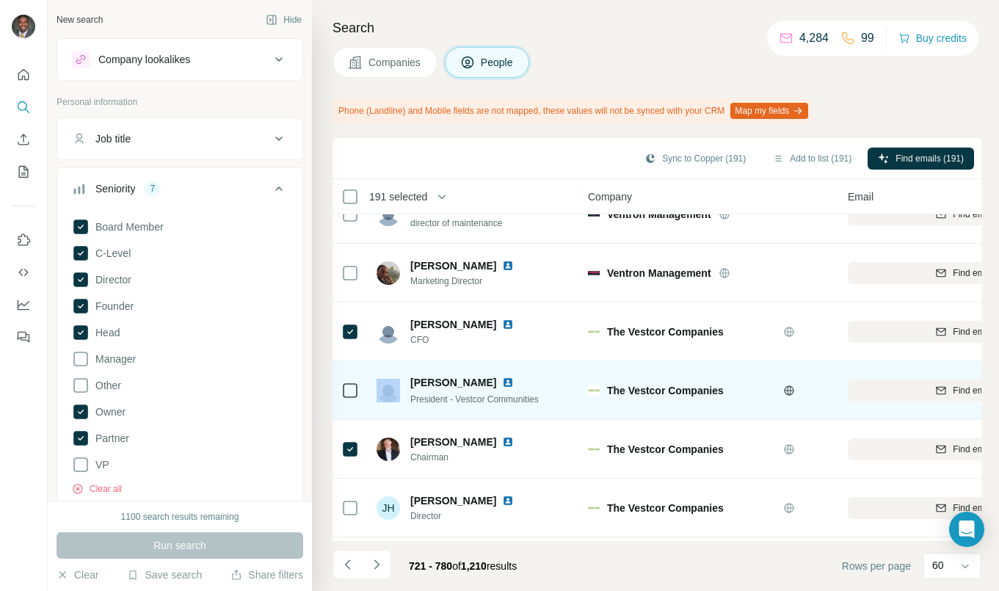
click at [343, 392] on div at bounding box center [350, 391] width 18 height 18
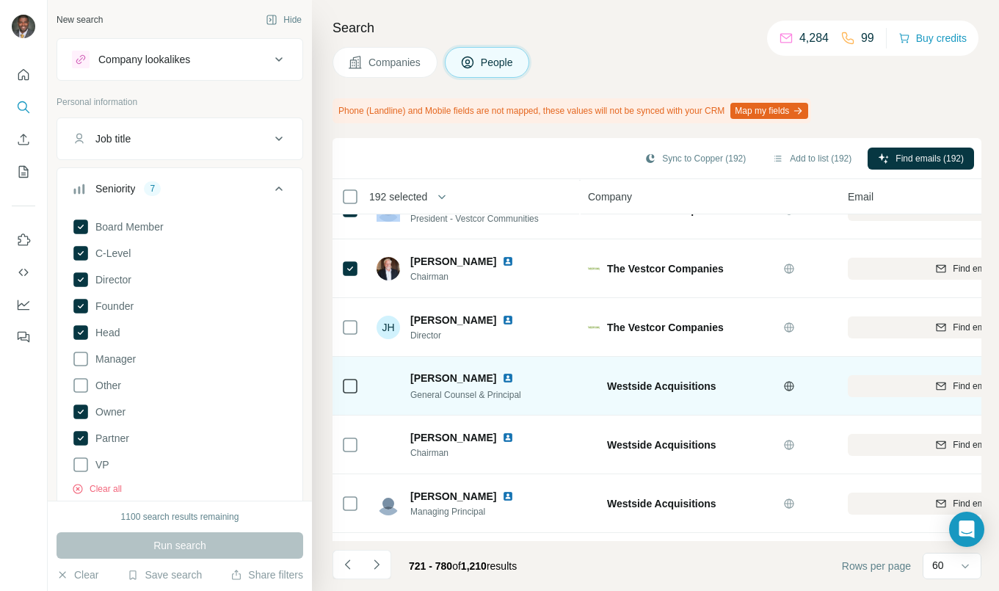
scroll to position [587, 0]
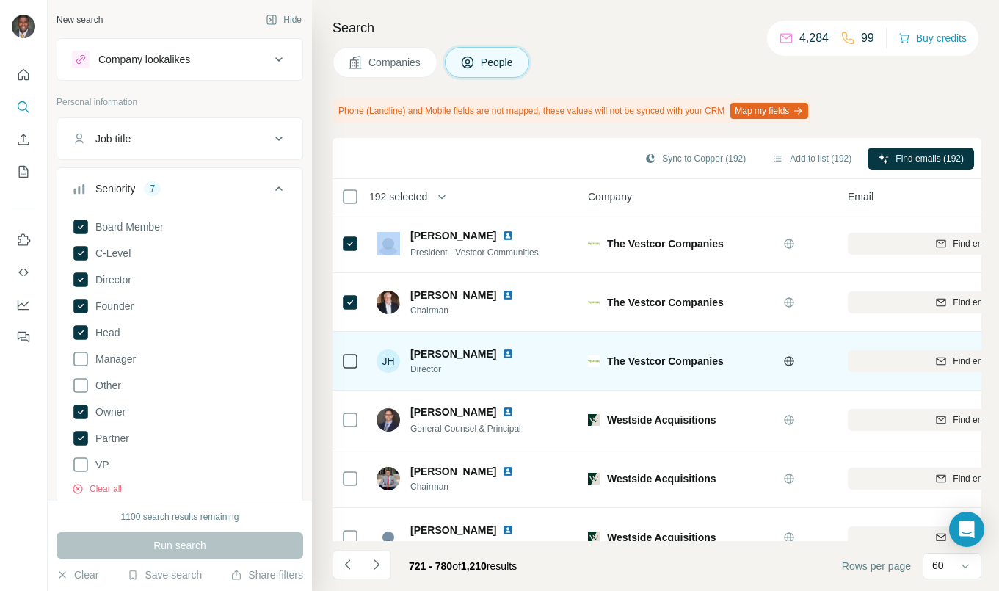
click at [502, 355] on img at bounding box center [508, 354] width 12 height 12
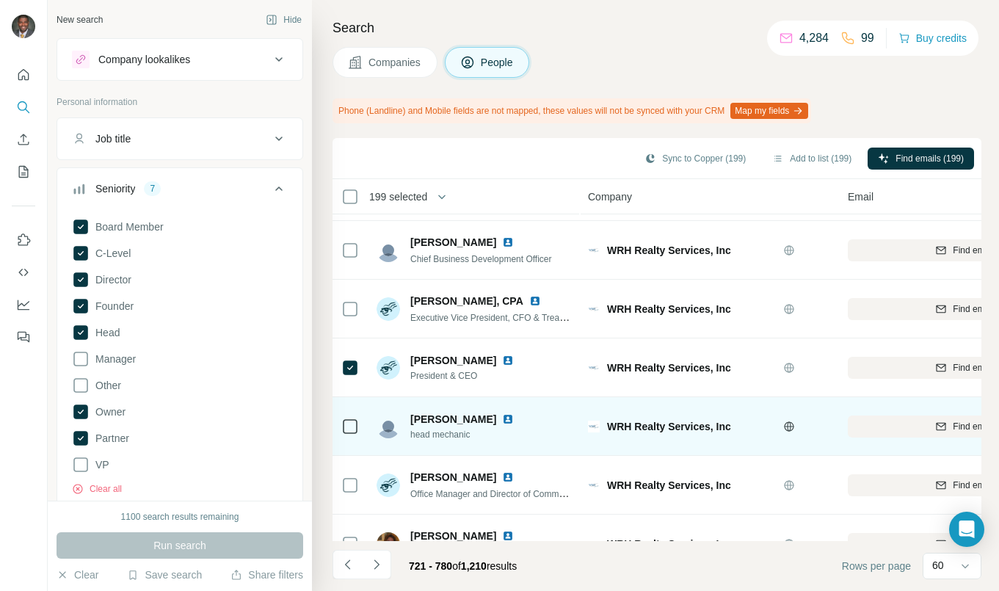
scroll to position [954, 0]
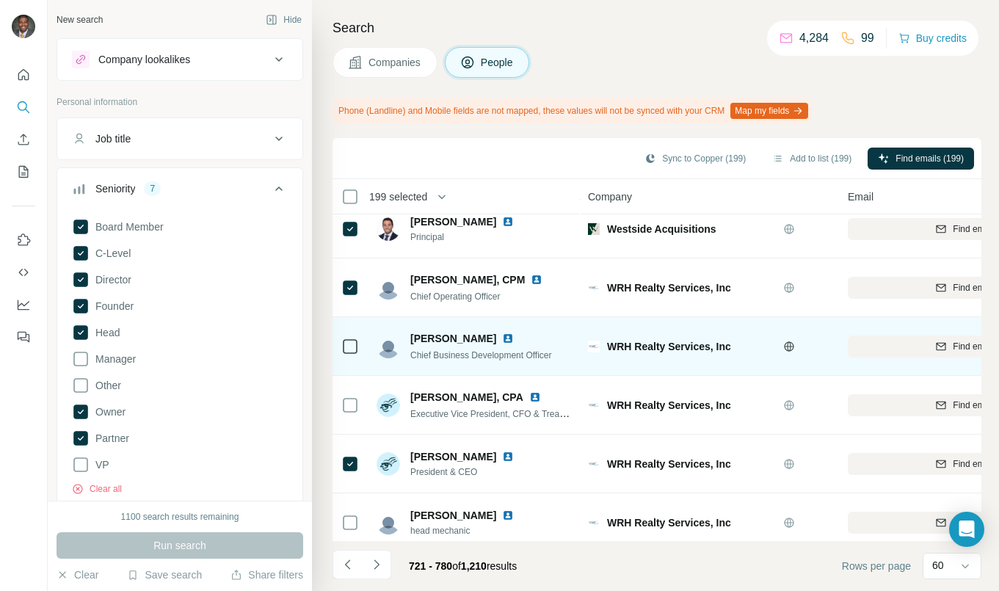
click at [502, 336] on img at bounding box center [508, 338] width 12 height 12
click at [364, 351] on td at bounding box center [349, 346] width 35 height 59
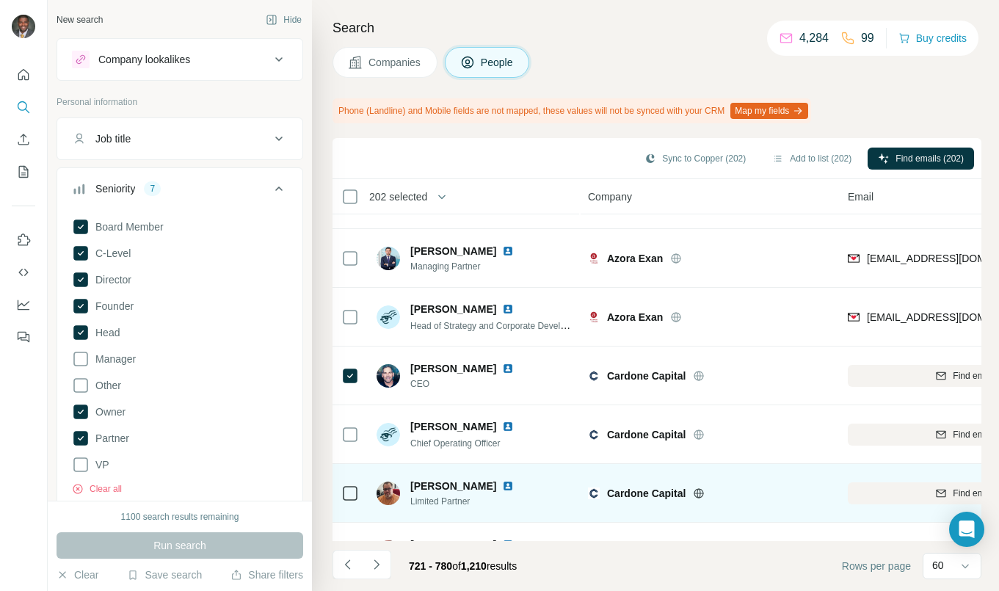
scroll to position [2348, 0]
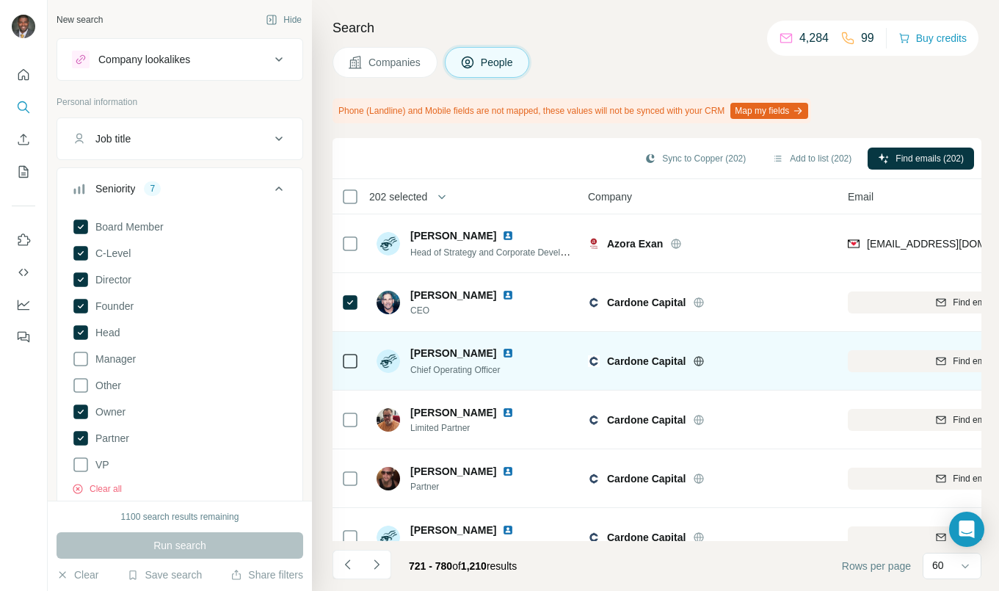
click at [358, 364] on div at bounding box center [350, 361] width 18 height 18
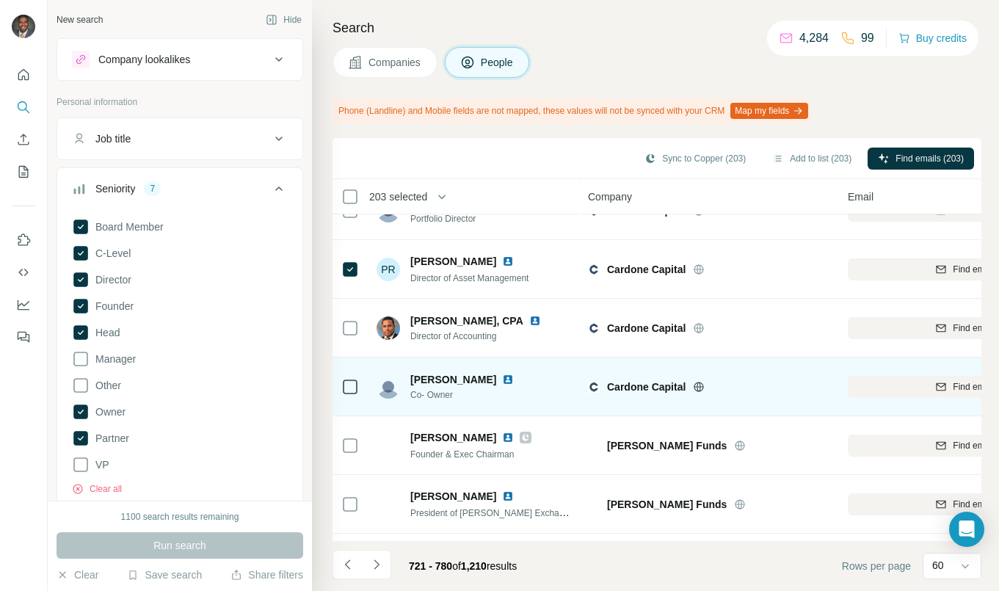
scroll to position [2935, 0]
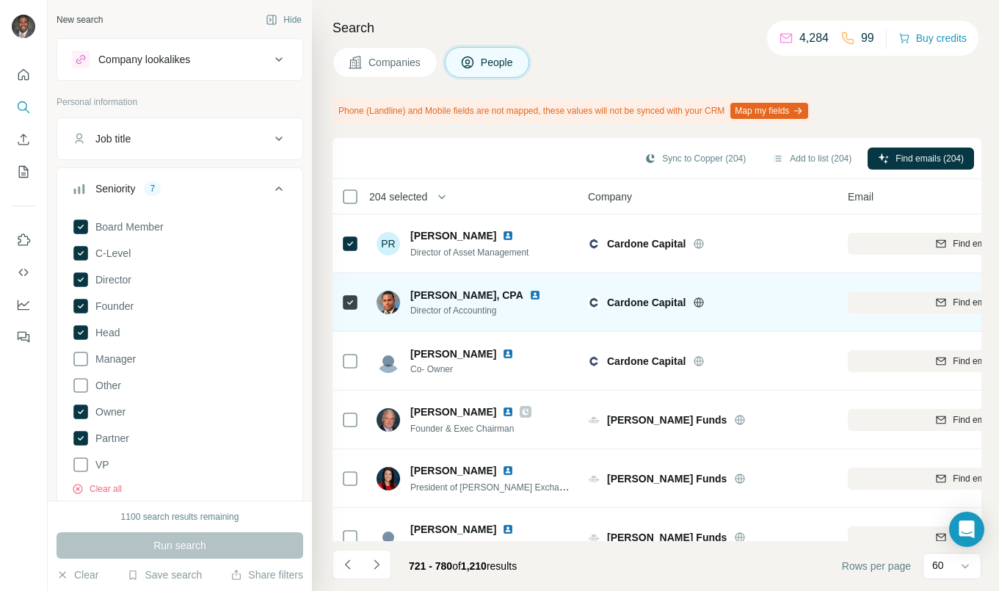
click at [529, 294] on img at bounding box center [535, 295] width 12 height 12
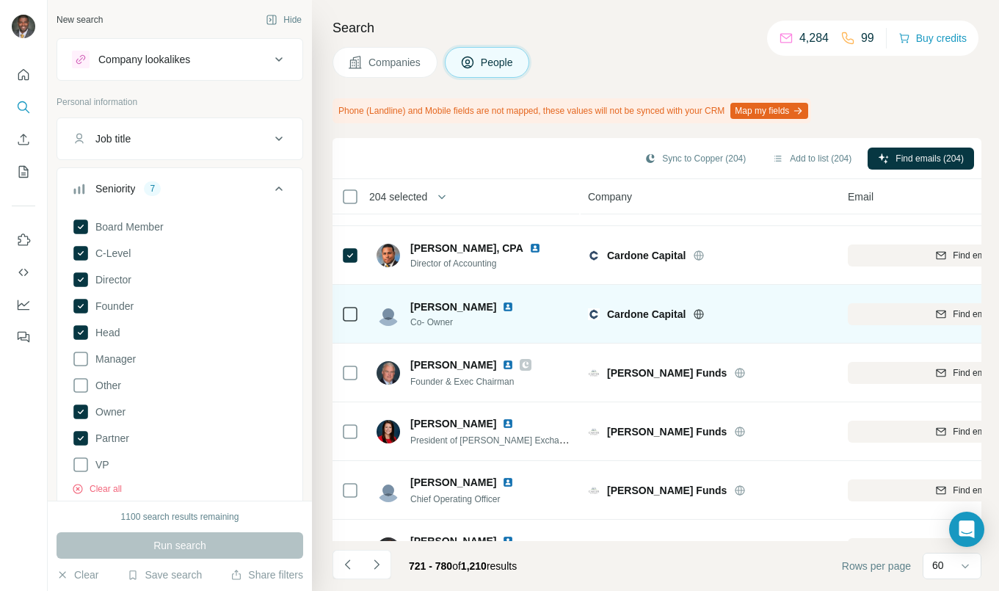
scroll to position [3009, 0]
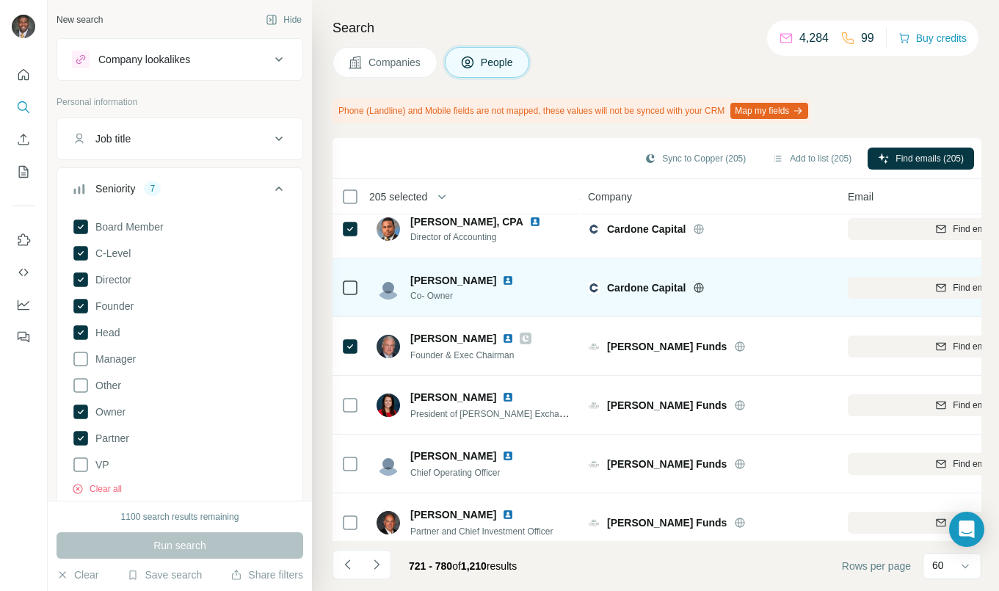
click at [502, 277] on img at bounding box center [508, 280] width 12 height 12
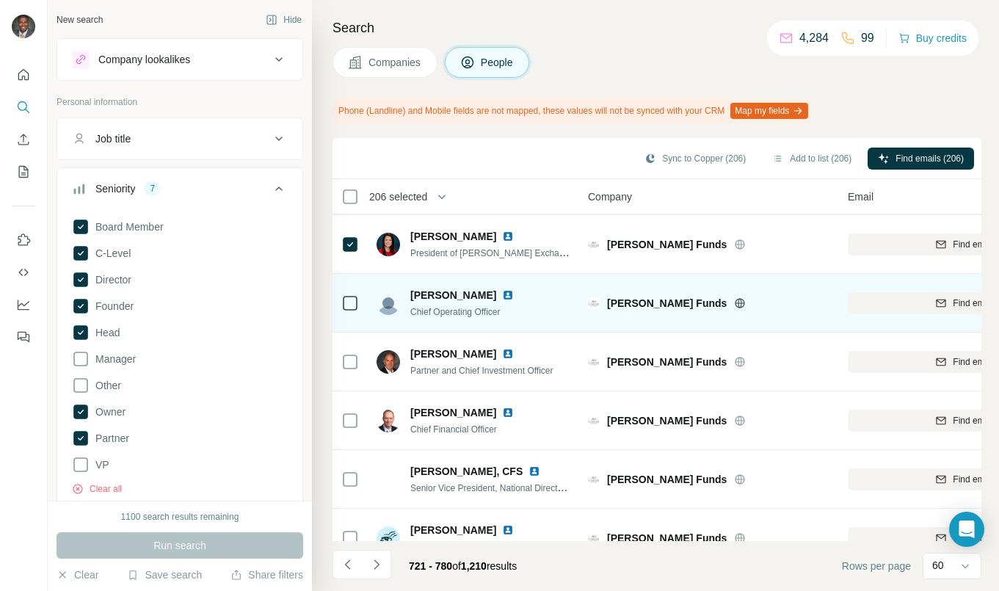
scroll to position [3203, 0]
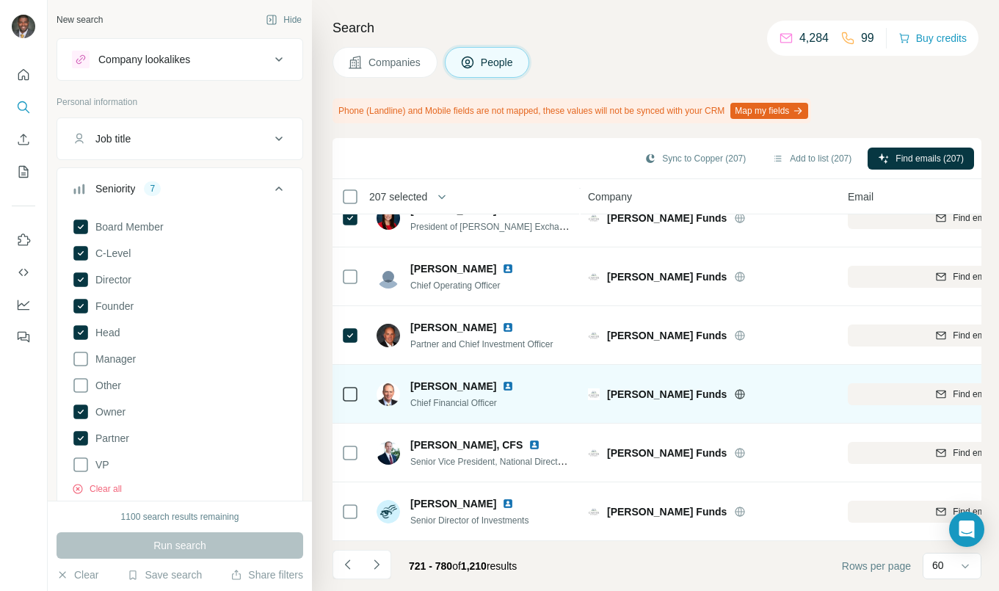
click at [361, 388] on td at bounding box center [349, 394] width 35 height 59
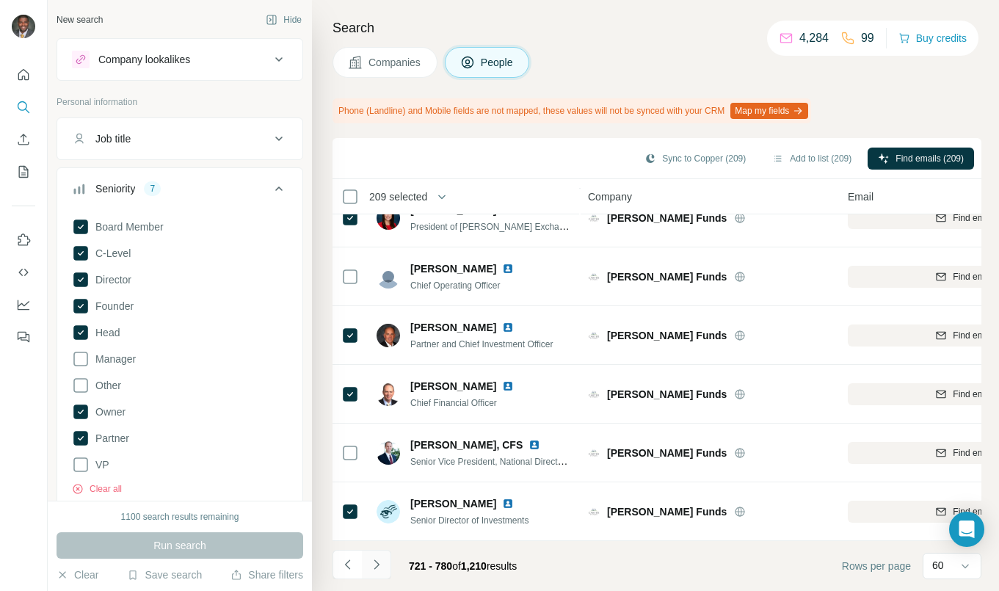
click at [370, 553] on button "Navigate to next page" at bounding box center [376, 564] width 29 height 29
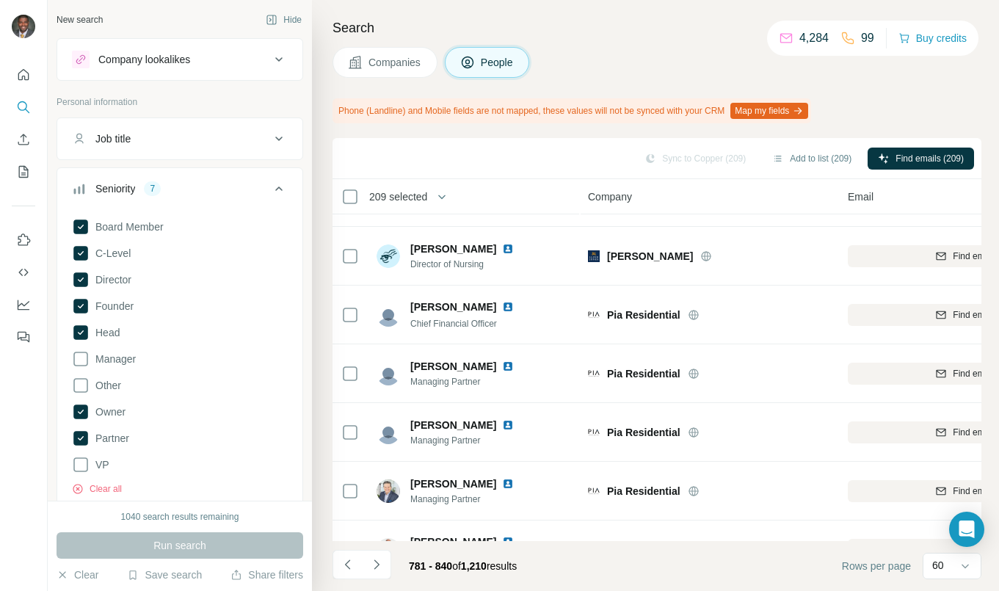
scroll to position [0, 0]
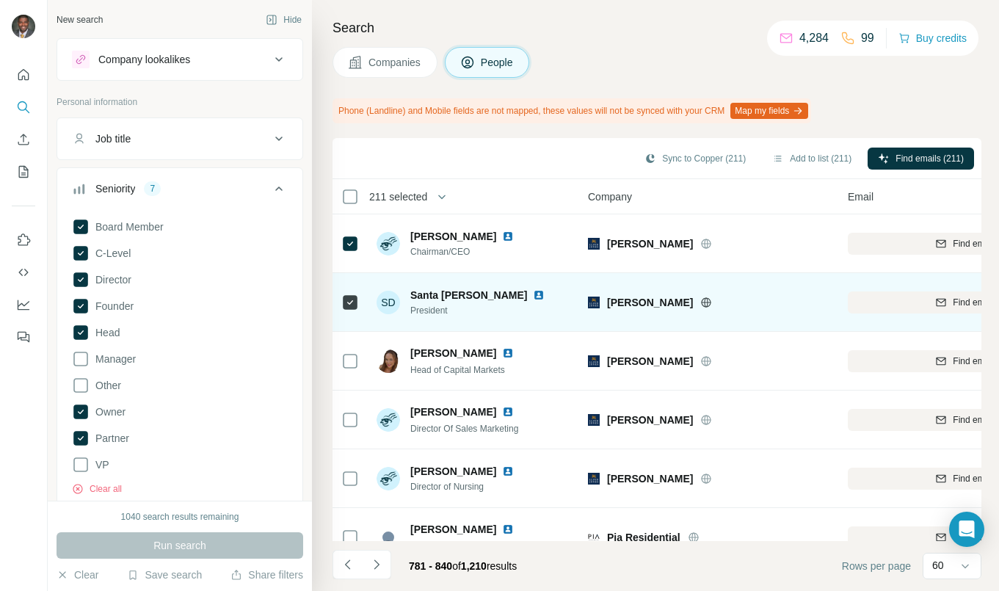
click at [533, 297] on img at bounding box center [539, 295] width 12 height 12
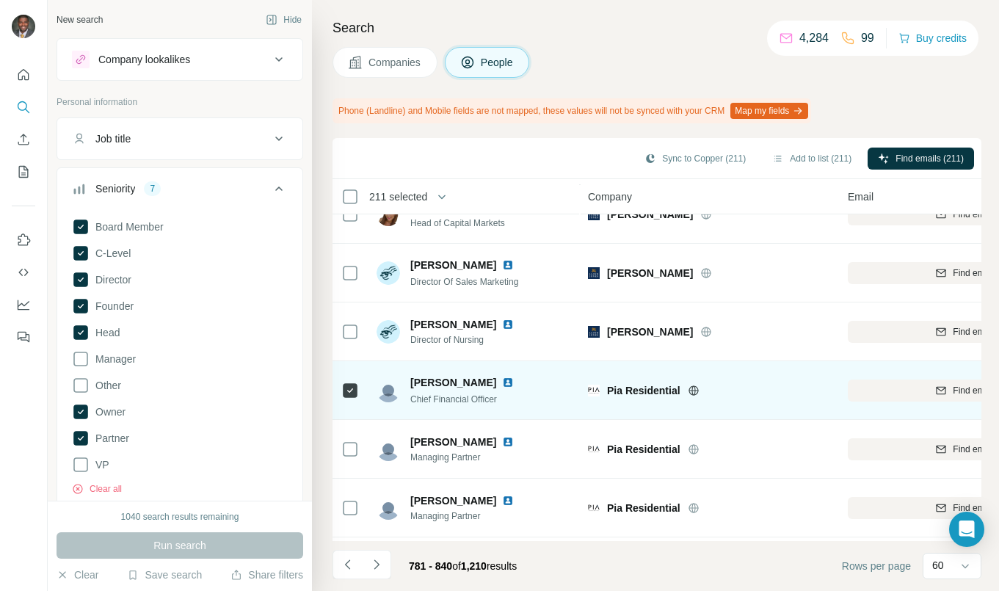
scroll to position [220, 0]
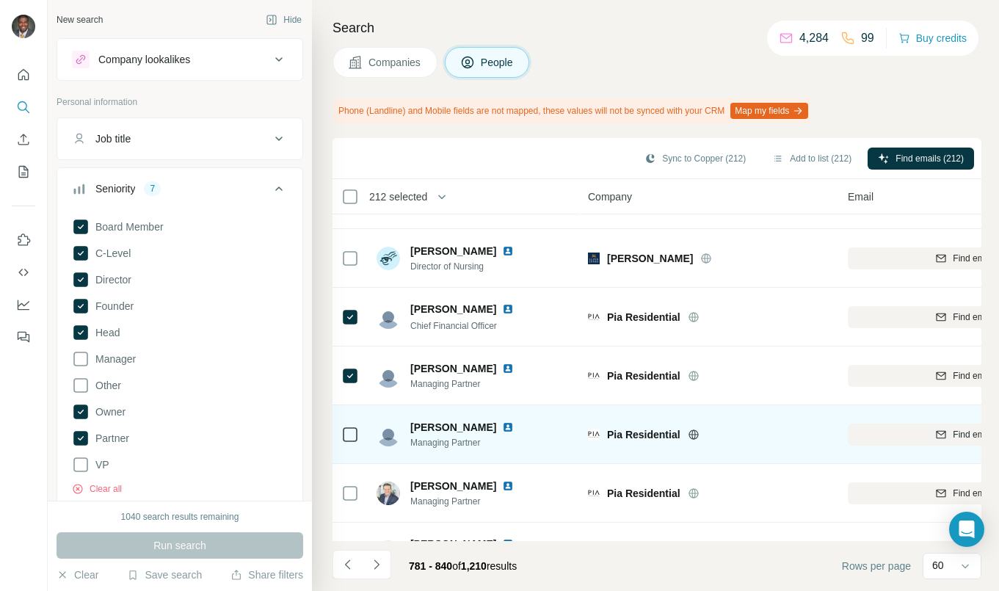
click at [358, 434] on icon at bounding box center [350, 435] width 18 height 18
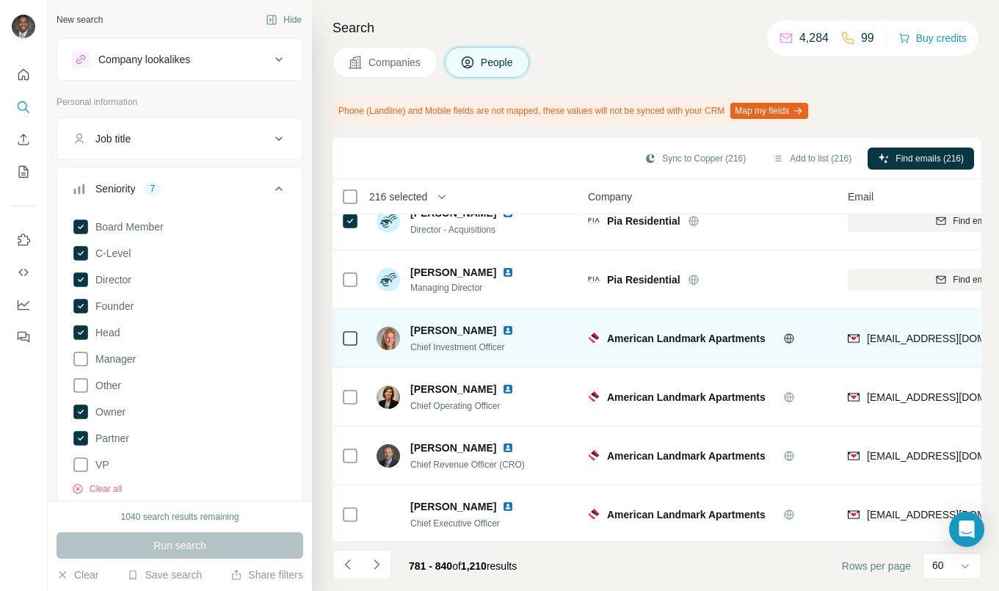
scroll to position [587, 0]
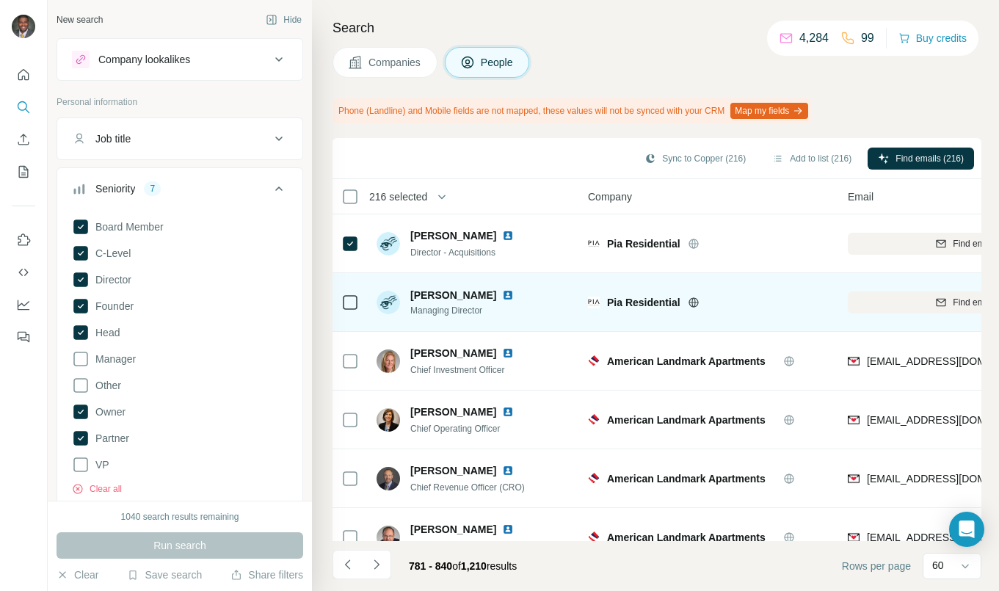
click at [502, 298] on img at bounding box center [508, 295] width 12 height 12
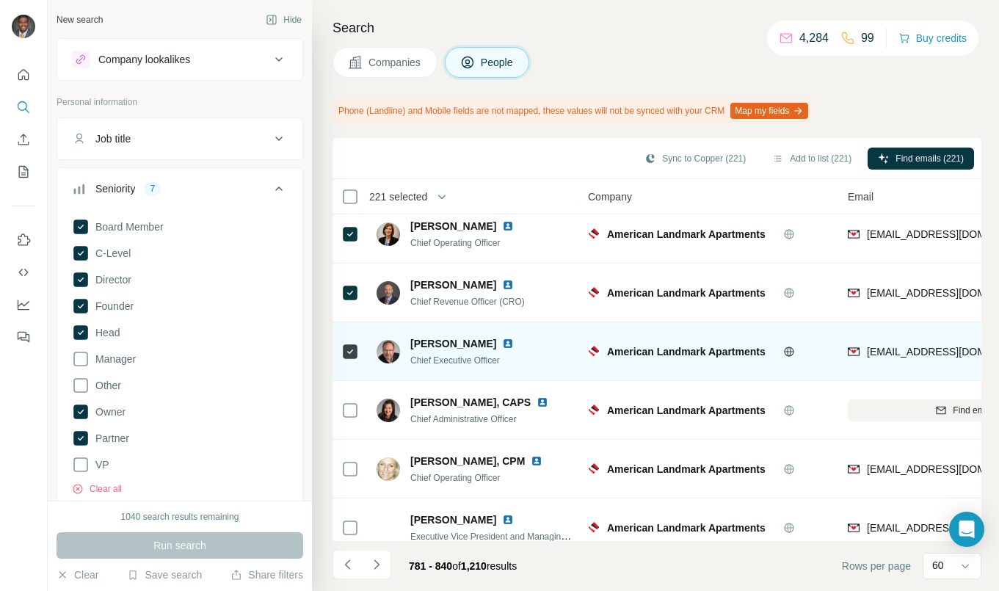
scroll to position [807, 0]
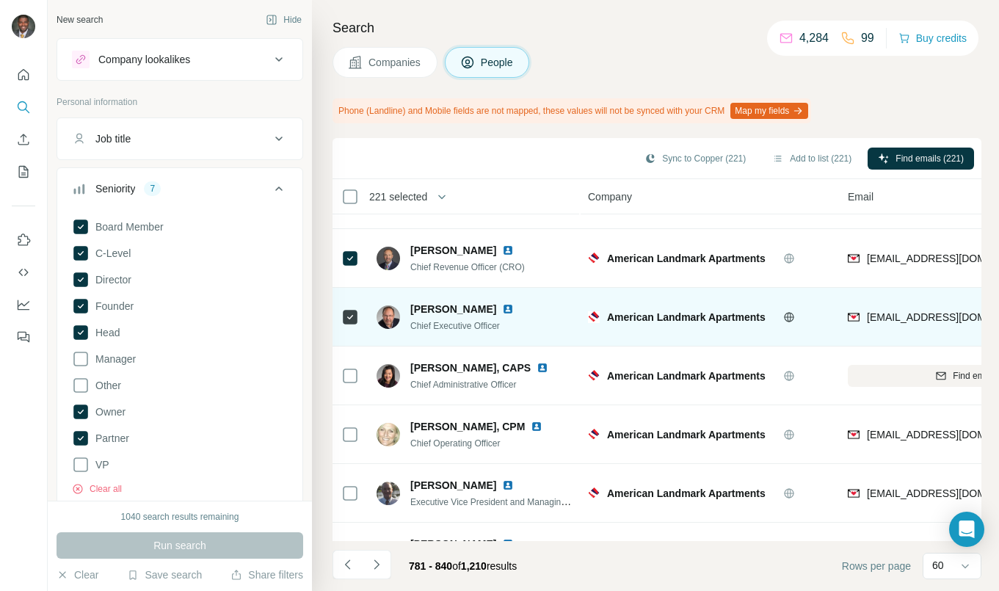
click at [502, 310] on img at bounding box center [508, 309] width 12 height 12
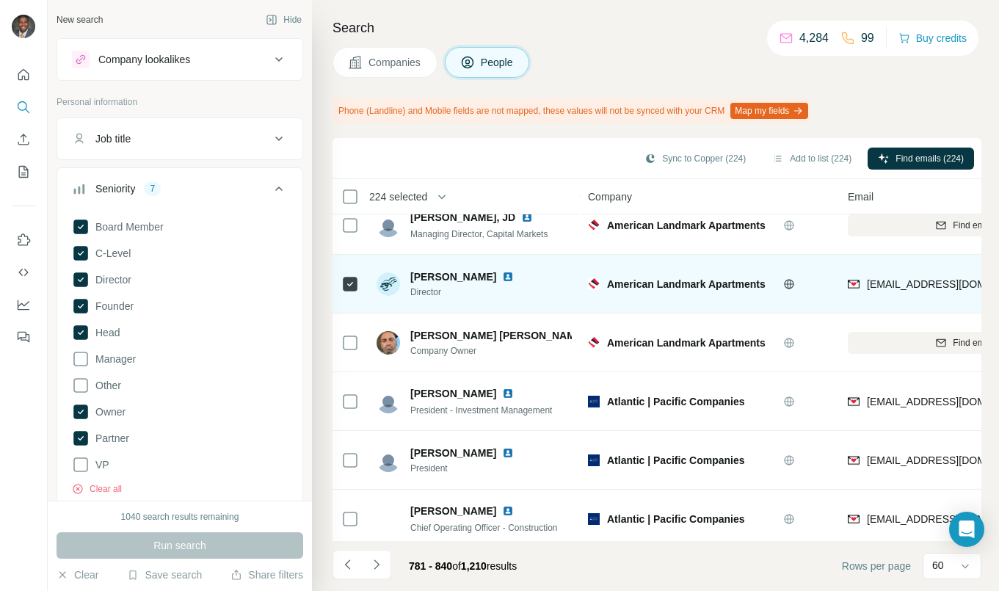
scroll to position [1981, 0]
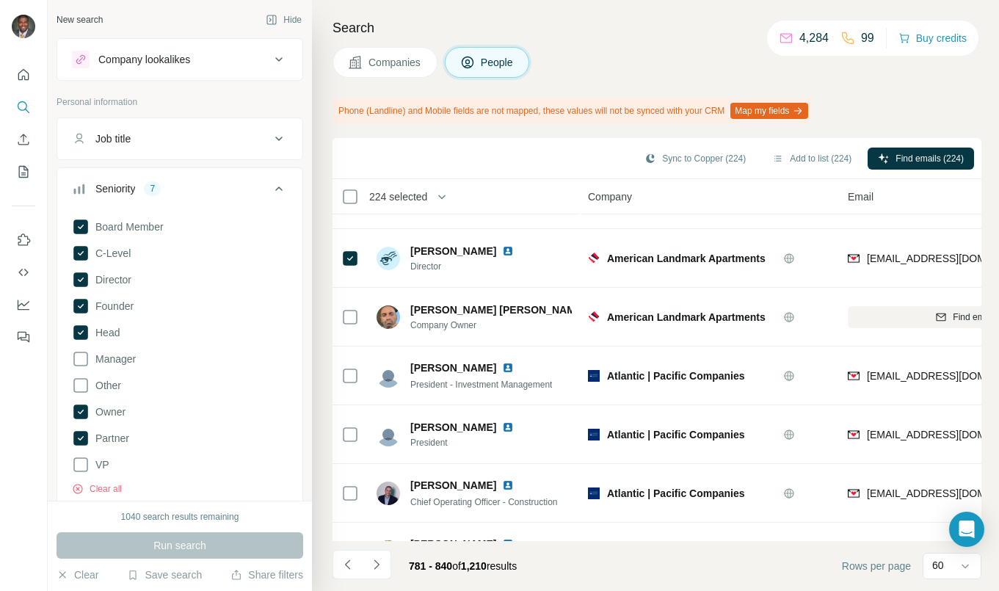
click at [498, 151] on div "Sync to Copper (224) Add to list (224) Find emails (224)" at bounding box center [657, 158] width 634 height 26
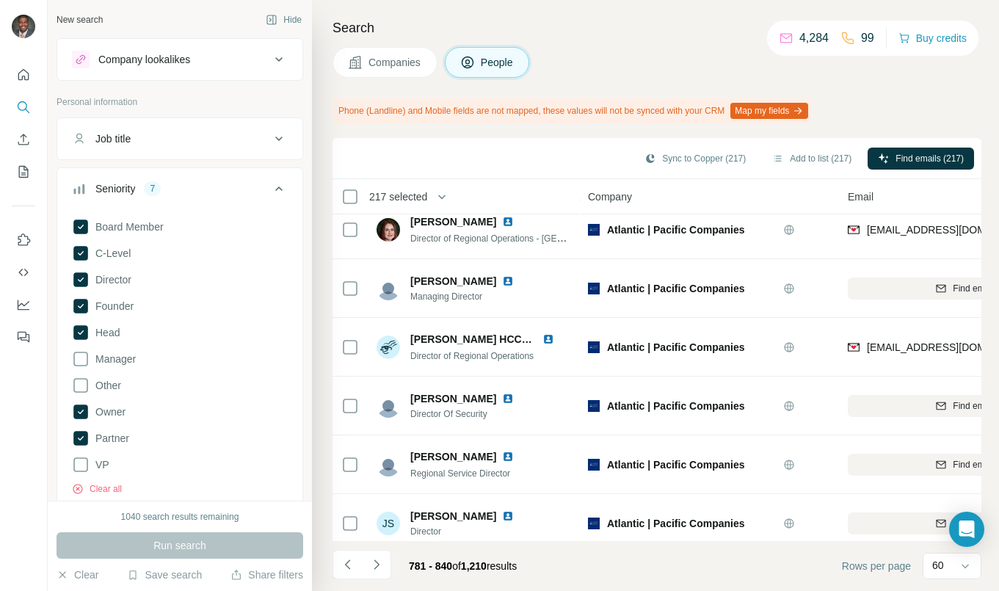
scroll to position [3203, 0]
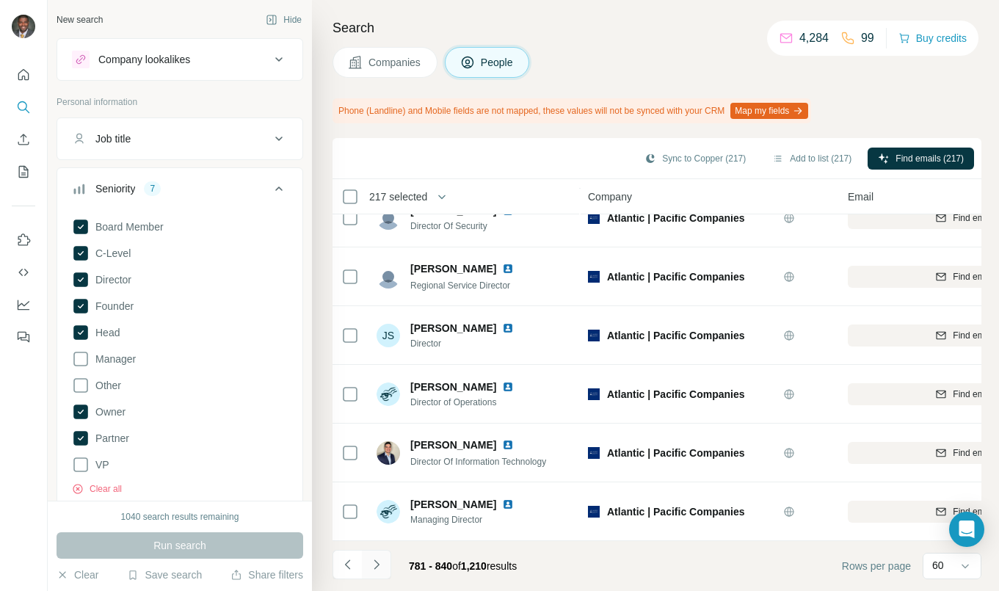
click at [376, 556] on button "Navigate to next page" at bounding box center [376, 564] width 29 height 29
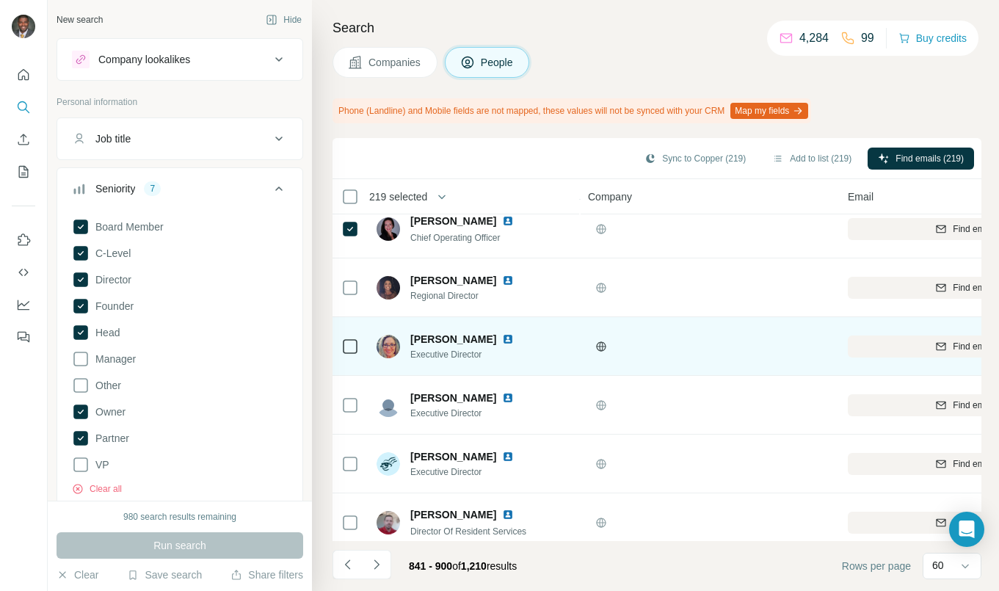
scroll to position [294, 0]
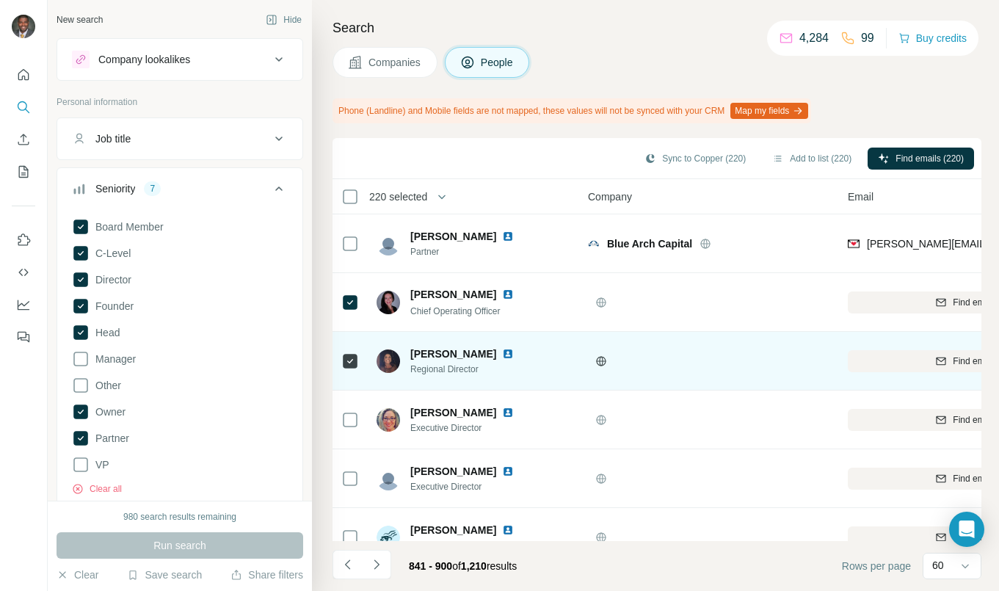
click at [502, 354] on img at bounding box center [508, 354] width 12 height 12
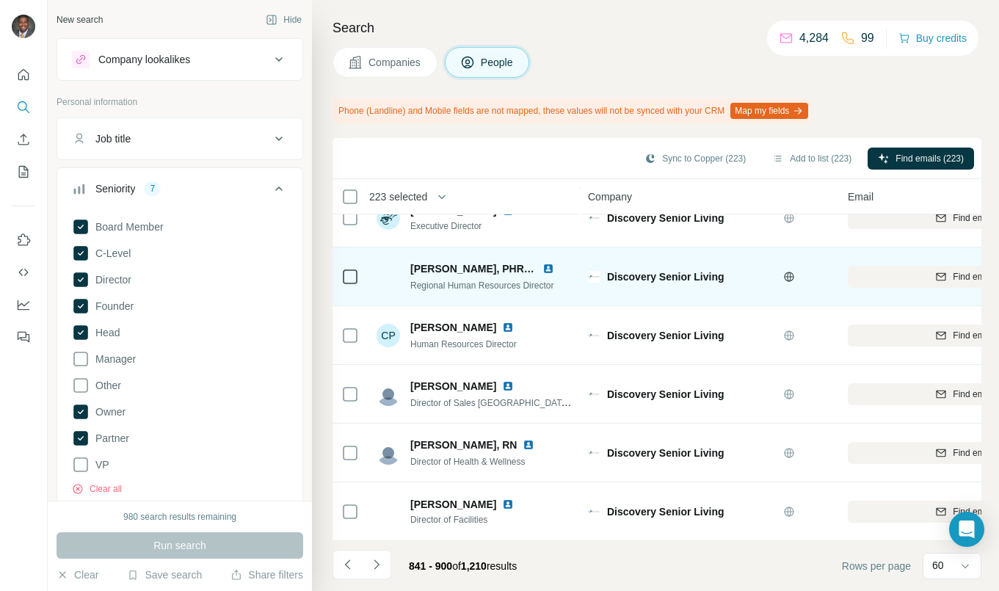
scroll to position [3203, 0]
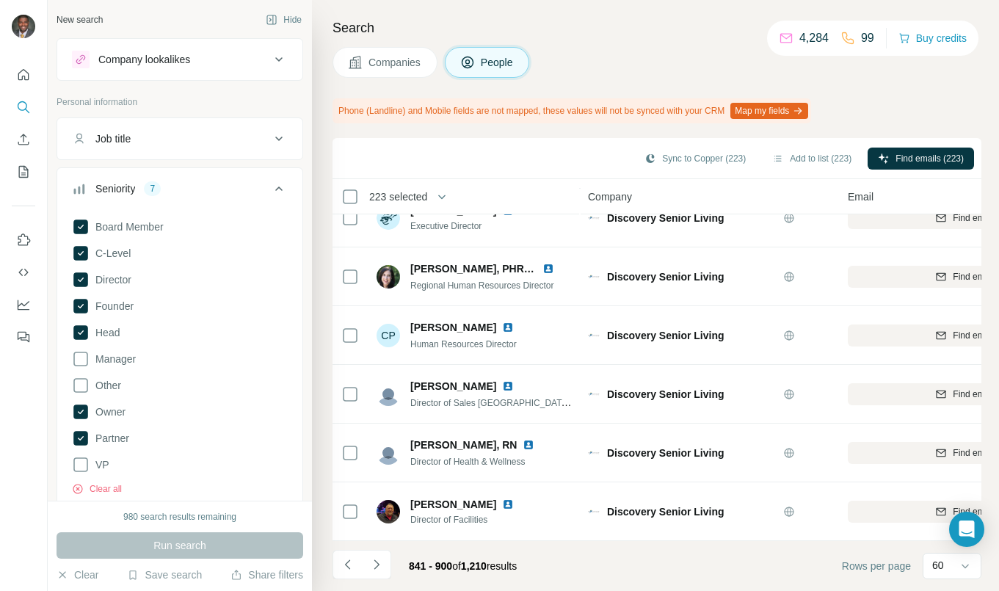
click at [376, 568] on icon "Navigate to next page" at bounding box center [376, 564] width 15 height 15
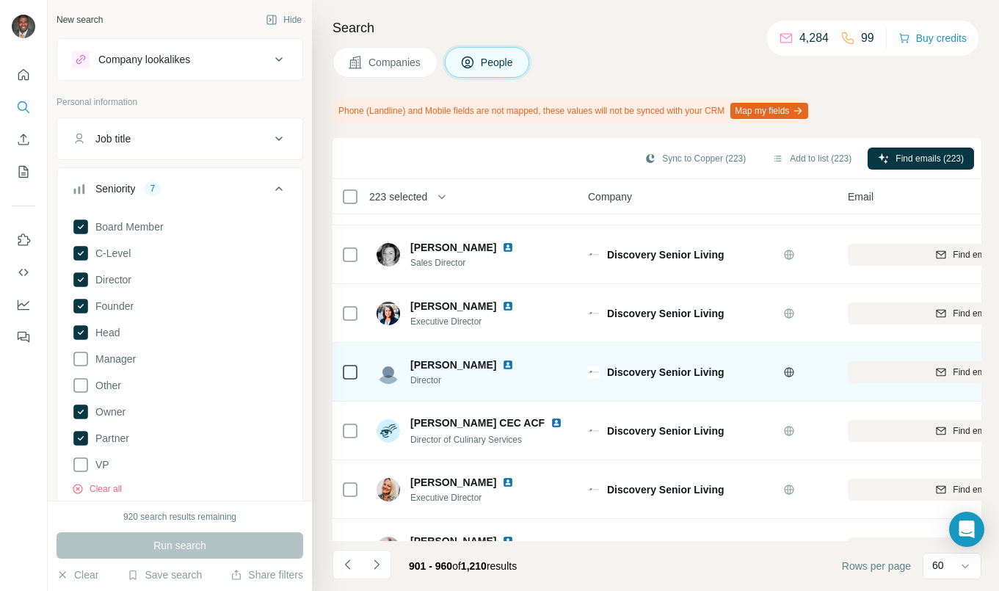
scroll to position [73, 0]
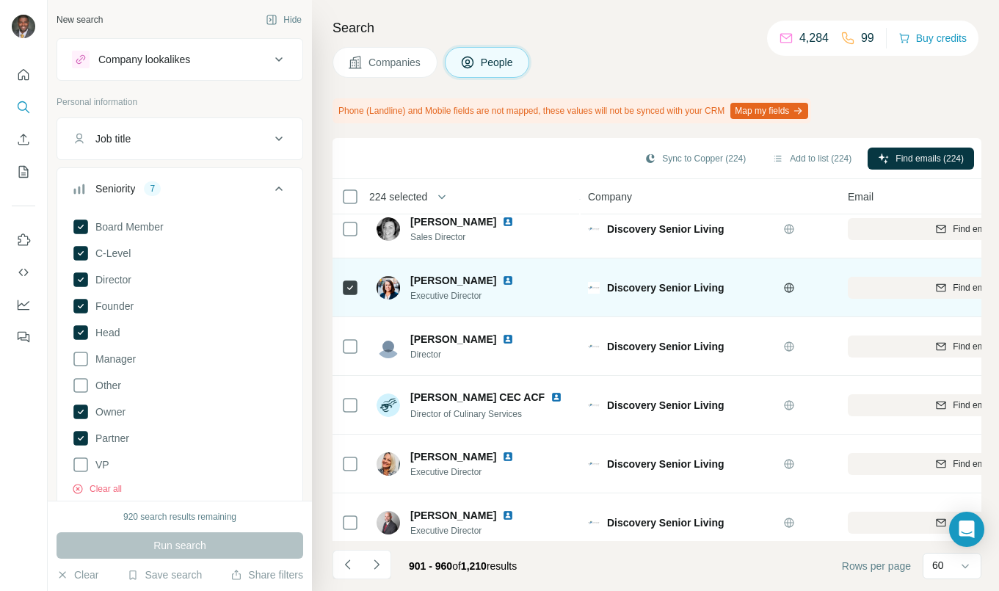
click at [502, 283] on img at bounding box center [508, 280] width 12 height 12
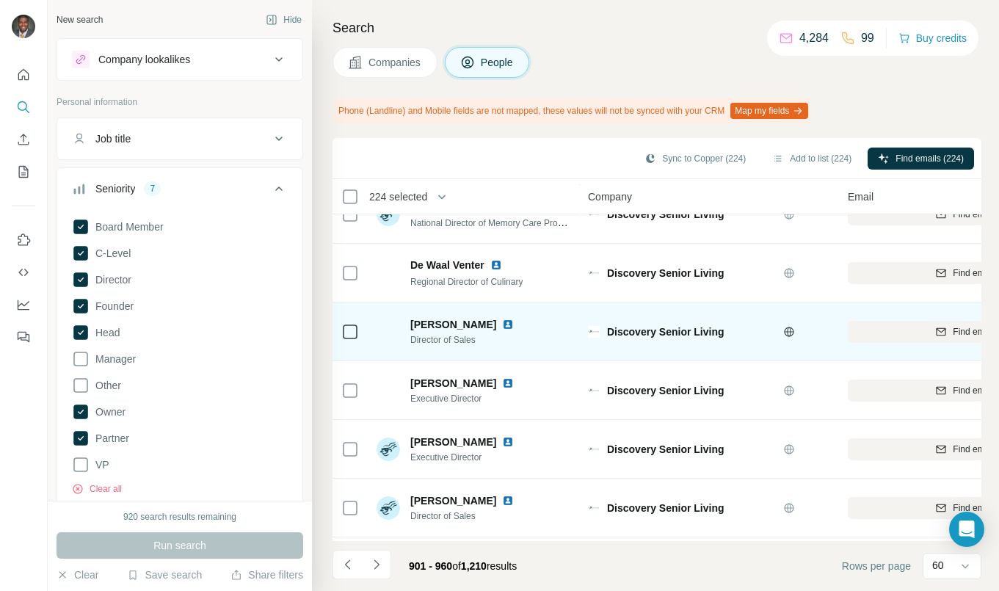
scroll to position [1981, 0]
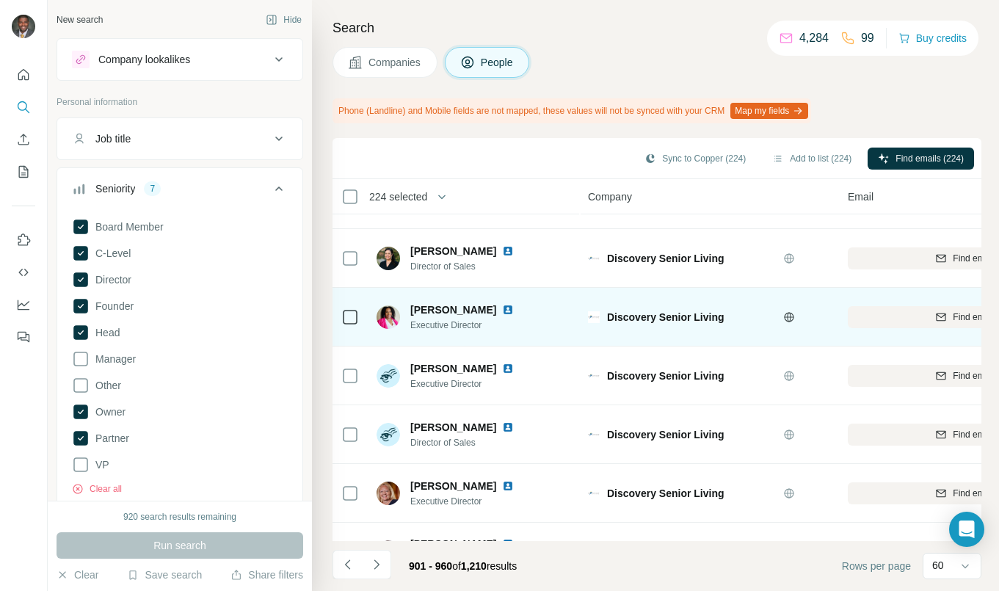
click at [502, 307] on img at bounding box center [508, 310] width 12 height 12
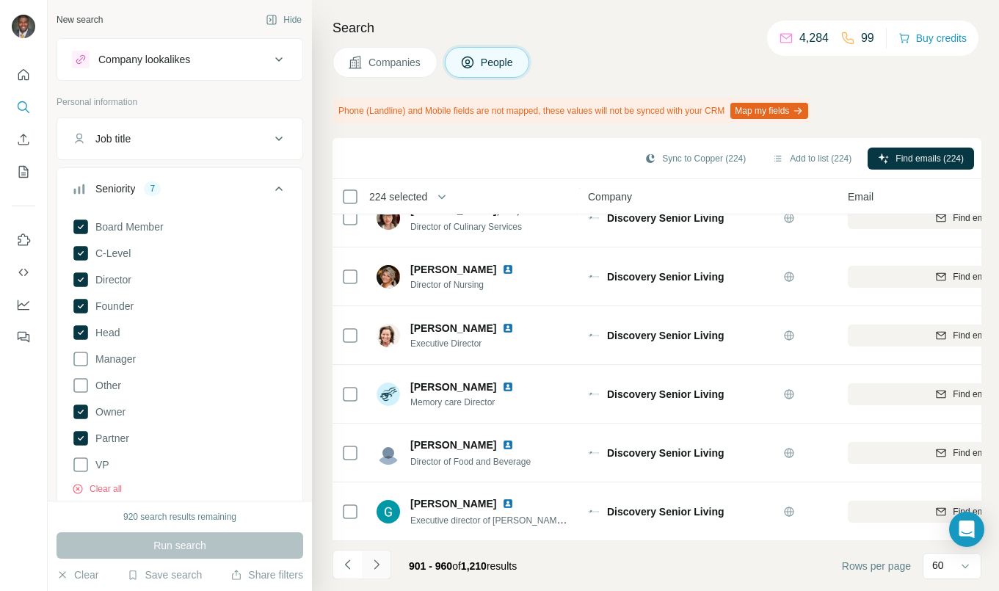
click at [385, 561] on button "Navigate to next page" at bounding box center [376, 564] width 29 height 29
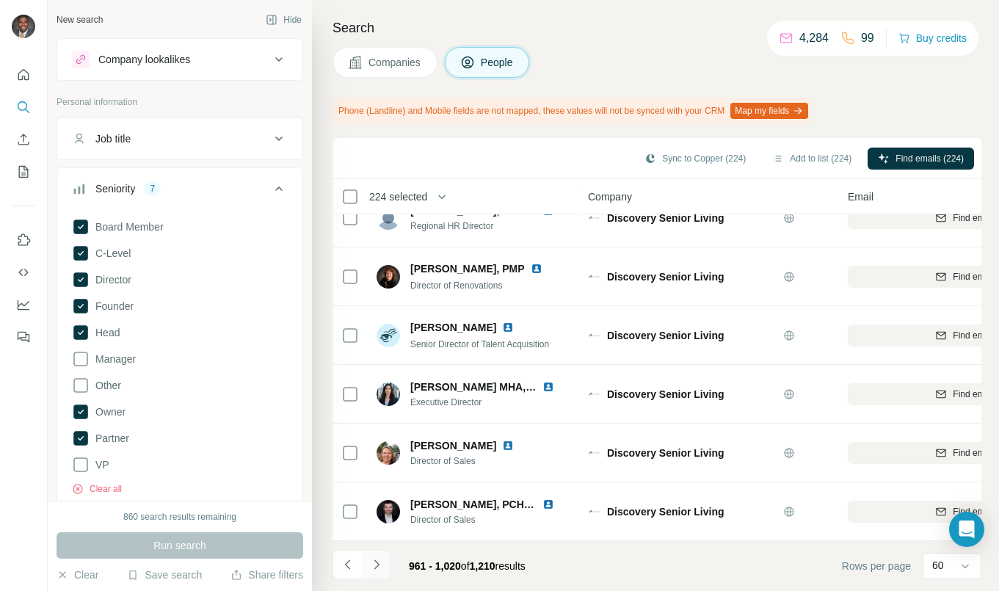
click at [374, 564] on icon "Navigate to next page" at bounding box center [376, 564] width 15 height 15
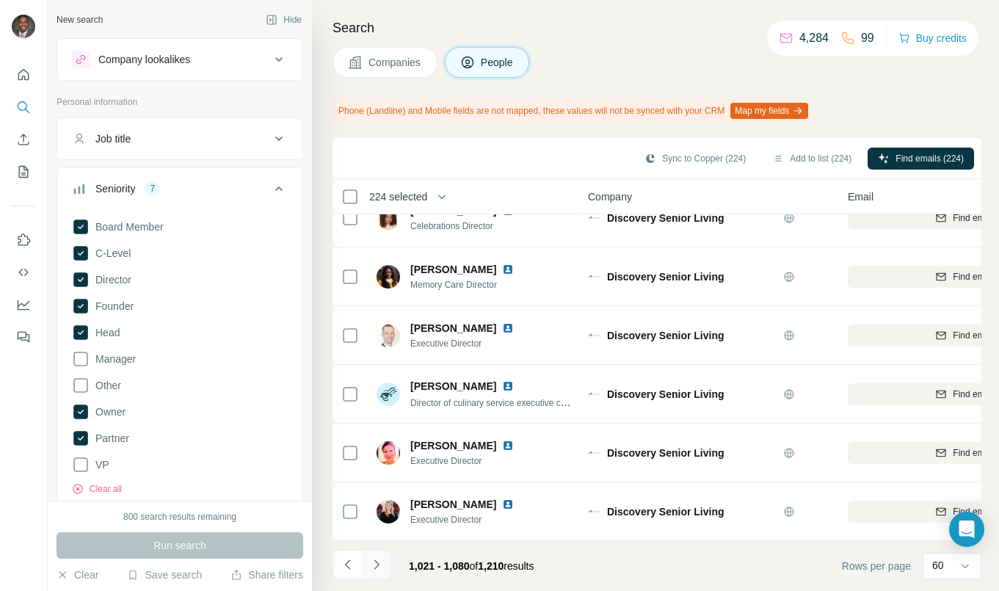
click at [379, 562] on icon "Navigate to next page" at bounding box center [376, 564] width 15 height 15
click at [369, 569] on icon "Navigate to next page" at bounding box center [376, 564] width 15 height 15
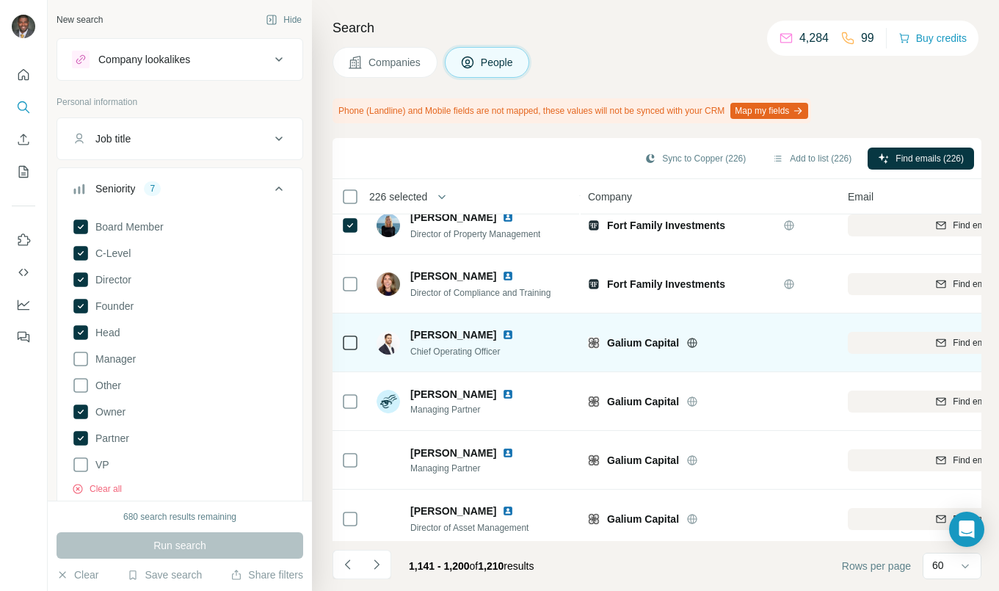
scroll to position [807, 0]
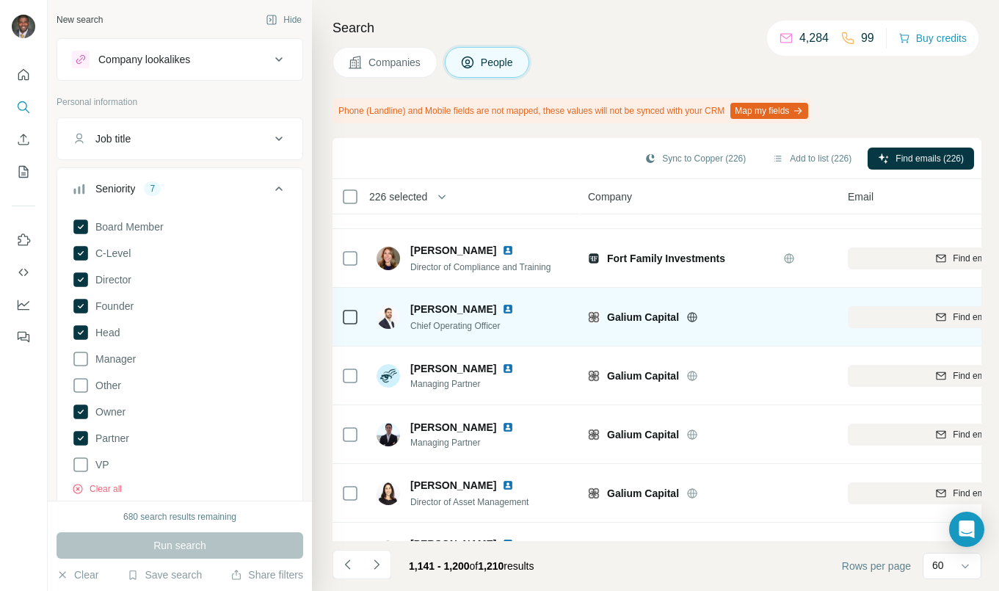
click at [357, 320] on icon at bounding box center [350, 317] width 18 height 18
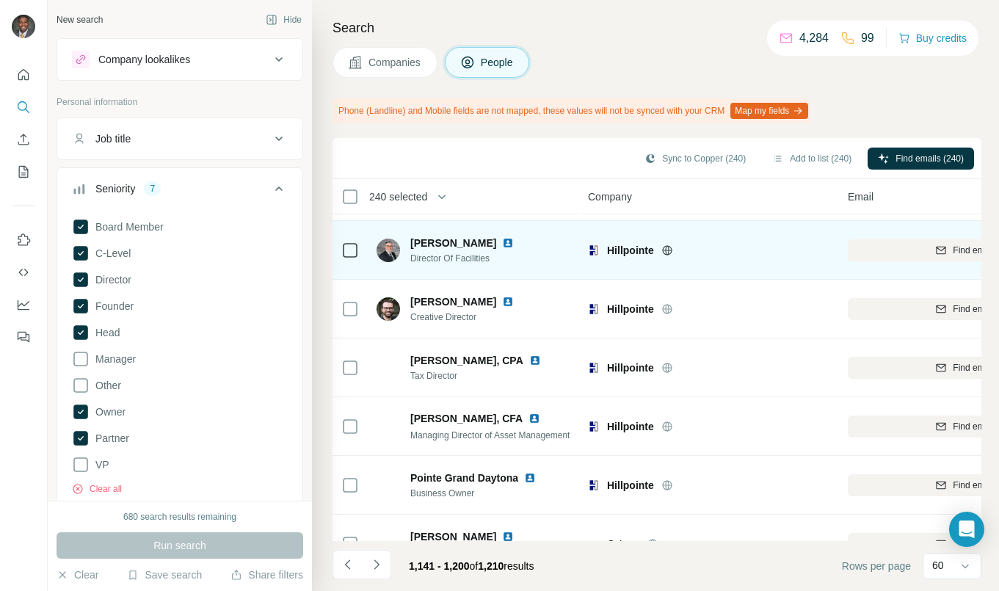
scroll to position [2935, 0]
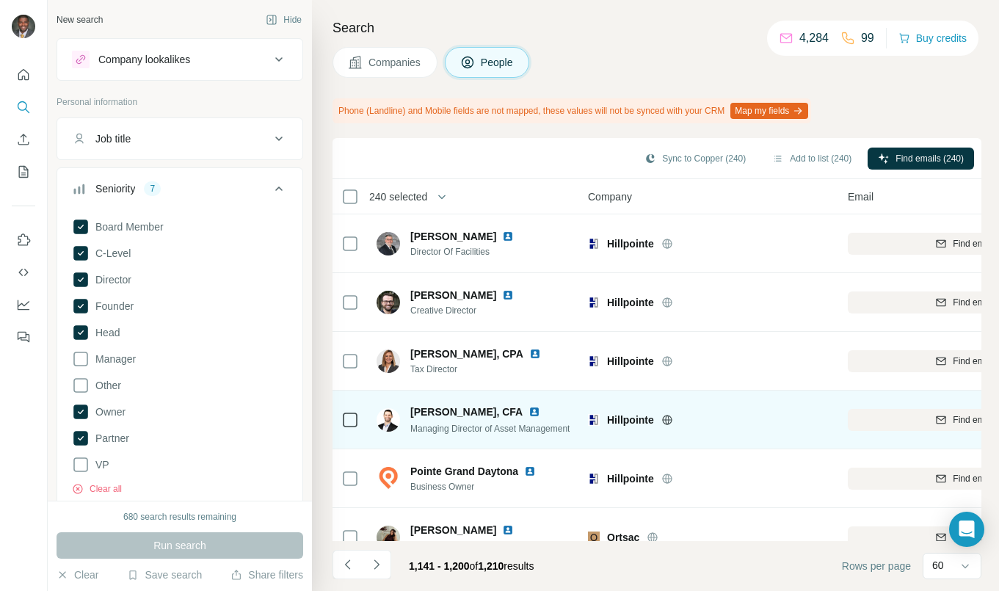
click at [349, 408] on div at bounding box center [350, 419] width 18 height 40
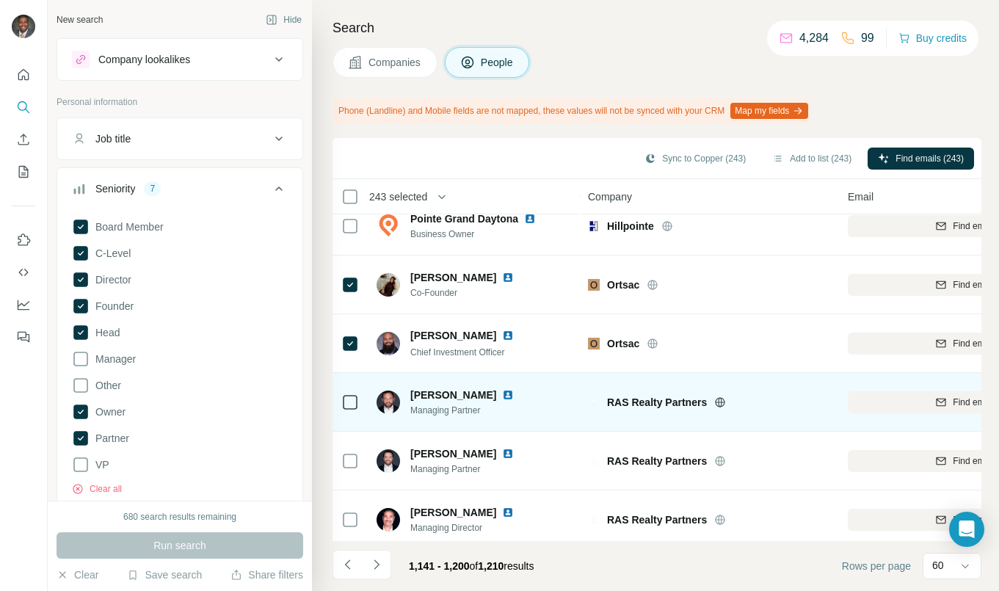
scroll to position [3203, 0]
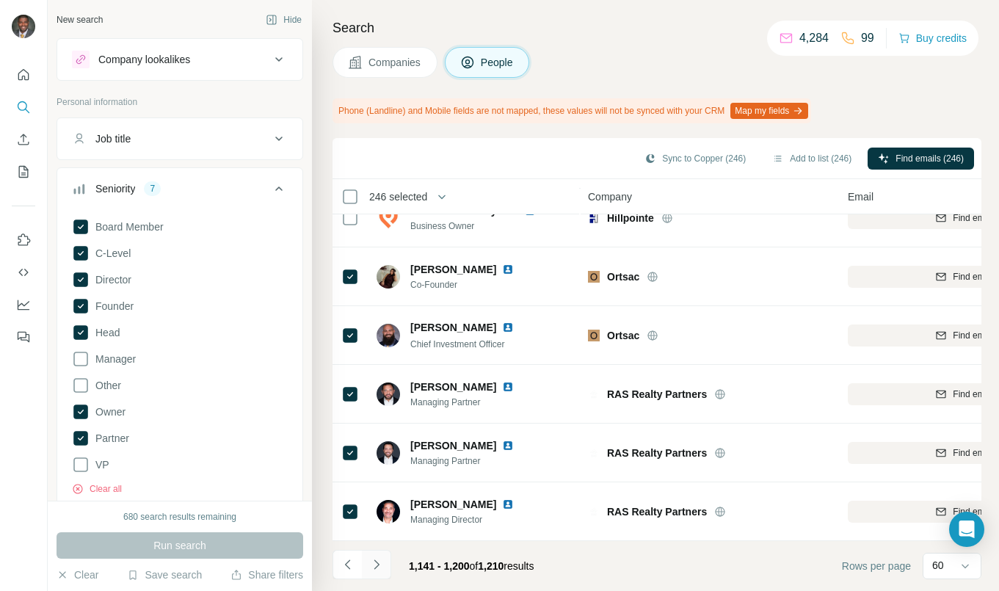
click at [384, 570] on button "Navigate to next page" at bounding box center [376, 564] width 29 height 29
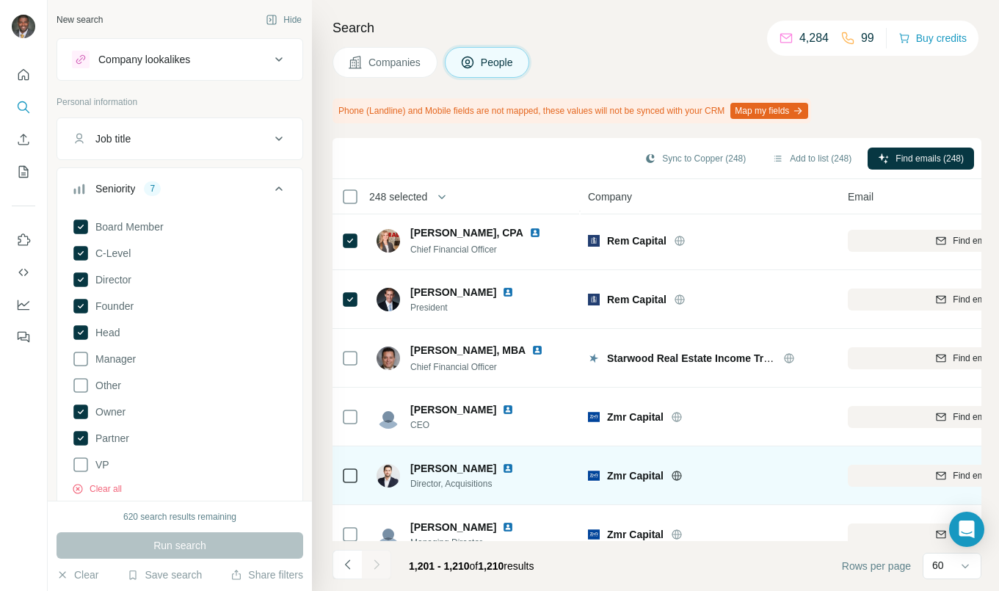
scroll to position [220, 0]
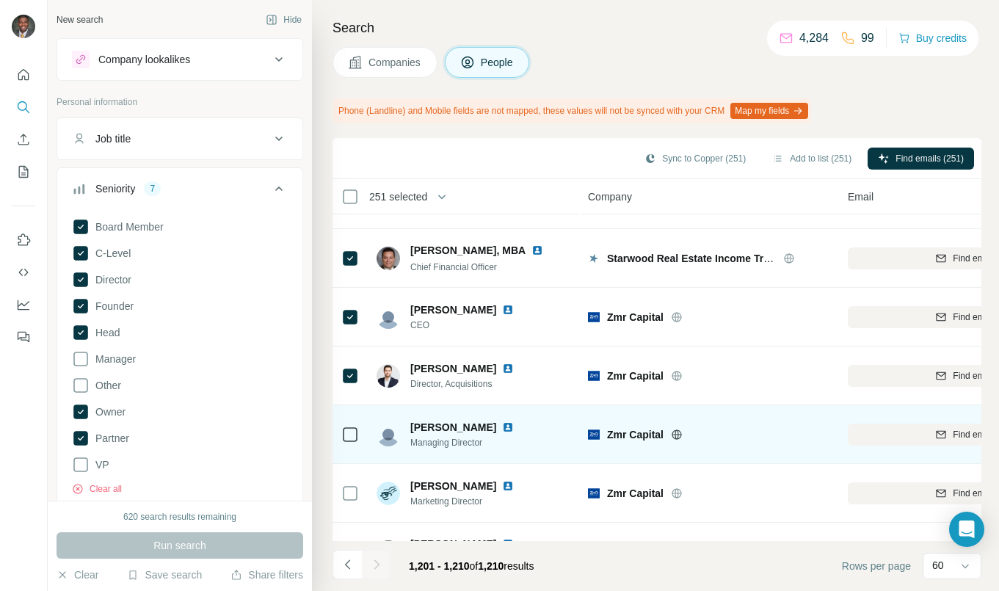
click at [502, 422] on img at bounding box center [508, 427] width 12 height 12
click at [357, 432] on icon at bounding box center [350, 435] width 18 height 18
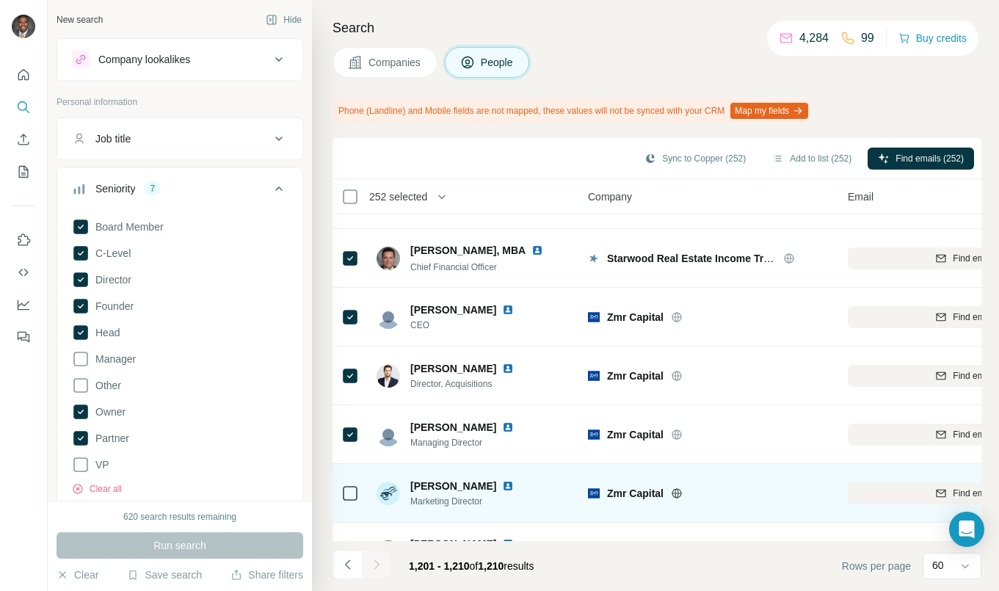
click at [502, 486] on img at bounding box center [508, 486] width 12 height 12
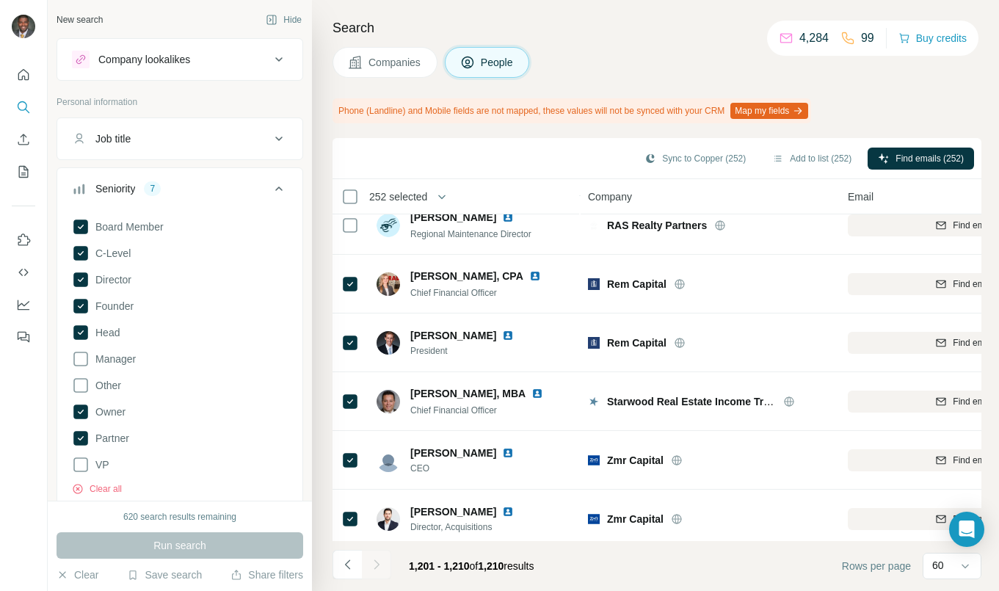
scroll to position [0, 0]
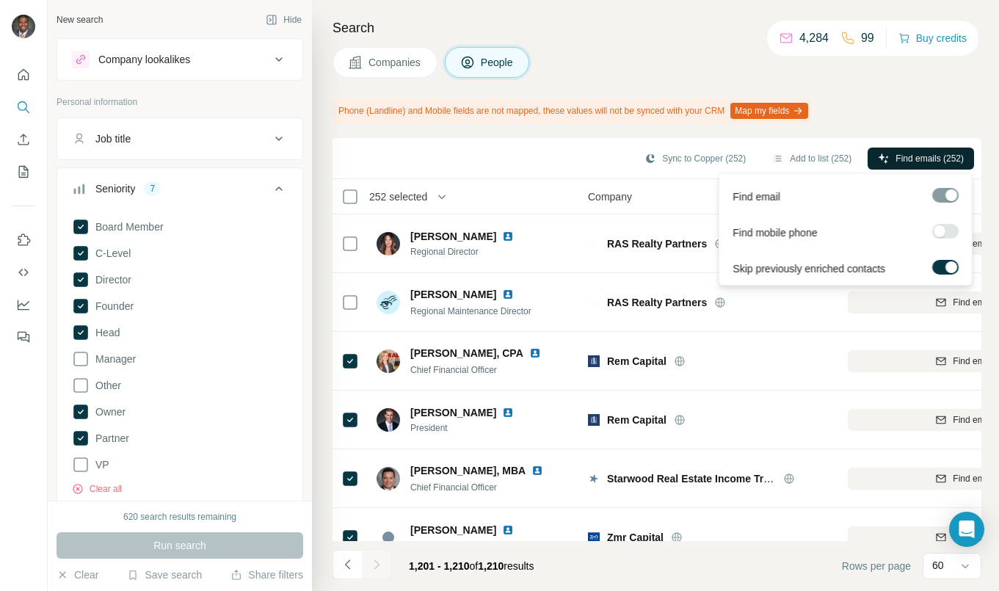
click at [905, 158] on span "Find emails (252)" at bounding box center [929, 158] width 68 height 13
click at [936, 161] on span "Find emails (252)" at bounding box center [929, 158] width 68 height 13
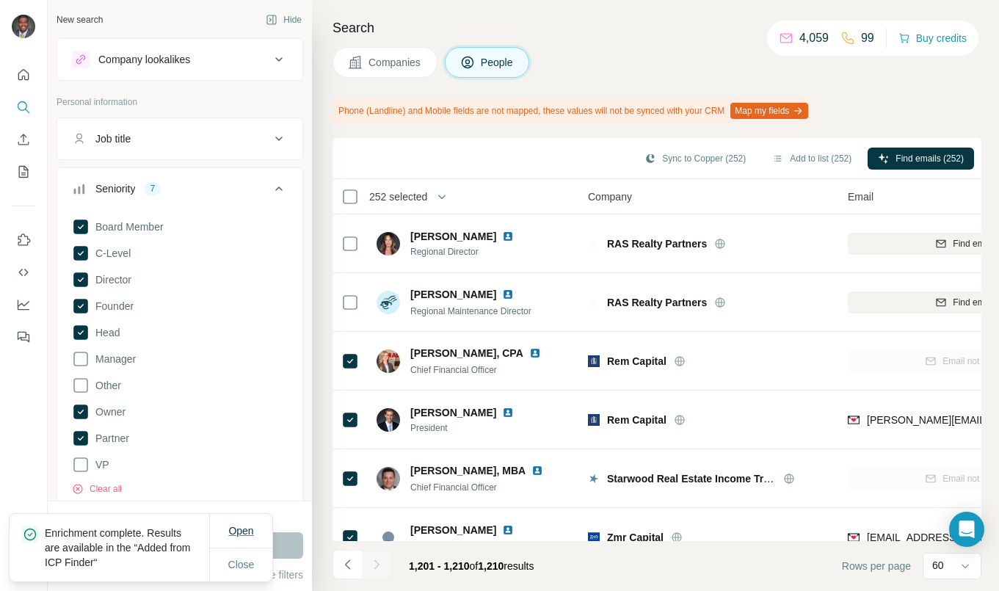
click at [245, 533] on span "Open" at bounding box center [240, 531] width 25 height 12
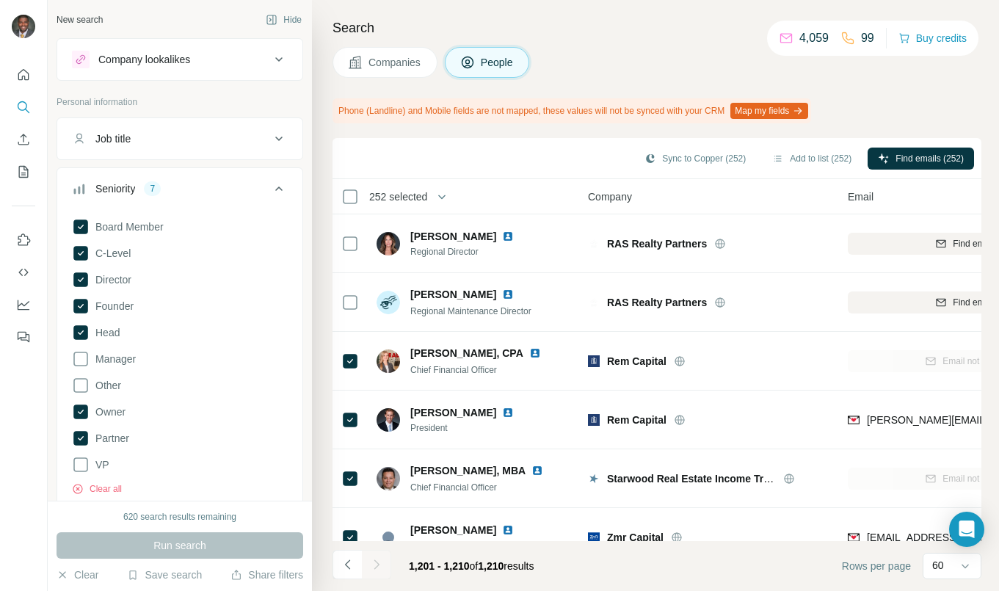
click at [274, 185] on icon at bounding box center [279, 189] width 18 height 18
